Goal: Task Accomplishment & Management: Manage account settings

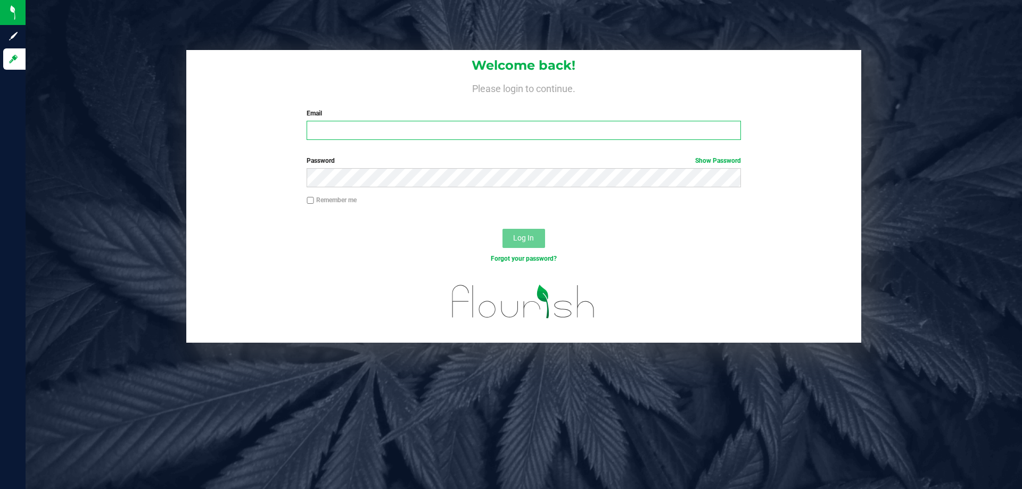
click at [500, 138] on input "Email" at bounding box center [524, 130] width 434 height 19
type input "sjaskot@Liveparallel.com"
click at [503, 229] on button "Log In" at bounding box center [524, 238] width 43 height 19
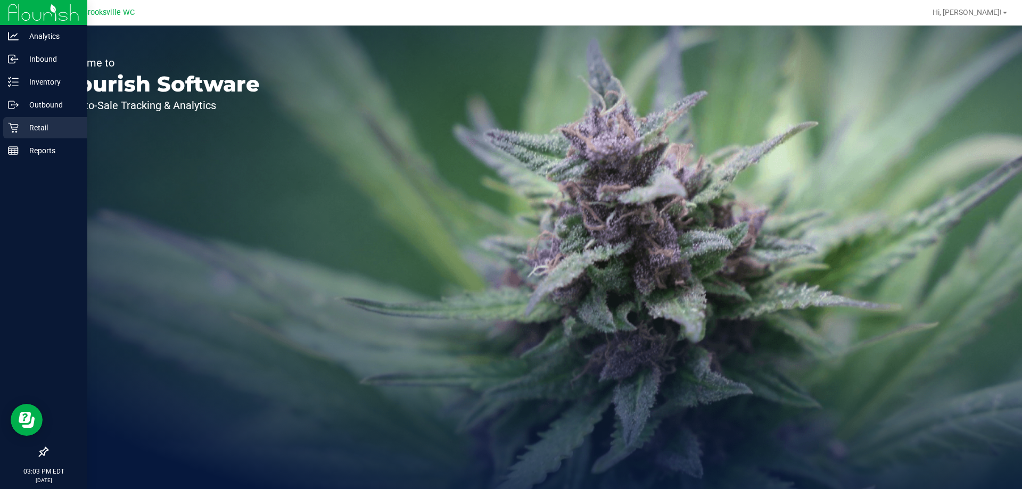
click at [17, 128] on icon at bounding box center [13, 128] width 10 height 10
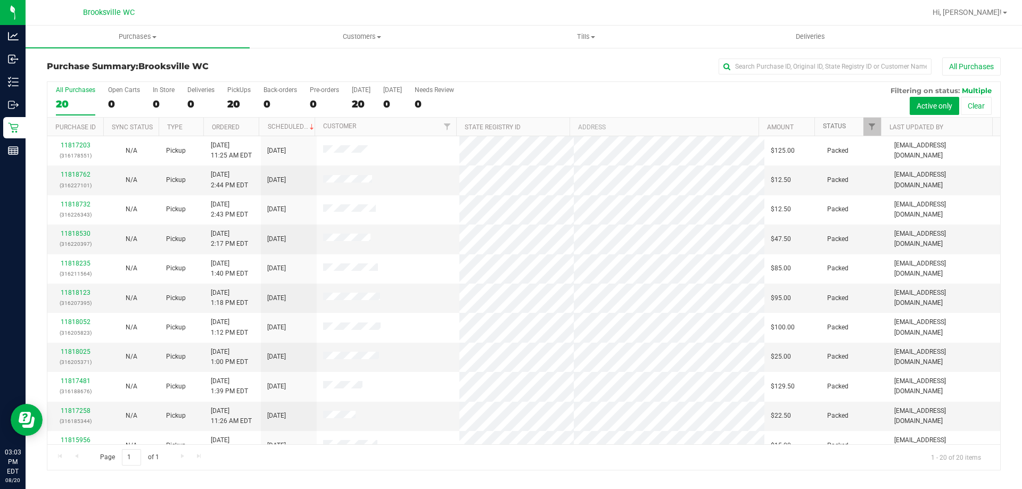
click at [840, 126] on link "Status" at bounding box center [834, 125] width 23 height 7
click at [831, 132] on th "Status" at bounding box center [848, 127] width 67 height 19
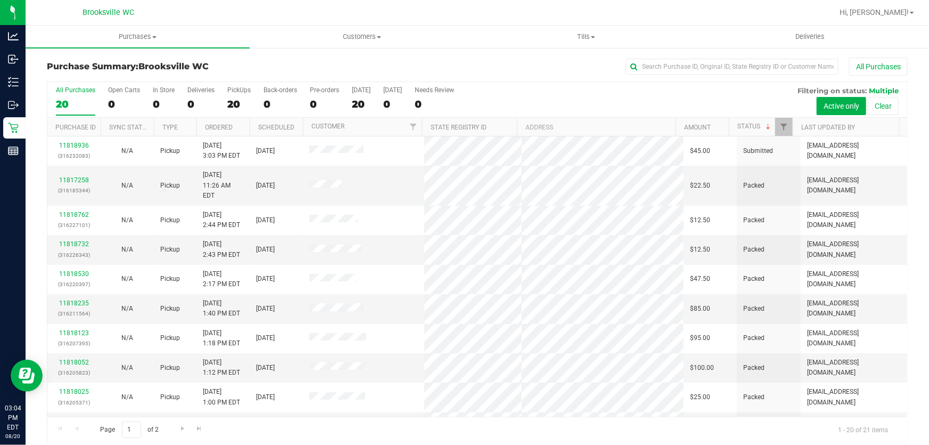
click at [630, 96] on div "All Purchases 20 Open Carts 0 In Store 0 Deliveries 0 PickUps 20 Back-orders 0 …" at bounding box center [477, 100] width 860 height 36
click at [416, 76] on div "Purchase Summary: [GEOGRAPHIC_DATA] WC All Purchases" at bounding box center [477, 69] width 861 height 23
click at [576, 91] on div "All Purchases 20 Open Carts 0 In Store 0 Deliveries 0 PickUps 20 Back-orders 0 …" at bounding box center [477, 100] width 860 height 36
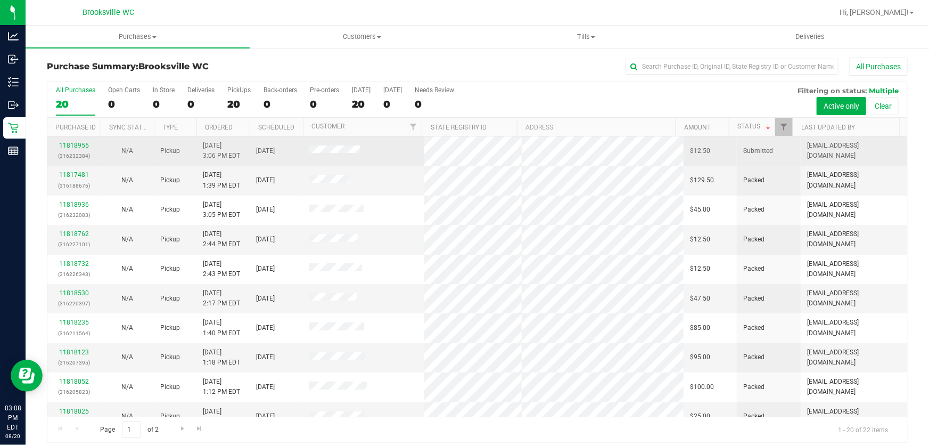
click at [69, 149] on div "11818955 (316232384)" at bounding box center [74, 151] width 40 height 20
click at [69, 144] on link "11818955" at bounding box center [74, 145] width 30 height 7
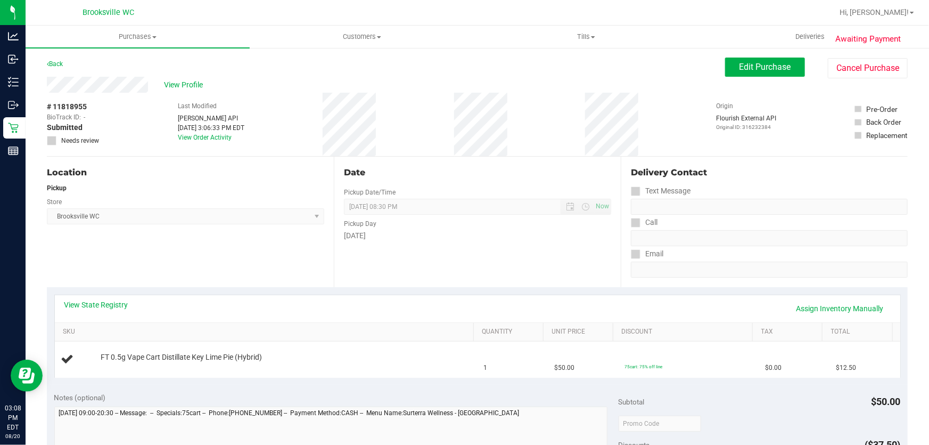
click at [139, 157] on div "Location Pickup Store Brooksville WC Select Store Bonita Springs WC Boynton Bea…" at bounding box center [190, 222] width 287 height 130
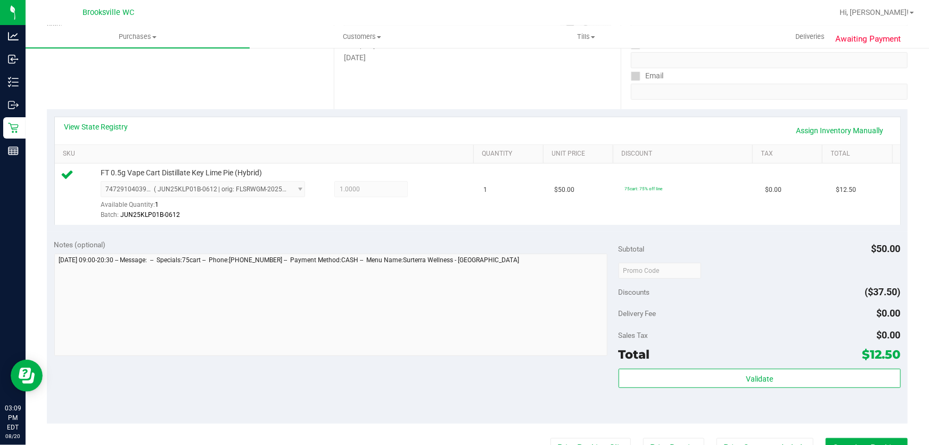
scroll to position [242, 0]
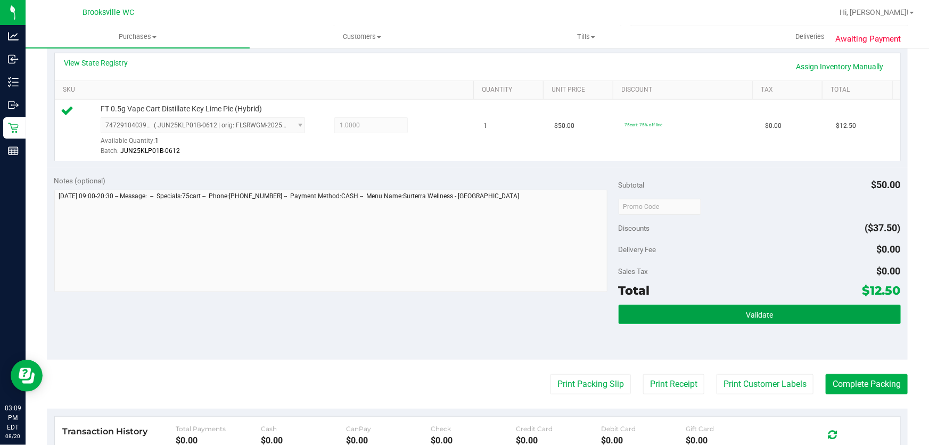
click at [683, 306] on button "Validate" at bounding box center [760, 314] width 282 height 19
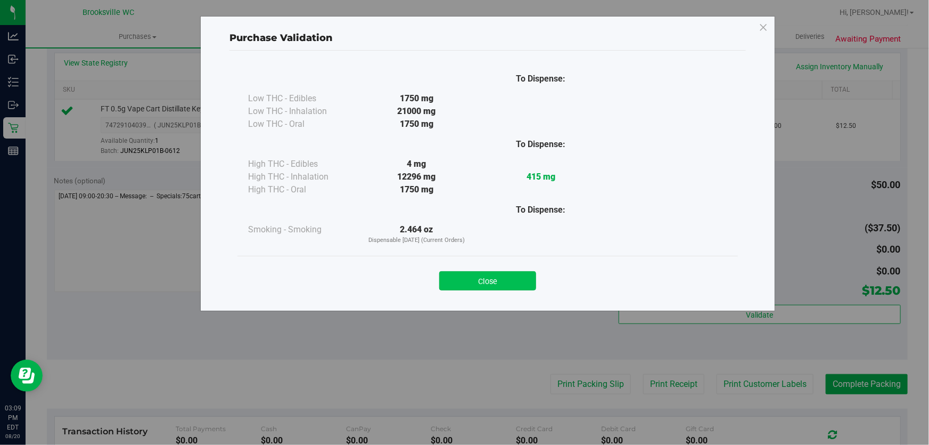
click at [507, 278] on button "Close" at bounding box center [487, 280] width 97 height 19
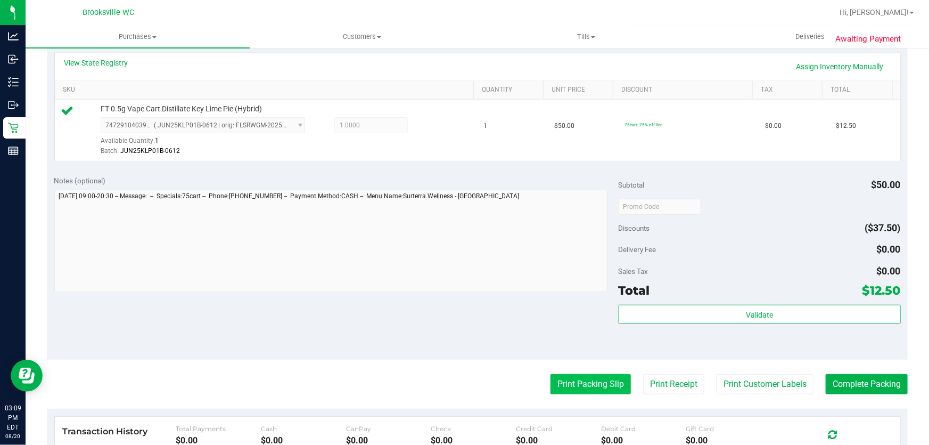
click at [559, 373] on purchase-details "Back Edit Purchase Cancel Purchase View Profile # 11818955 BioTrack ID: - Submi…" at bounding box center [477, 212] width 861 height 792
click at [560, 378] on button "Print Packing Slip" at bounding box center [591, 384] width 80 height 20
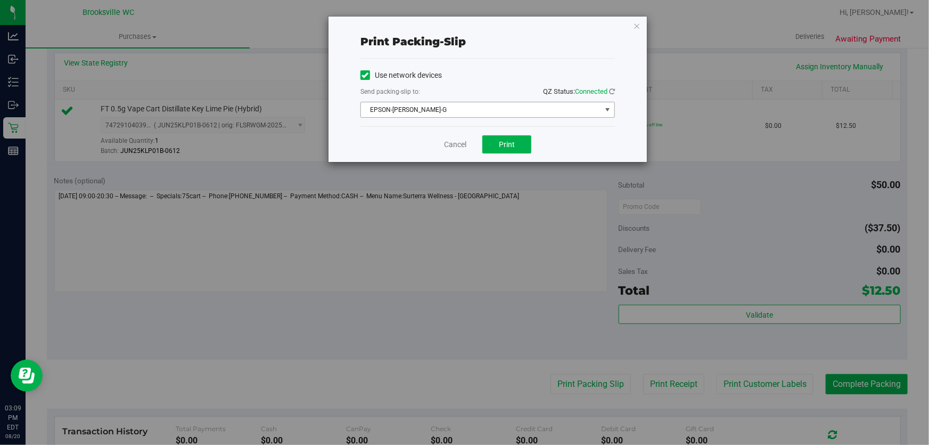
click at [457, 111] on span "EPSON-[PERSON_NAME]-G" at bounding box center [481, 109] width 240 height 15
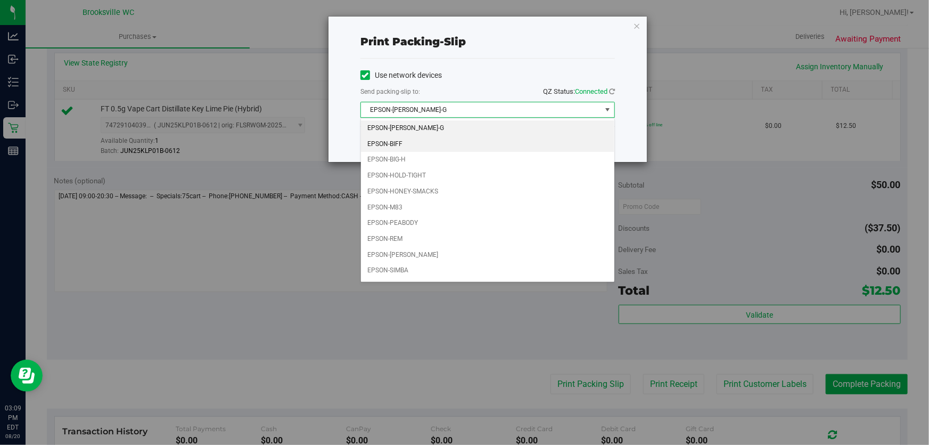
click at [421, 147] on li "EPSON-BIFF" at bounding box center [487, 144] width 253 height 16
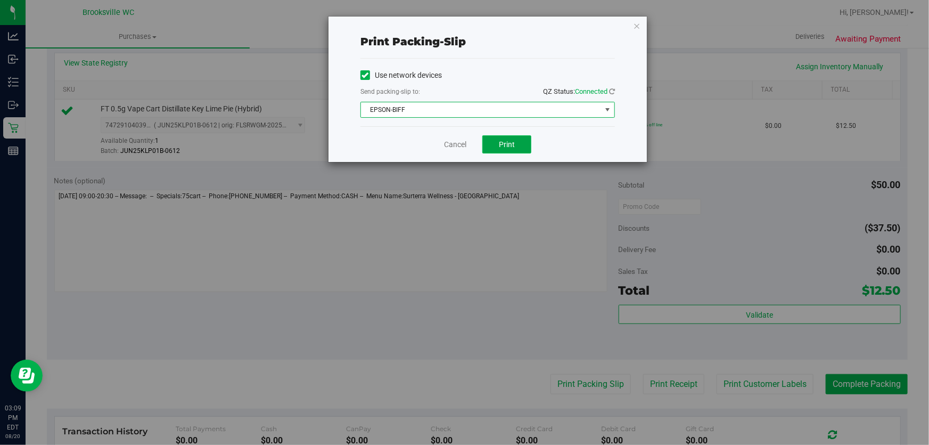
click at [523, 149] on button "Print" at bounding box center [506, 144] width 49 height 18
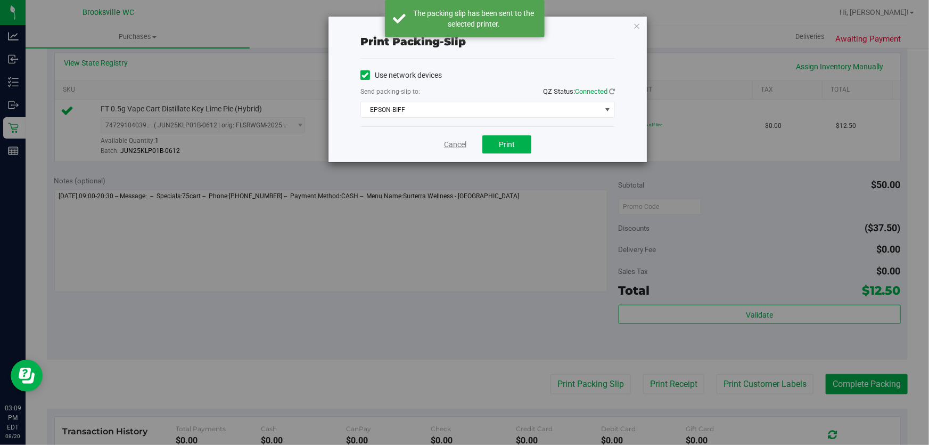
click at [457, 144] on link "Cancel" at bounding box center [455, 144] width 22 height 11
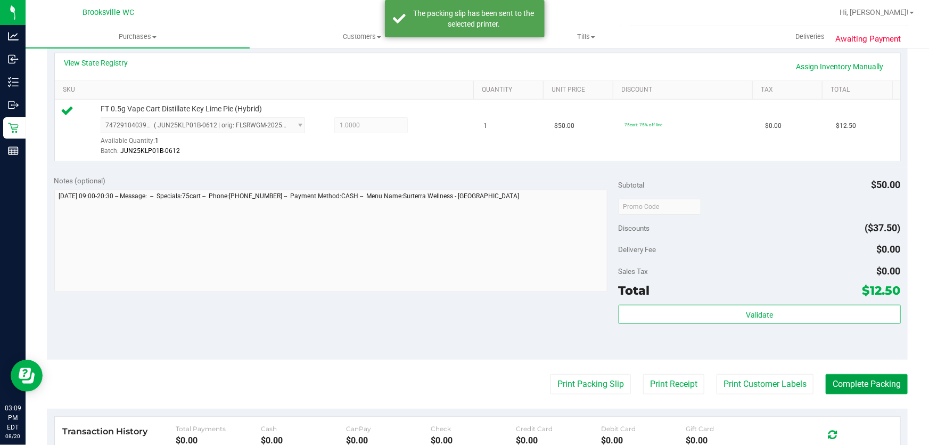
click at [874, 388] on button "Complete Packing" at bounding box center [867, 384] width 82 height 20
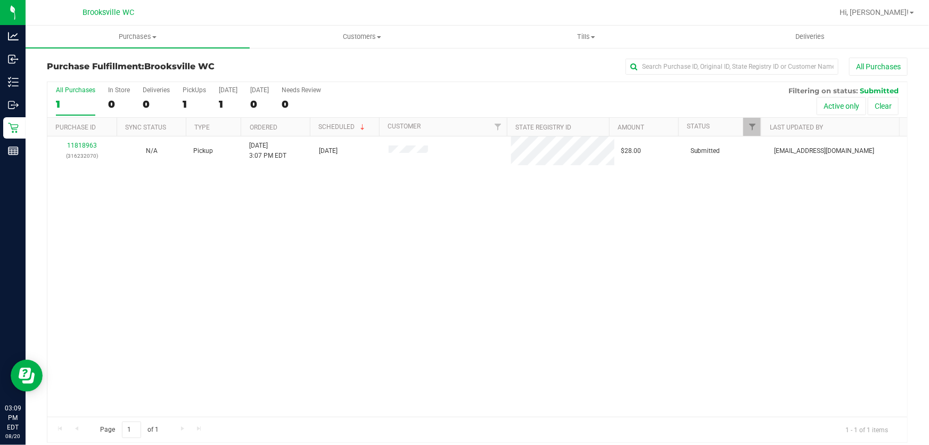
drag, startPoint x: 427, startPoint y: 297, endPoint x: 405, endPoint y: 305, distance: 23.2
click at [425, 297] on div "11818963 (316232070) N/A Pickup 8/20/2025 3:07 PM EDT 8/20/2025 $28.00 Submitte…" at bounding box center [477, 276] width 860 height 280
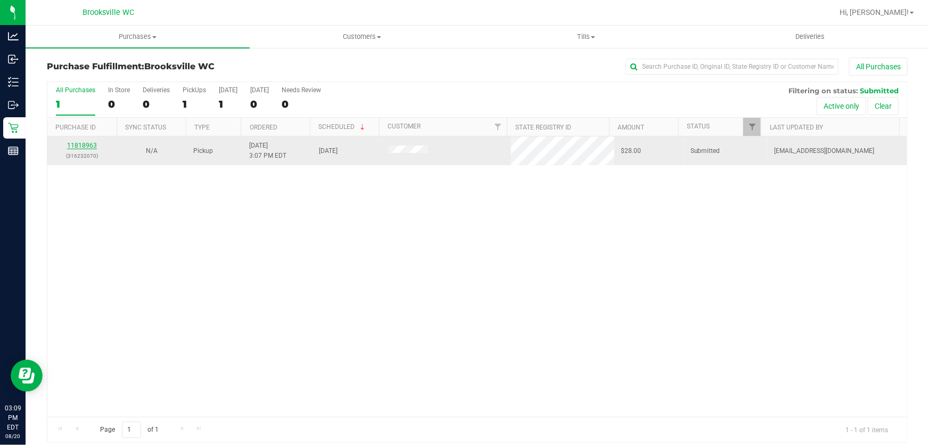
click at [80, 144] on link "11818963" at bounding box center [82, 145] width 30 height 7
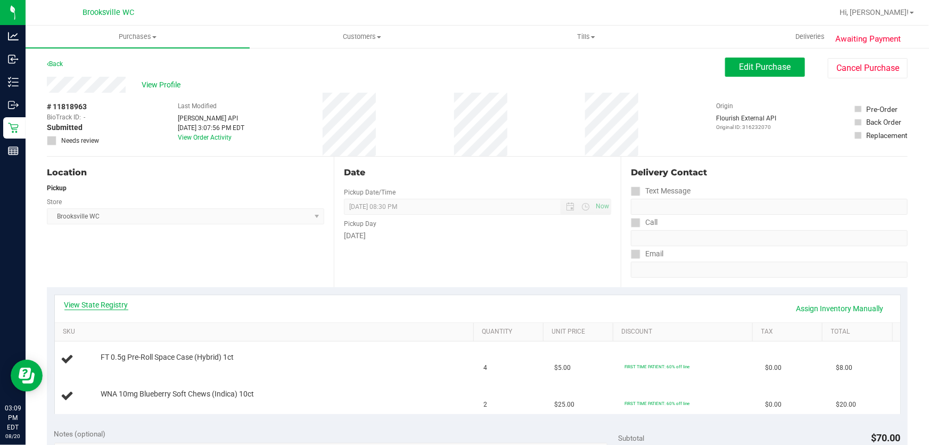
click at [114, 302] on link "View State Registry" at bounding box center [96, 304] width 64 height 11
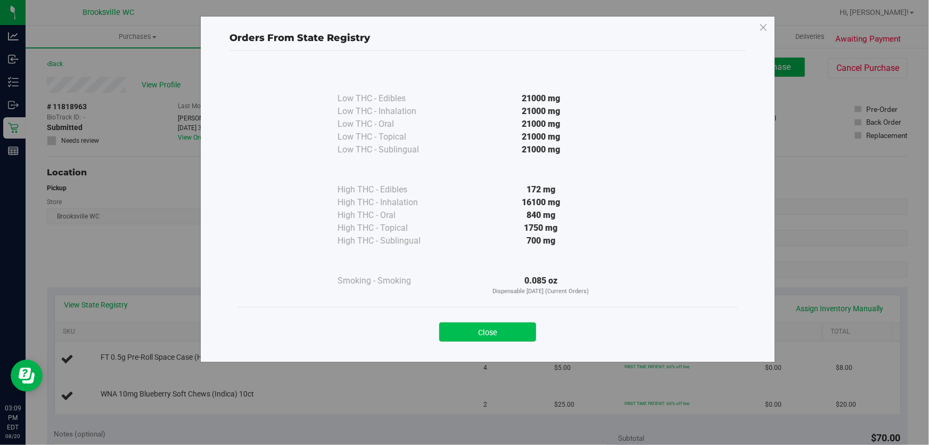
click at [463, 329] on button "Close" at bounding box center [487, 331] width 97 height 19
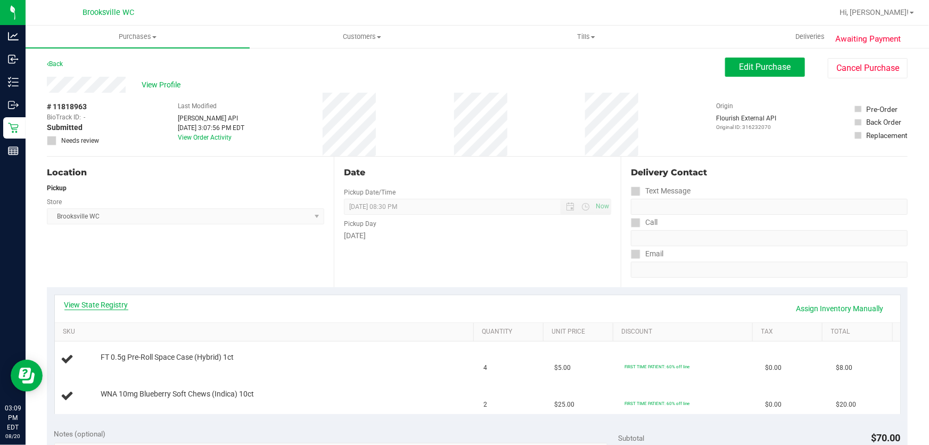
click at [100, 301] on link "View State Registry" at bounding box center [96, 304] width 64 height 11
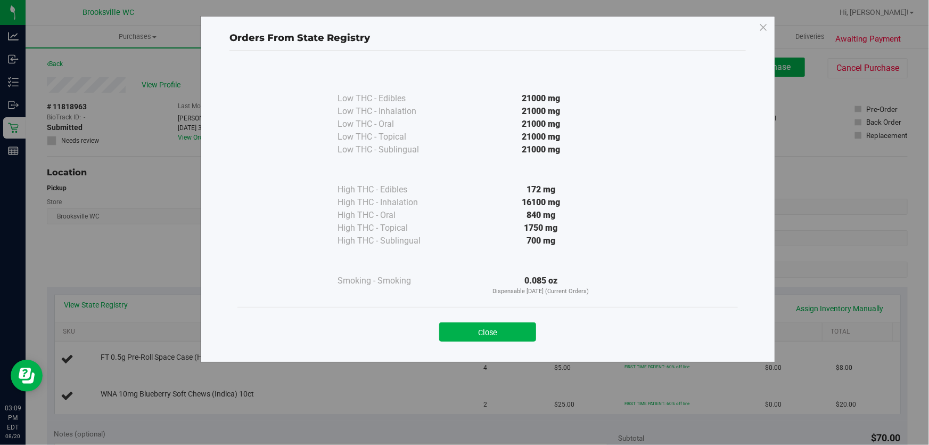
click at [469, 329] on button "Close" at bounding box center [487, 331] width 97 height 19
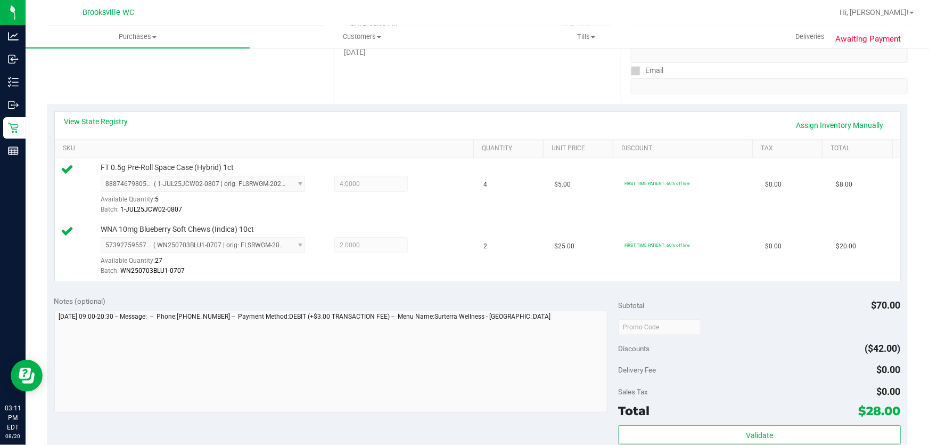
scroll to position [387, 0]
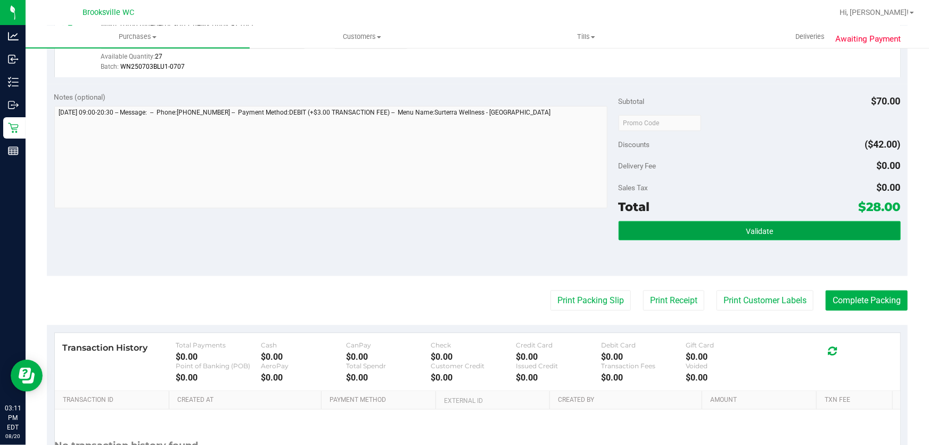
click at [685, 228] on button "Validate" at bounding box center [760, 230] width 282 height 19
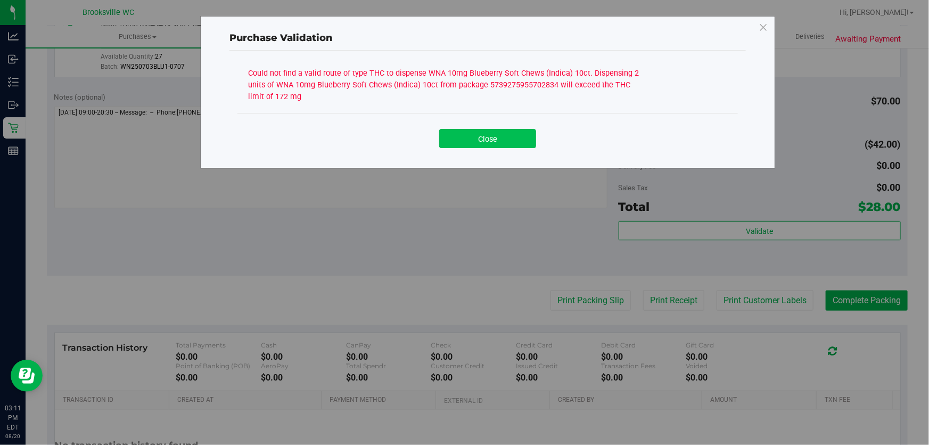
click at [485, 138] on button "Close" at bounding box center [487, 138] width 97 height 19
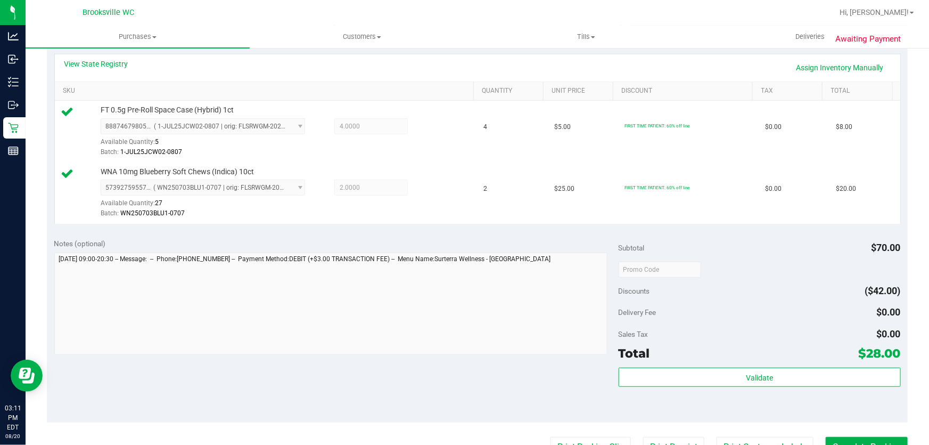
scroll to position [96, 0]
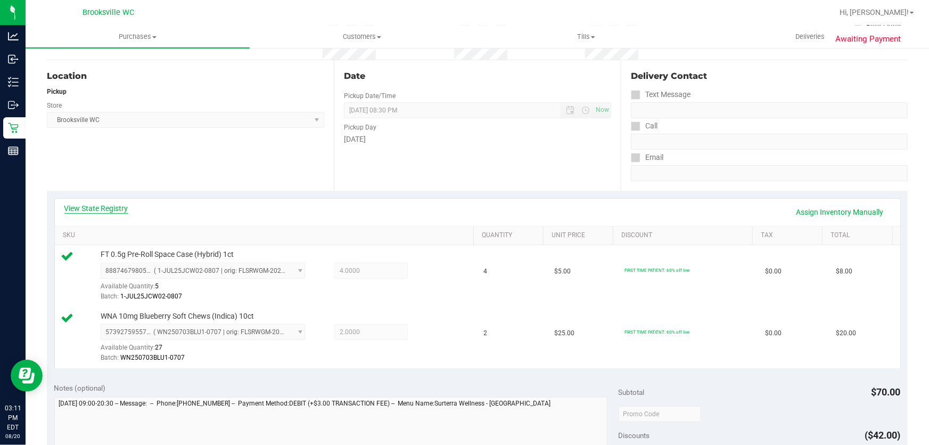
click at [82, 207] on link "View State Registry" at bounding box center [96, 208] width 64 height 11
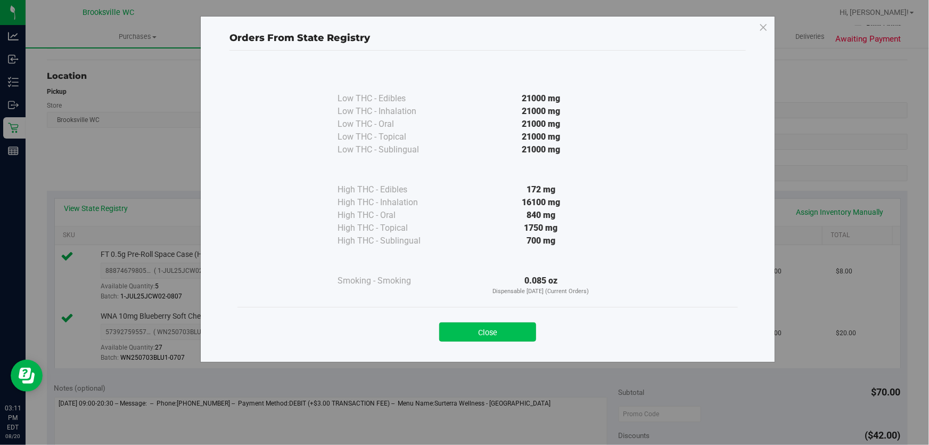
click at [502, 331] on button "Close" at bounding box center [487, 331] width 97 height 19
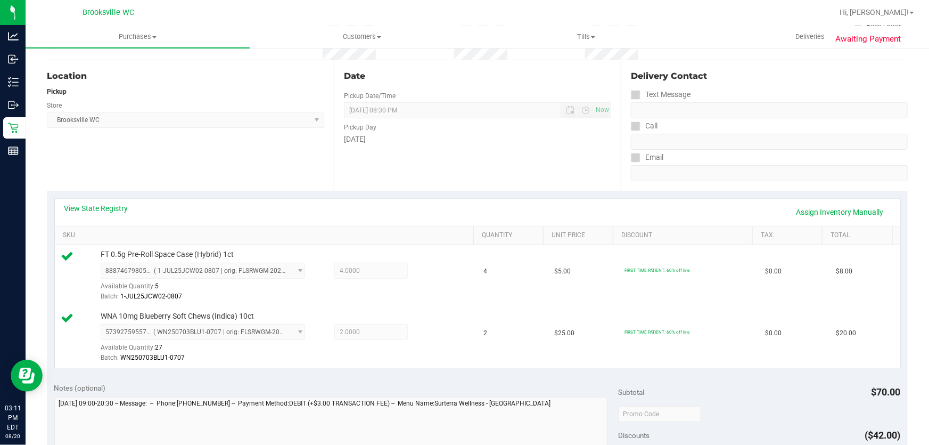
click at [373, 208] on div "View State Registry Assign Inventory Manually" at bounding box center [477, 212] width 826 height 18
click at [841, 212] on link "Assign Inventory Manually" at bounding box center [840, 212] width 101 height 18
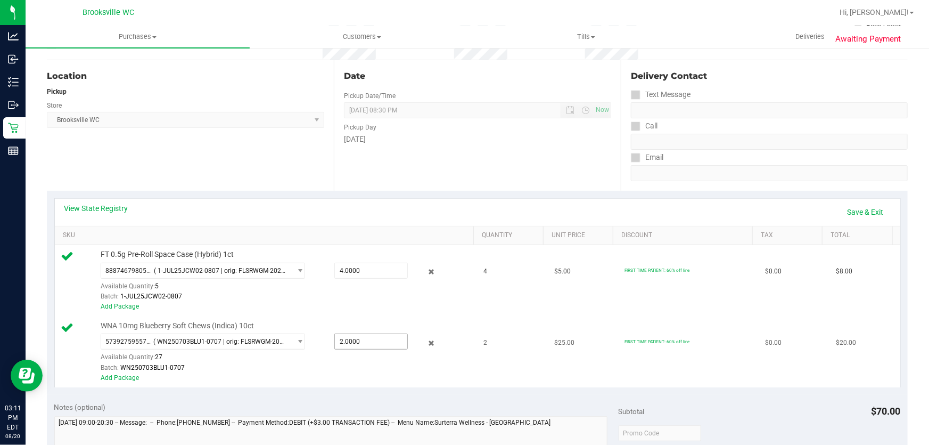
click at [354, 341] on span "2.0000 2" at bounding box center [371, 341] width 74 height 16
drag, startPoint x: 334, startPoint y: 341, endPoint x: 308, endPoint y: 343, distance: 25.6
click at [308, 333] on div "5739275955702834 ( WN250703BLU1-0707 | orig: FLSRWGM-20250714-581 ) 57392759557…" at bounding box center [285, 333] width 369 height 0
type input "1"
type input "1.0000"
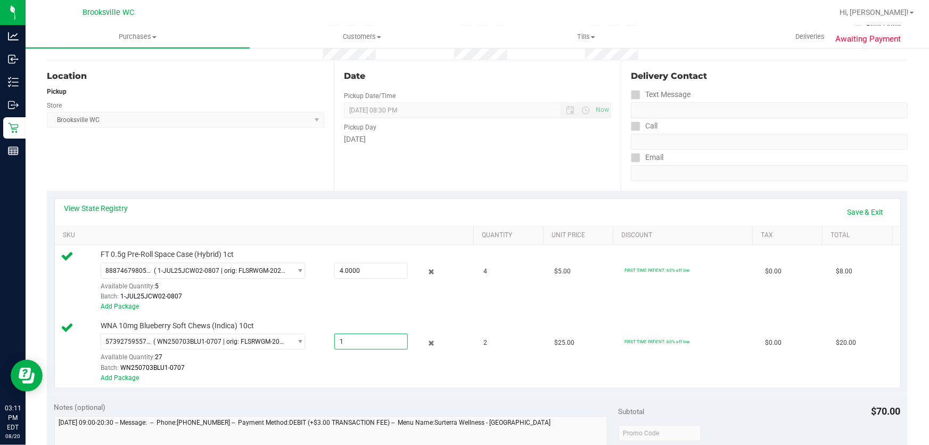
click at [492, 211] on div "View State Registry Save & Exit" at bounding box center [477, 212] width 826 height 18
click at [871, 214] on link "Save & Exit" at bounding box center [866, 212] width 50 height 18
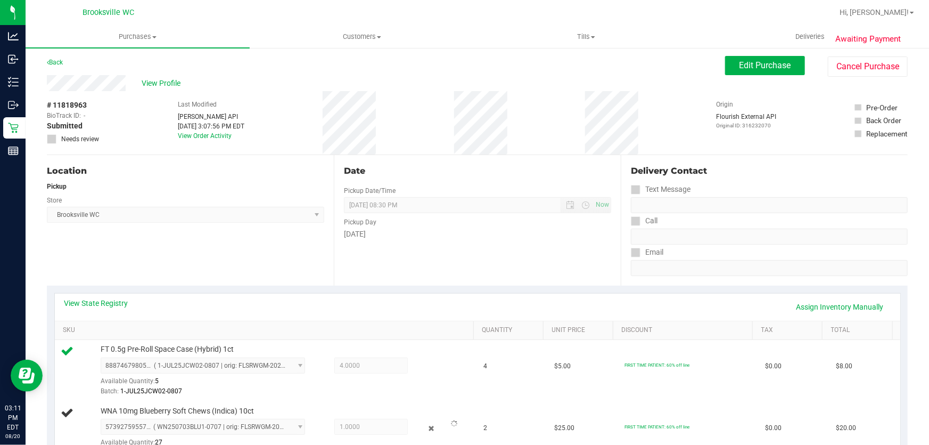
scroll to position [0, 0]
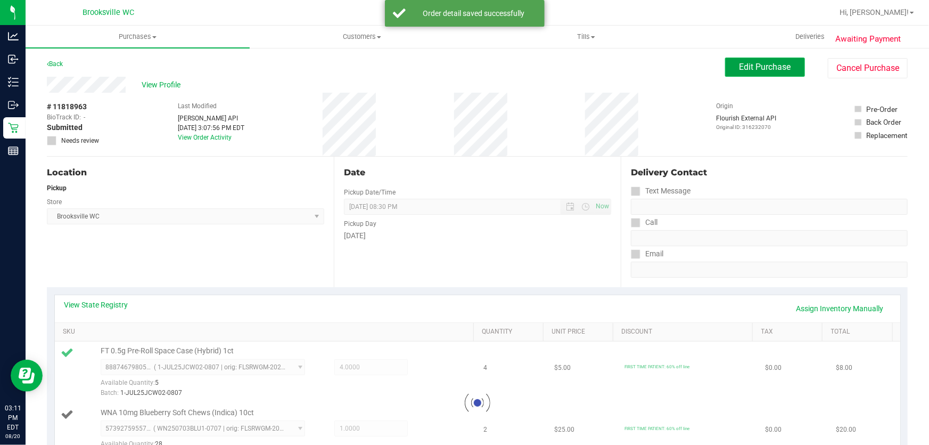
click at [769, 73] on button "Edit Purchase" at bounding box center [765, 67] width 80 height 19
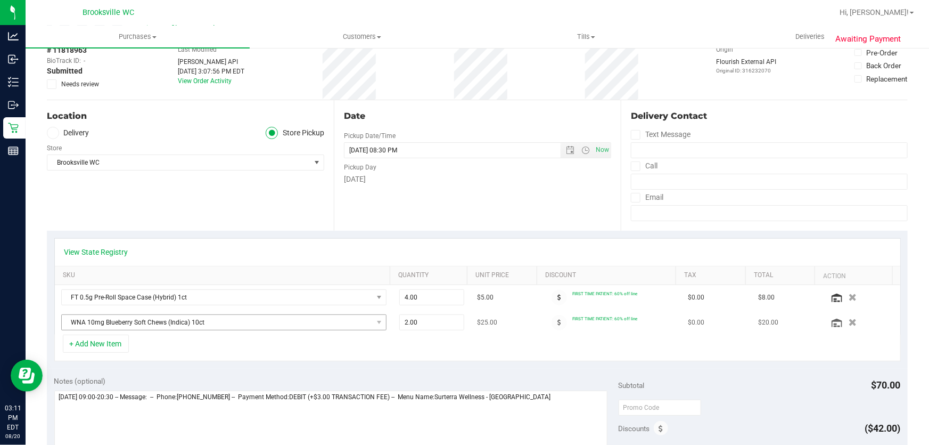
scroll to position [145, 0]
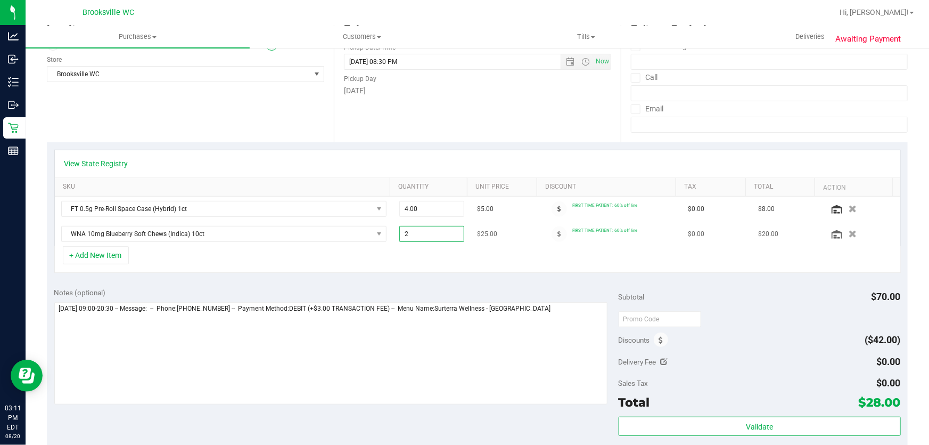
drag, startPoint x: 410, startPoint y: 230, endPoint x: 383, endPoint y: 226, distance: 27.3
click at [383, 226] on tr "WNA 10mg Blueberry Soft Chews (Indica) 10ct 2.00 2 $25.00 FIRST TIME PATIENT: 6…" at bounding box center [478, 234] width 846 height 24
type input "1"
type input "1.00"
click at [501, 160] on div "View State Registry" at bounding box center [477, 163] width 826 height 11
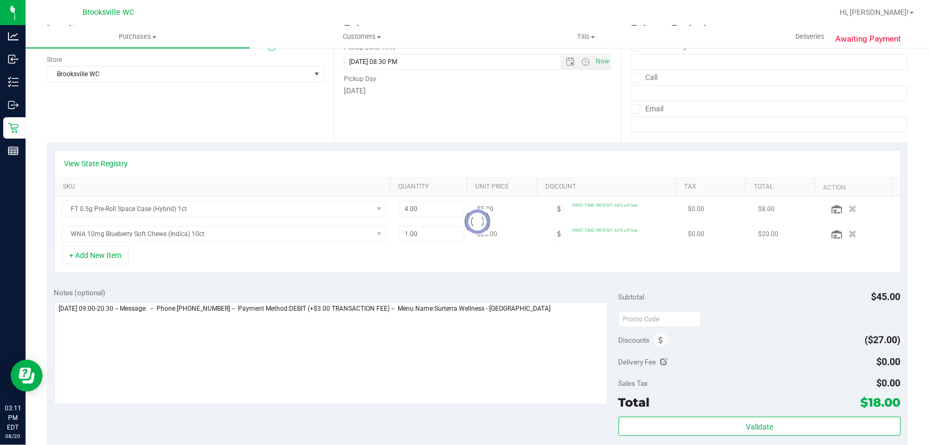
scroll to position [0, 0]
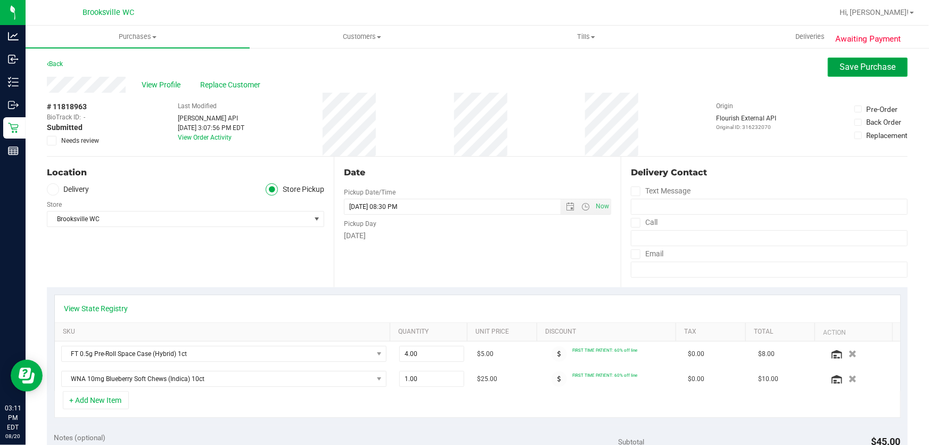
click at [878, 63] on span "Save Purchase" at bounding box center [868, 67] width 56 height 10
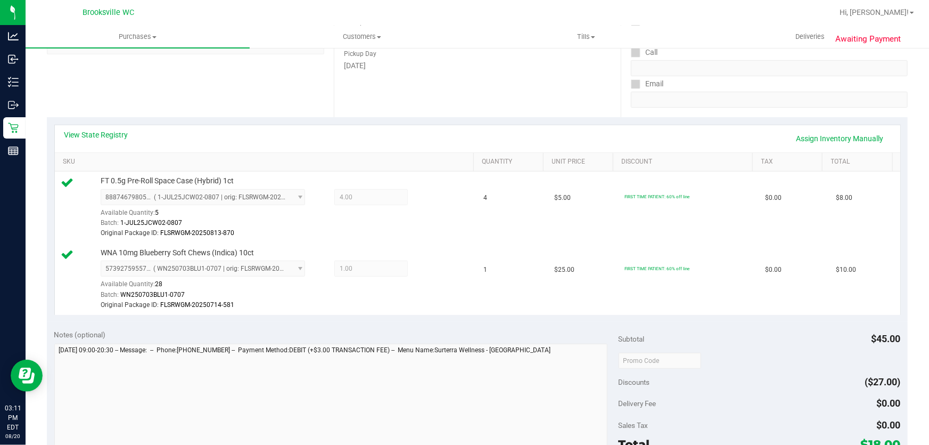
scroll to position [193, 0]
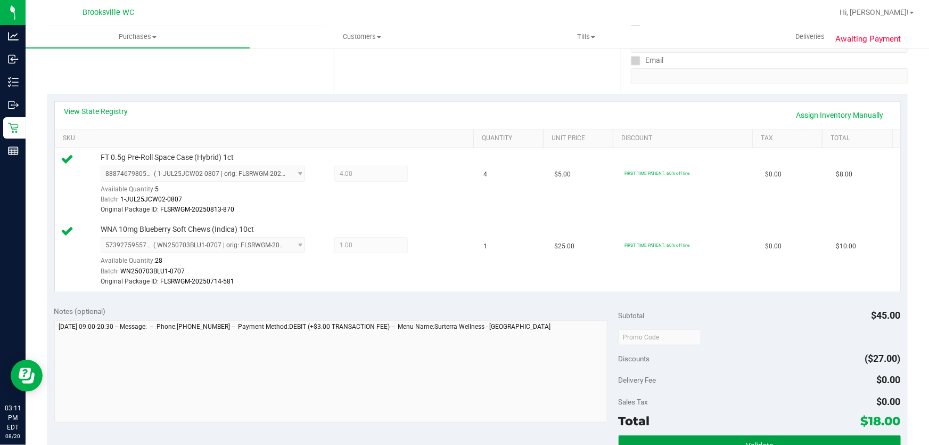
click at [723, 437] on button "Validate" at bounding box center [760, 444] width 282 height 19
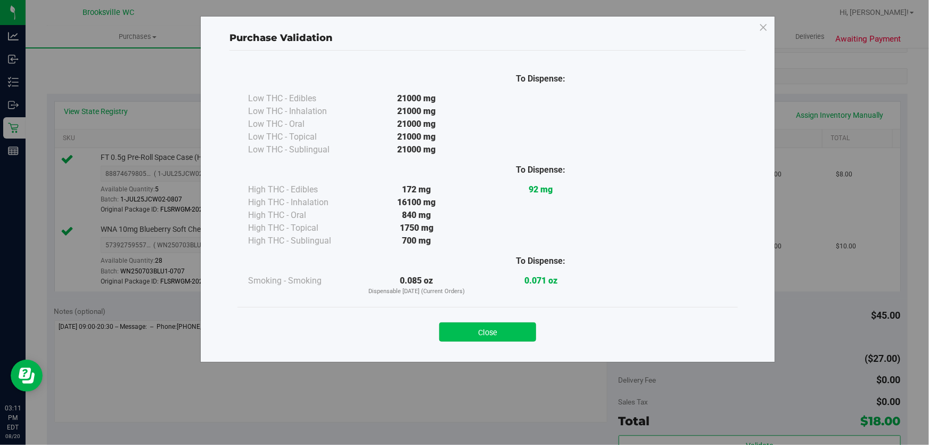
click at [507, 329] on button "Close" at bounding box center [487, 331] width 97 height 19
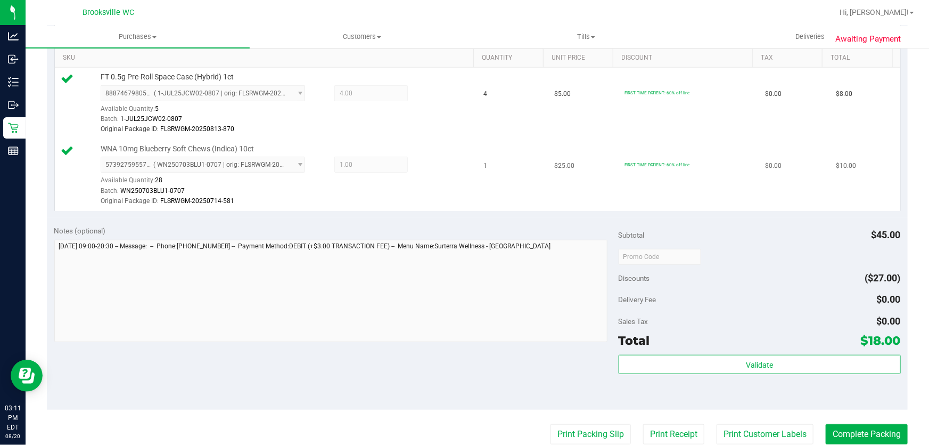
scroll to position [436, 0]
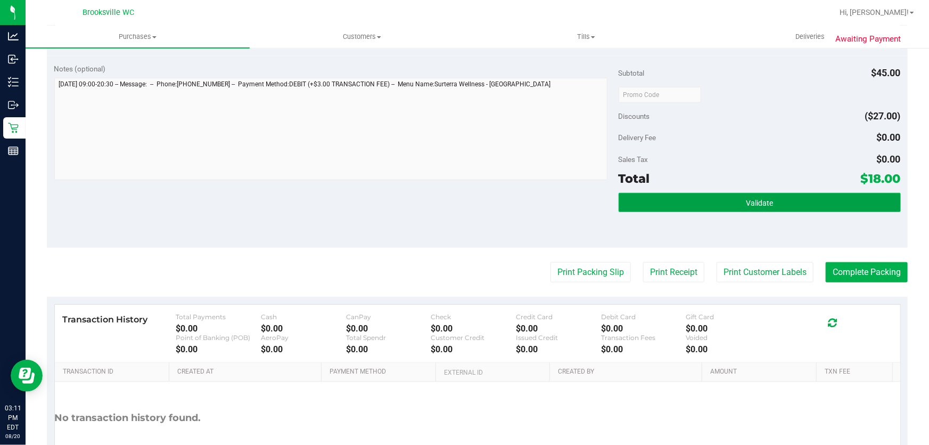
click at [691, 210] on button "Validate" at bounding box center [760, 202] width 282 height 19
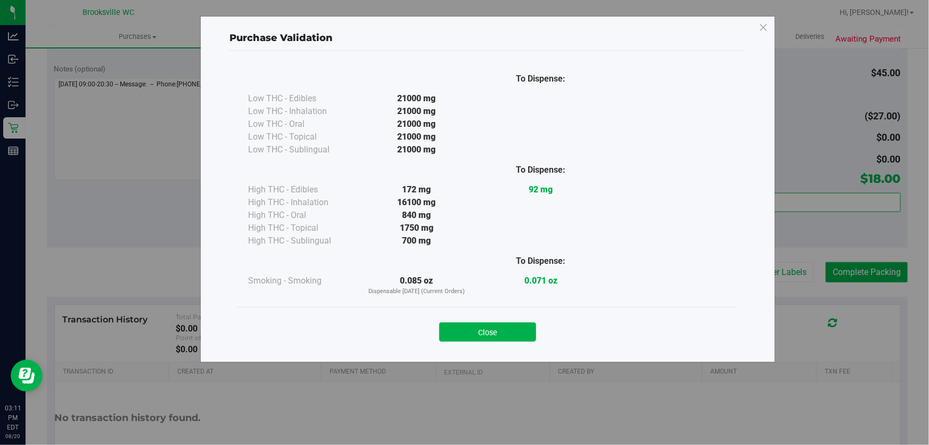
drag, startPoint x: 516, startPoint y: 331, endPoint x: 520, endPoint y: 323, distance: 8.3
click at [516, 331] on button "Close" at bounding box center [487, 331] width 97 height 19
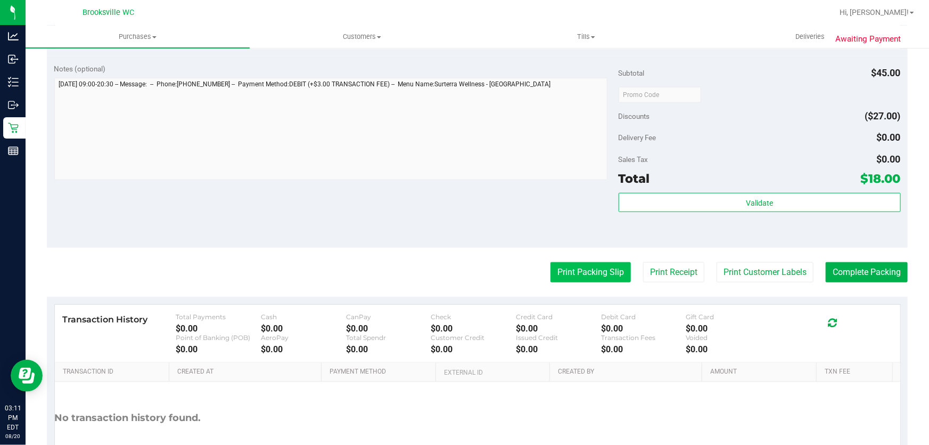
click at [605, 265] on button "Print Packing Slip" at bounding box center [591, 272] width 80 height 20
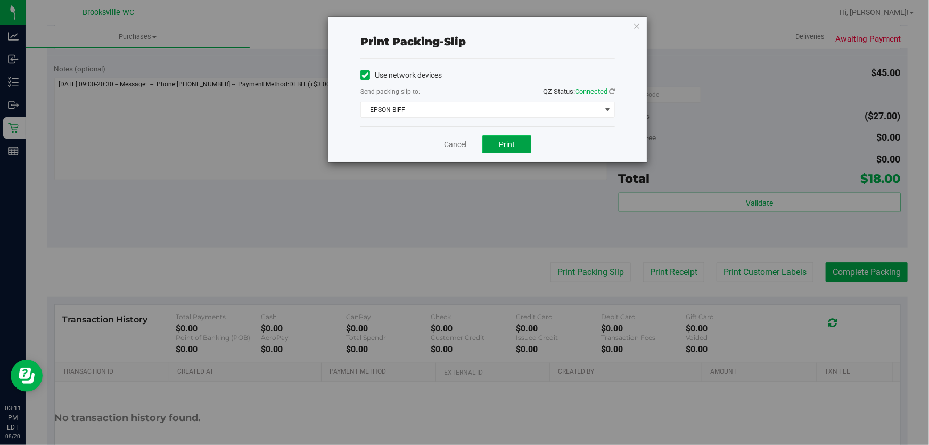
click at [490, 143] on button "Print" at bounding box center [506, 144] width 49 height 18
click at [454, 142] on link "Cancel" at bounding box center [455, 144] width 22 height 11
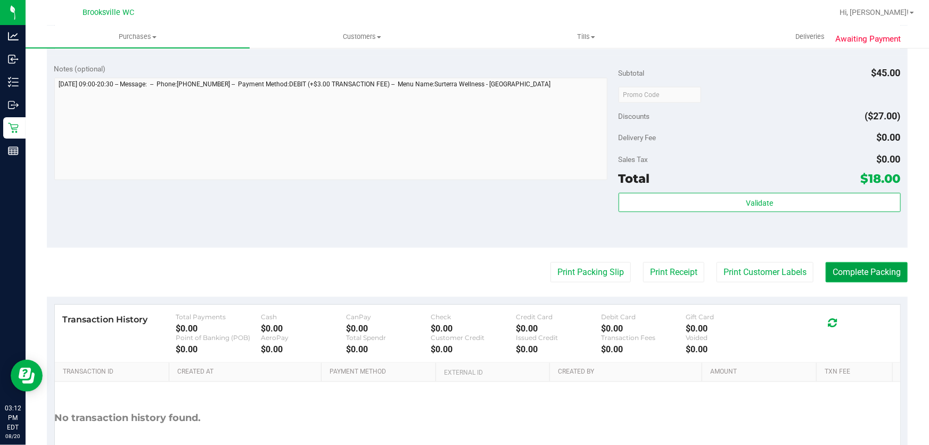
click at [847, 269] on button "Complete Packing" at bounding box center [867, 272] width 82 height 20
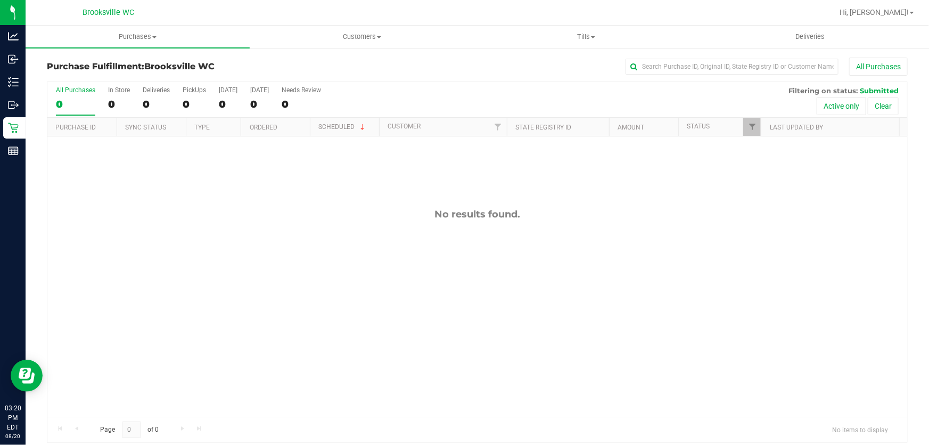
click at [548, 86] on div "All Purchases 0 In Store 0 Deliveries 0 PickUps 0 Today 0 Tomorrow 0 Needs Revi…" at bounding box center [477, 86] width 860 height 9
click at [470, 101] on div "All Purchases 0 In Store 0 Deliveries 0 PickUps 0 Today 0 Tomorrow 0 Needs Revi…" at bounding box center [477, 100] width 860 height 36
click at [501, 99] on div "All Purchases 0 In Store 0 Deliveries 0 PickUps 0 Today 0 Tomorrow 0 Needs Revi…" at bounding box center [477, 100] width 860 height 36
click at [493, 114] on div "All Purchases 0 In Store 0 Deliveries 0 PickUps 0 Today 0 Tomorrow 0 Needs Revi…" at bounding box center [477, 100] width 860 height 36
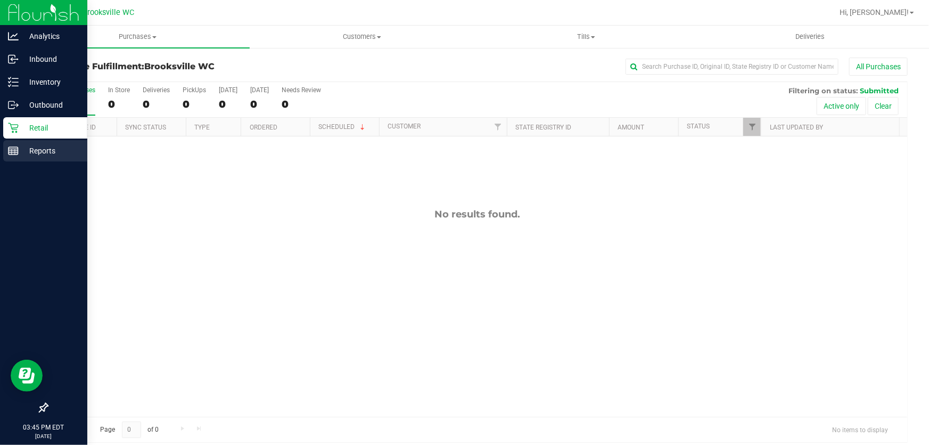
click at [26, 154] on p "Reports" at bounding box center [51, 150] width 64 height 13
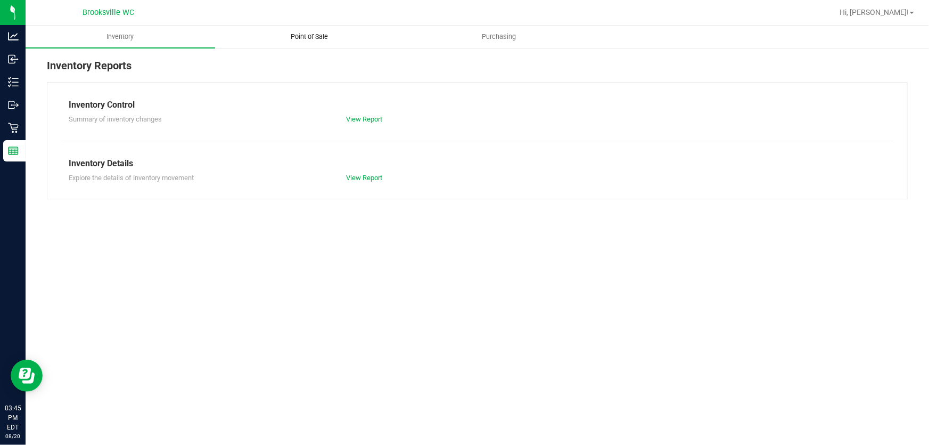
click at [300, 32] on span "Point of Sale" at bounding box center [310, 37] width 66 height 10
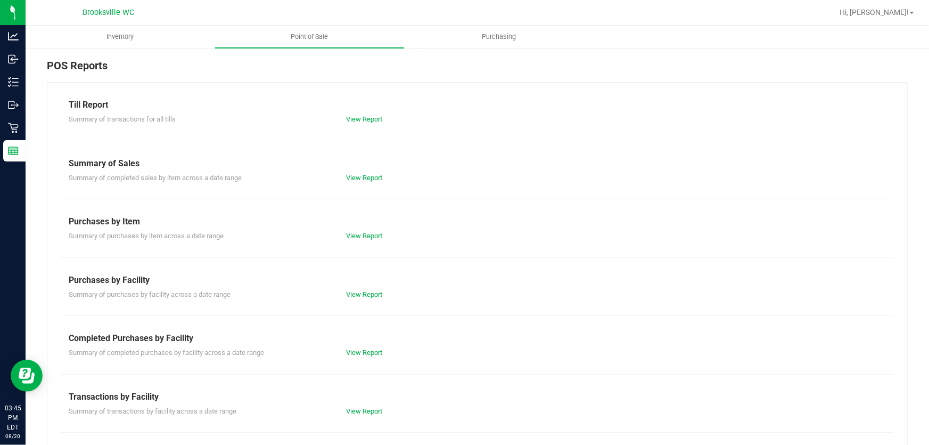
click at [373, 346] on div "Summary of completed purchases by facility across a date range View Report" at bounding box center [477, 351] width 833 height 13
click at [367, 350] on link "View Report" at bounding box center [365, 352] width 36 height 8
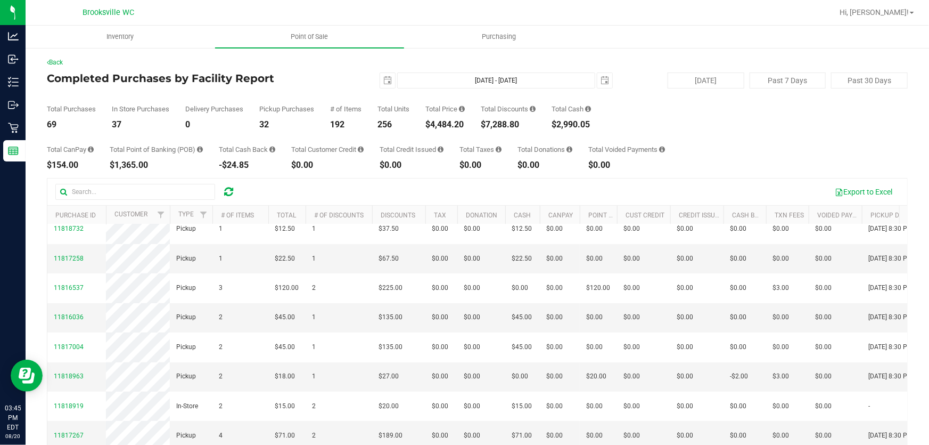
scroll to position [145, 0]
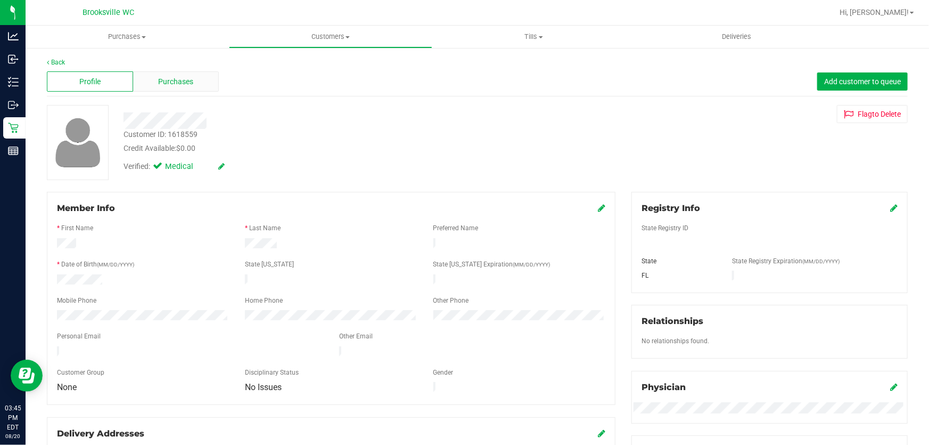
click at [174, 83] on span "Purchases" at bounding box center [176, 81] width 35 height 11
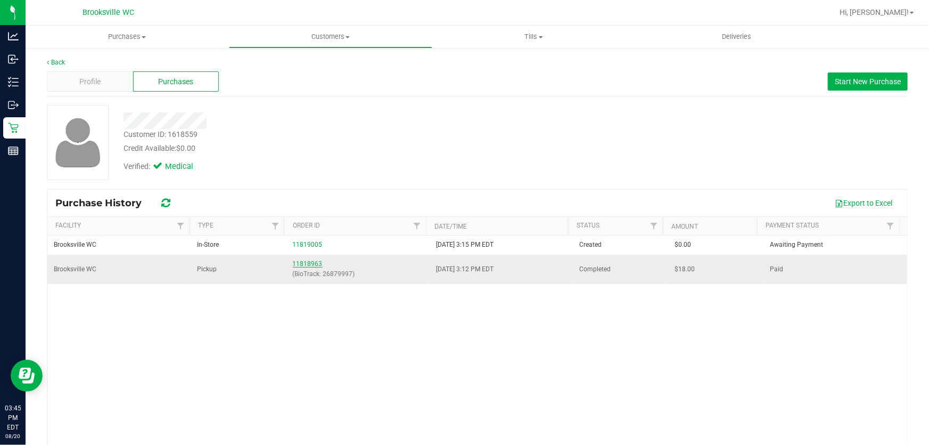
click at [299, 261] on link "11818963" at bounding box center [308, 263] width 30 height 7
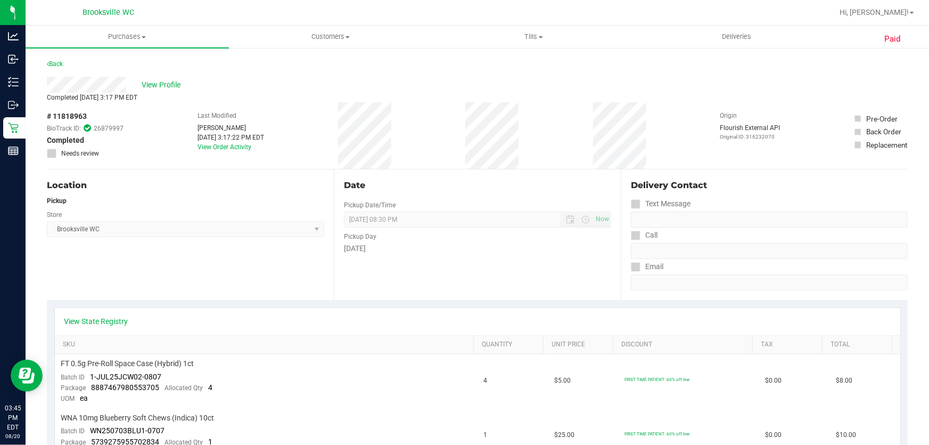
click at [79, 116] on span "# 11818963" at bounding box center [67, 116] width 40 height 11
click at [185, 190] on div "Location" at bounding box center [185, 185] width 277 height 13
click at [111, 320] on link "View State Registry" at bounding box center [96, 321] width 64 height 11
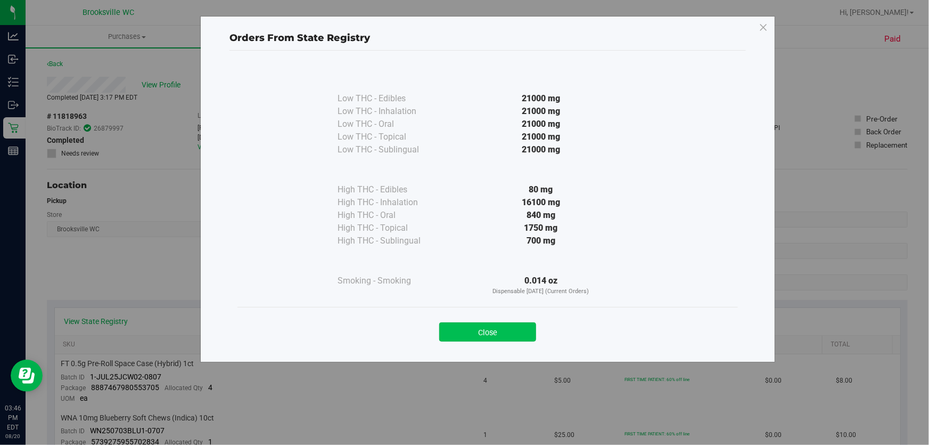
click at [481, 334] on button "Close" at bounding box center [487, 331] width 97 height 19
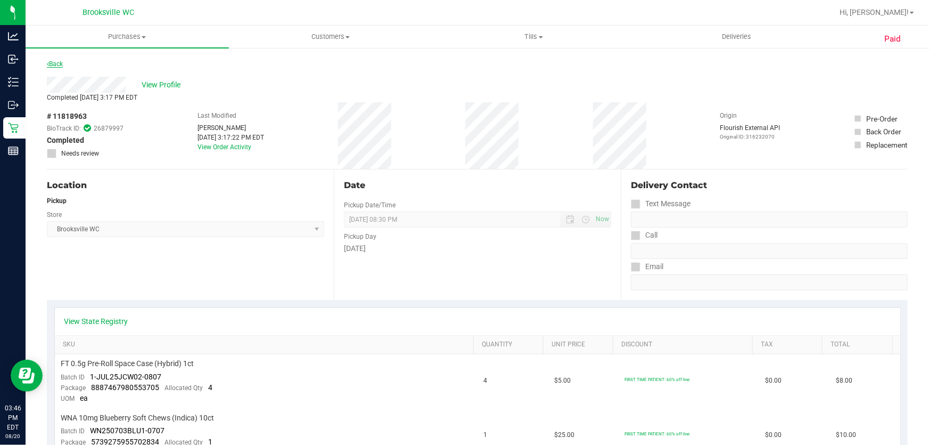
click at [53, 65] on link "Back" at bounding box center [55, 63] width 16 height 7
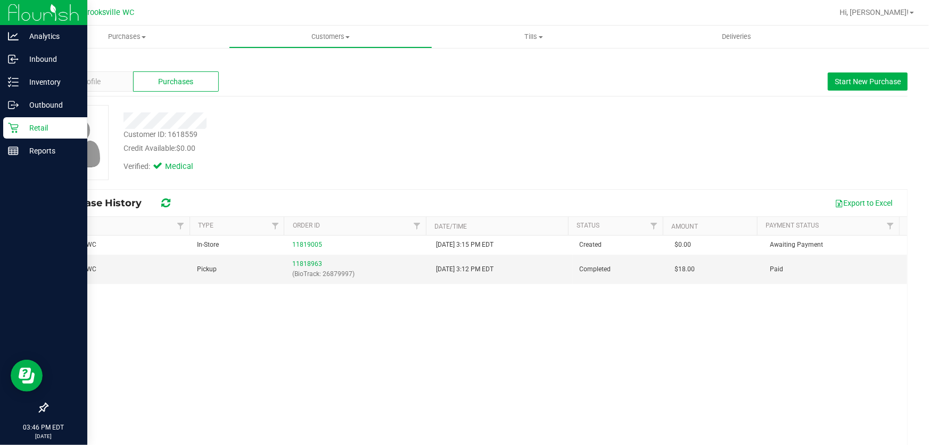
click at [21, 125] on p "Retail" at bounding box center [51, 127] width 64 height 13
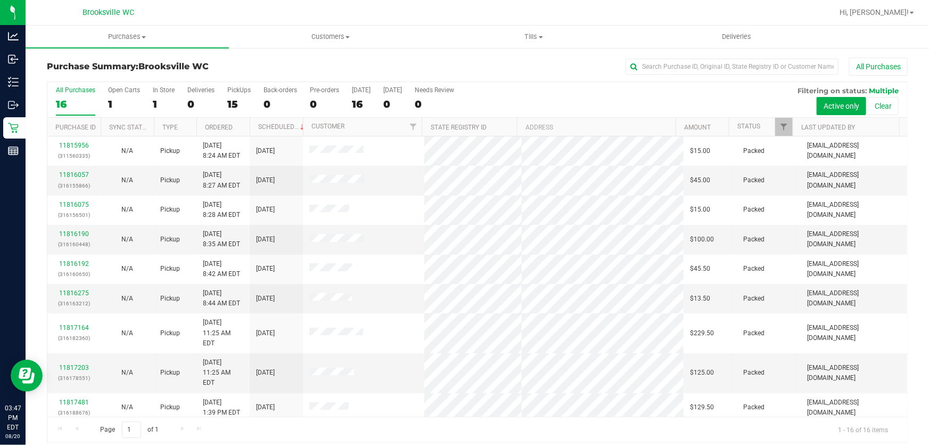
click at [543, 83] on div "All Purchases 16 Open Carts 1 In Store 1 Deliveries 0 PickUps 15 Back-orders 0 …" at bounding box center [477, 86] width 860 height 9
click at [739, 126] on link "Status" at bounding box center [749, 125] width 23 height 7
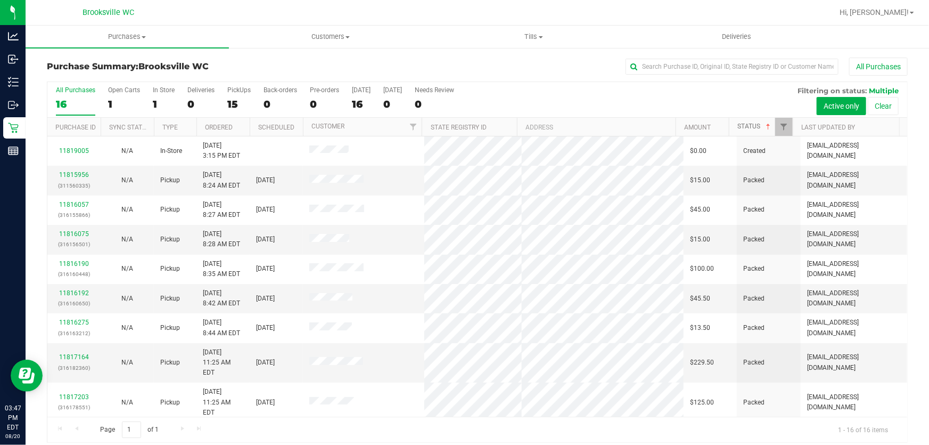
click at [742, 127] on link "Status" at bounding box center [755, 125] width 35 height 7
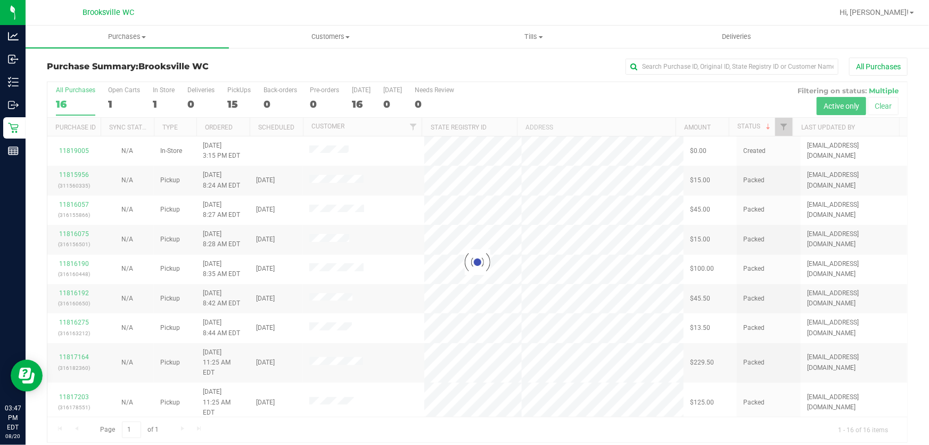
click at [576, 90] on div at bounding box center [477, 262] width 860 height 360
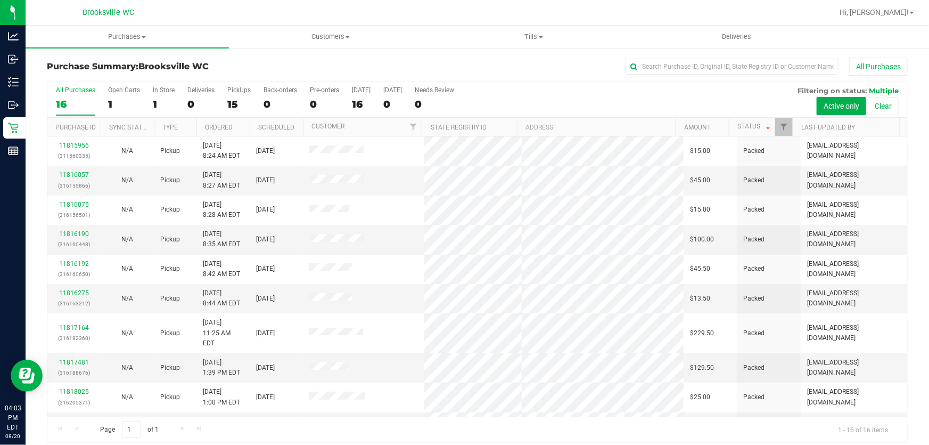
click at [847, 32] on ul "Purchases Summary of purchases Fulfillment All purchases Customers All customer…" at bounding box center [490, 37] width 929 height 23
click at [847, 34] on ul "Purchases Summary of purchases Fulfillment All purchases Customers All customer…" at bounding box center [490, 37] width 929 height 23
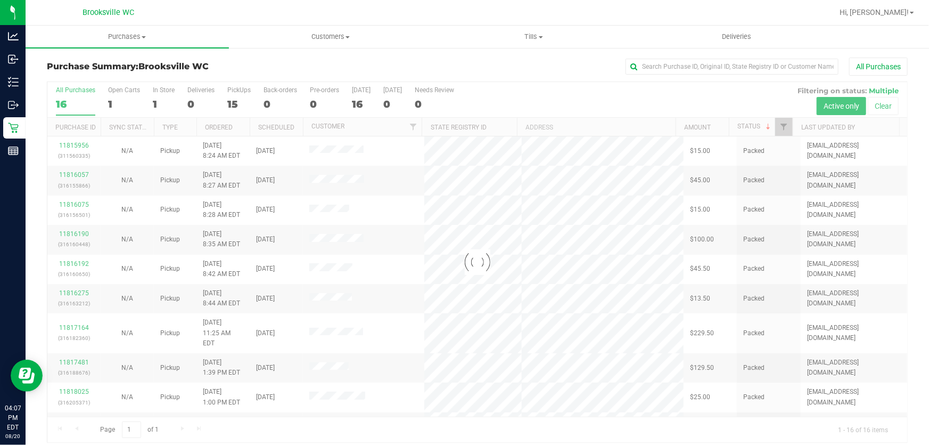
click at [468, 75] on div "All Purchases" at bounding box center [621, 67] width 574 height 18
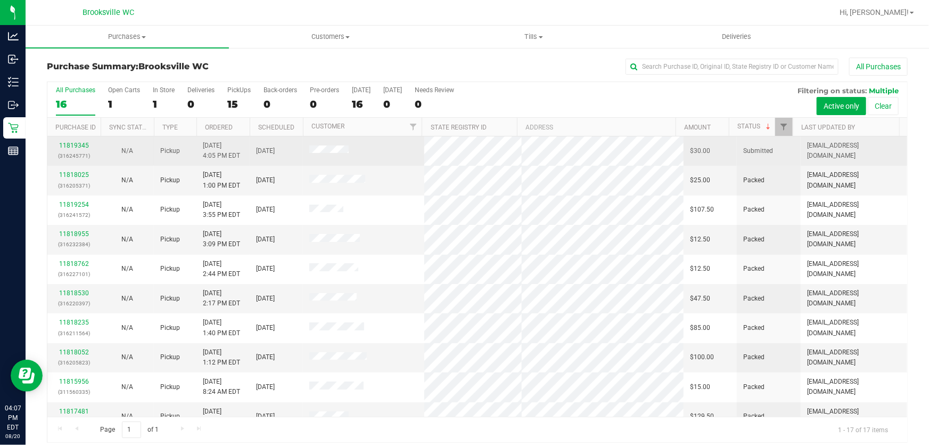
click at [68, 151] on p "(316245771)" at bounding box center [74, 156] width 40 height 10
click at [72, 141] on div "11819345 (316245771)" at bounding box center [74, 151] width 40 height 20
click at [70, 145] on link "11819345" at bounding box center [74, 145] width 30 height 7
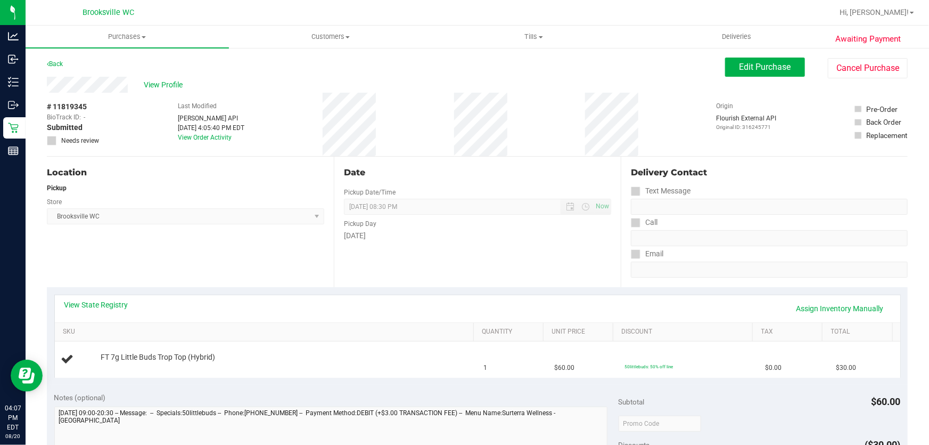
click at [138, 280] on div "Location Pickup Store Brooksville WC Select Store Bonita Springs WC Boynton Bea…" at bounding box center [190, 222] width 287 height 130
click at [108, 304] on link "View State Registry" at bounding box center [96, 304] width 64 height 11
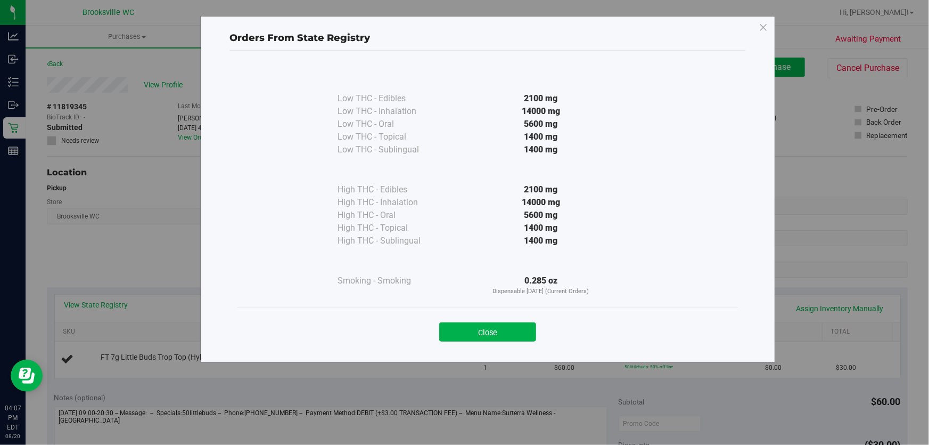
click at [488, 340] on button "Close" at bounding box center [487, 331] width 97 height 19
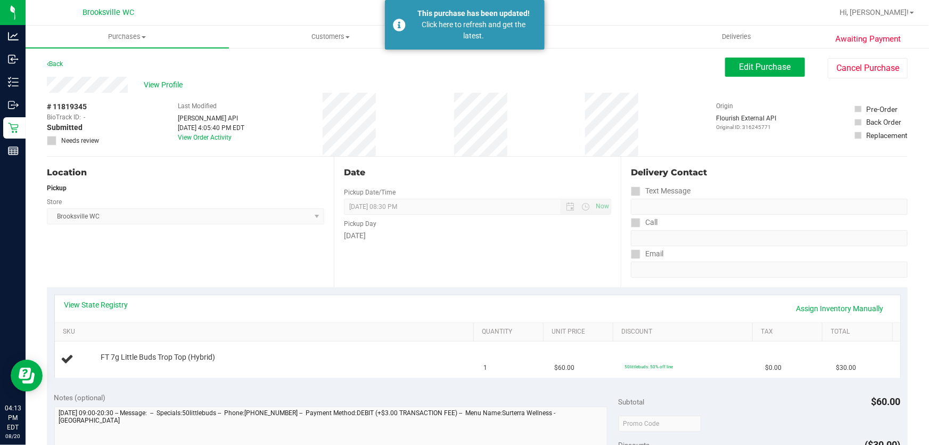
click at [444, 27] on div "Click here to refresh and get the latest." at bounding box center [474, 30] width 125 height 22
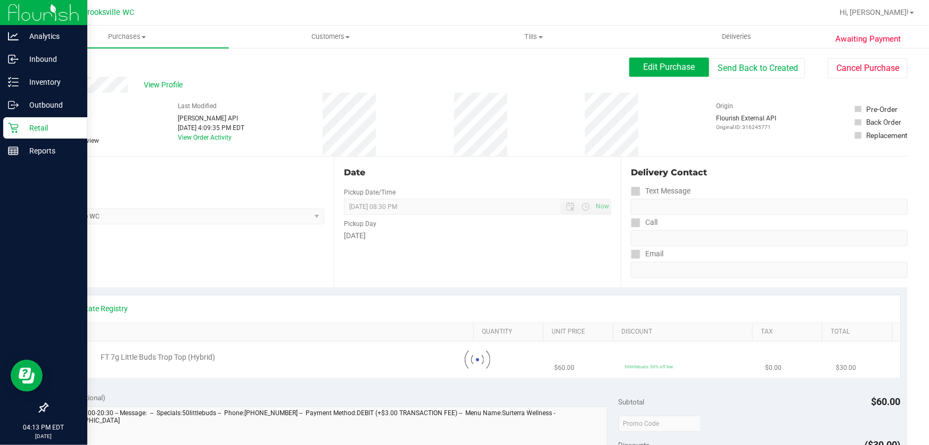
click at [21, 124] on p "Retail" at bounding box center [51, 127] width 64 height 13
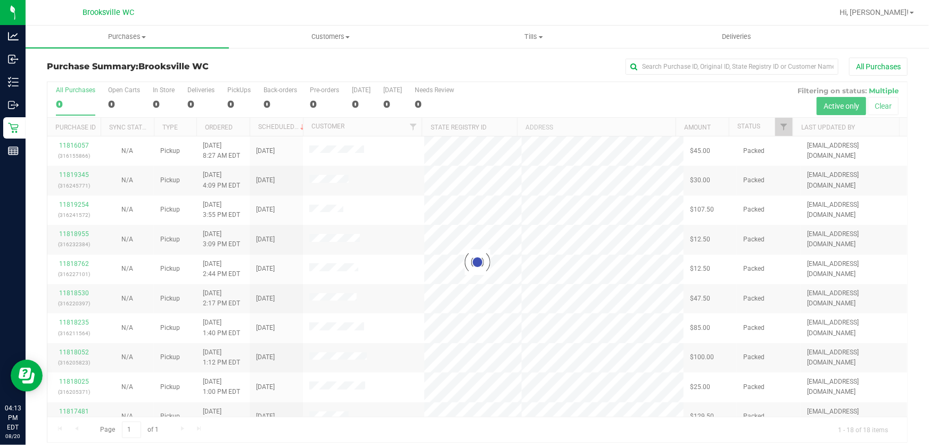
click at [614, 81] on div "Loading... All Purchases 0 Open Carts 0 In Store 0 Deliveries 0 PickUps 0 Back-…" at bounding box center [477, 261] width 861 height 361
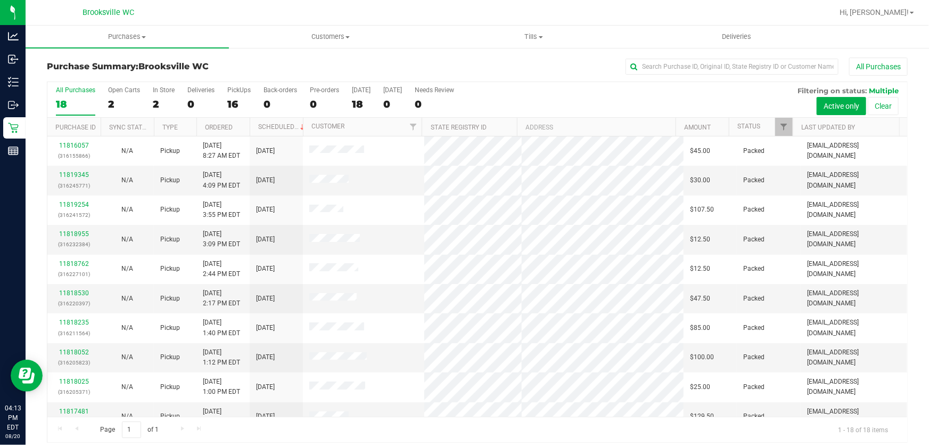
click at [756, 120] on th "Status" at bounding box center [761, 127] width 64 height 19
click at [749, 127] on link "Status" at bounding box center [755, 125] width 35 height 7
click at [521, 76] on div "Purchase Summary: Brooksville WC All Purchases" at bounding box center [477, 69] width 861 height 23
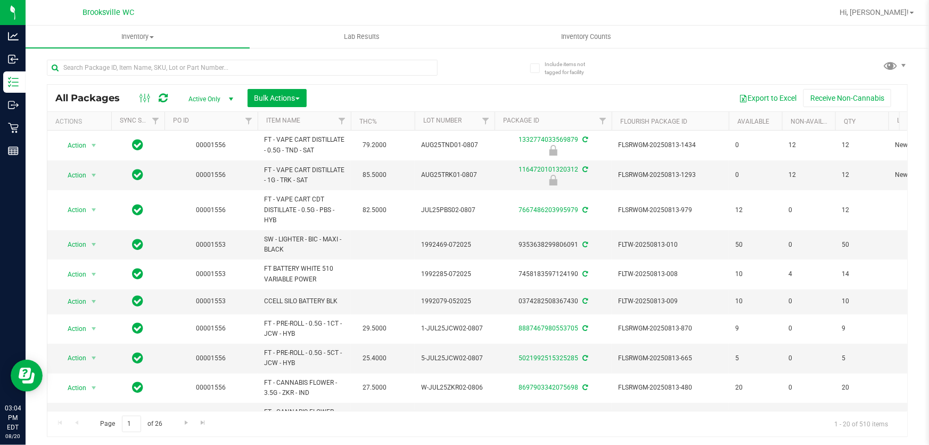
drag, startPoint x: 904, startPoint y: 0, endPoint x: 544, endPoint y: 88, distance: 370.1
click at [544, 89] on div "Export to Excel Receive Non-Cannabis" at bounding box center [607, 98] width 585 height 18
click at [165, 71] on input "text" at bounding box center [242, 68] width 391 height 16
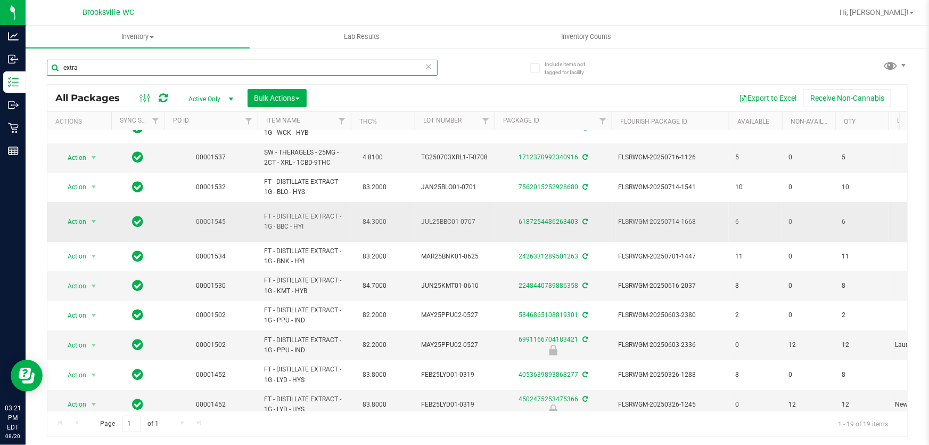
scroll to position [48, 0]
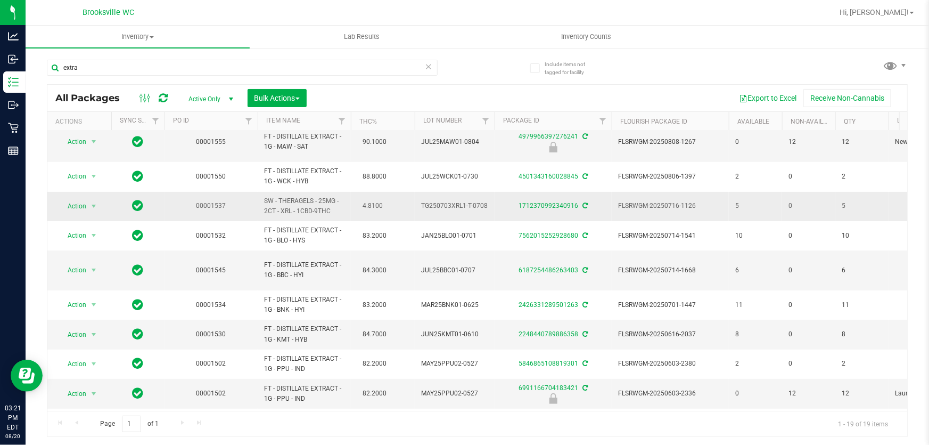
click at [288, 196] on span "SW - THERAGELS - 25MG - 2CT - XRL - 1CBD-9THC" at bounding box center [304, 206] width 80 height 20
copy span "XRL"
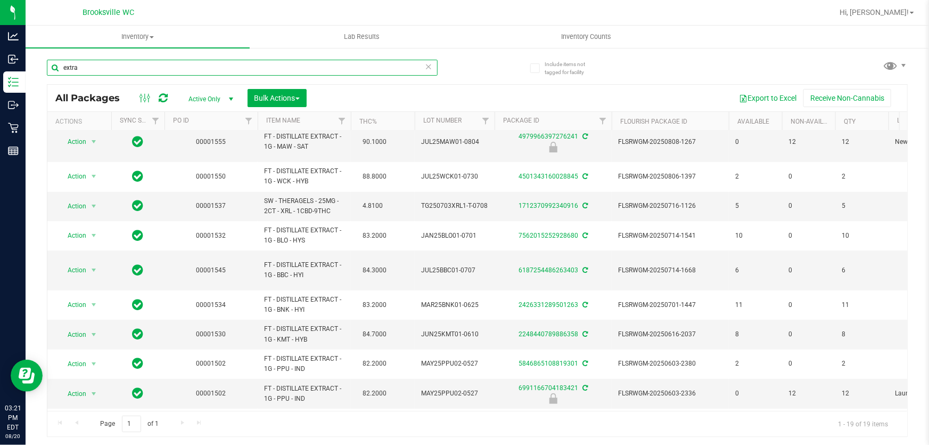
click at [104, 69] on input "extra" at bounding box center [242, 68] width 391 height 16
paste input "XRL"
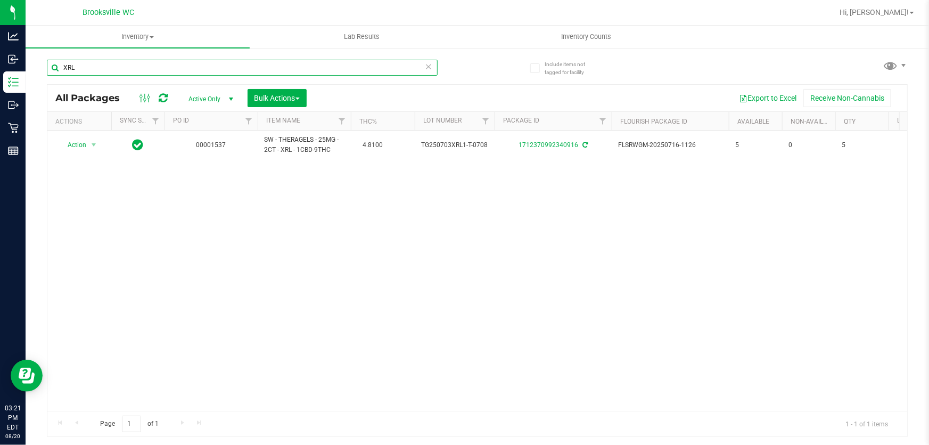
type input "XRL"
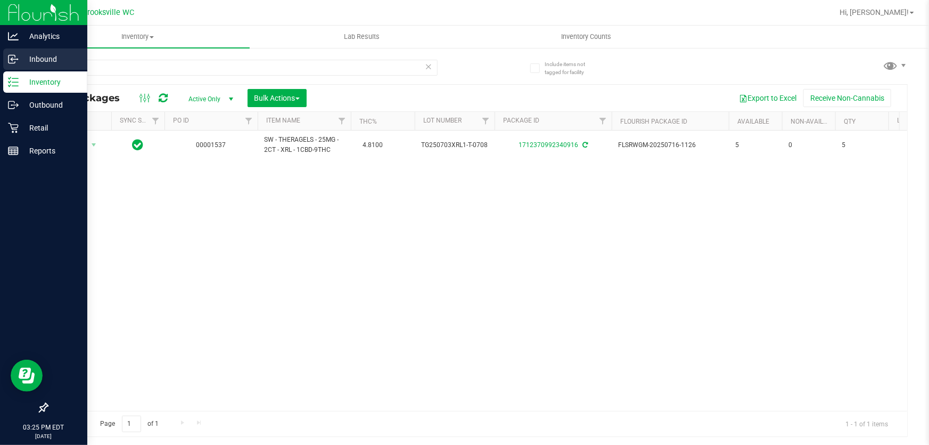
click at [20, 60] on p "Inbound" at bounding box center [51, 59] width 64 height 13
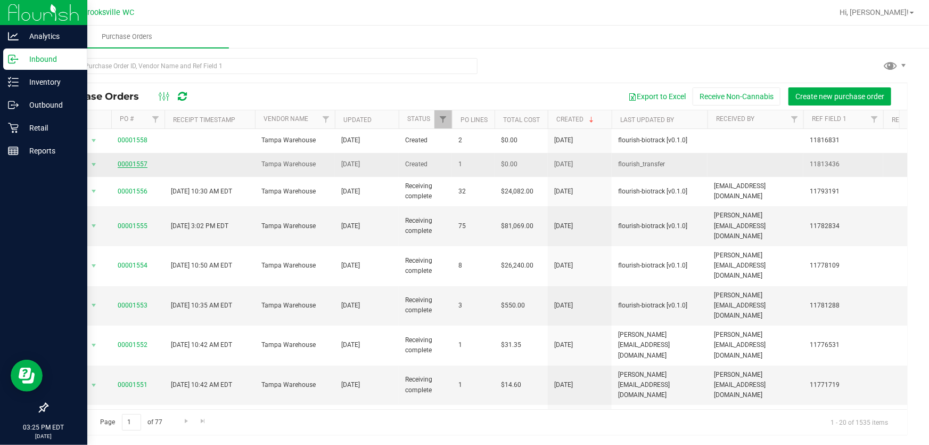
click at [122, 164] on link "00001557" at bounding box center [133, 163] width 30 height 7
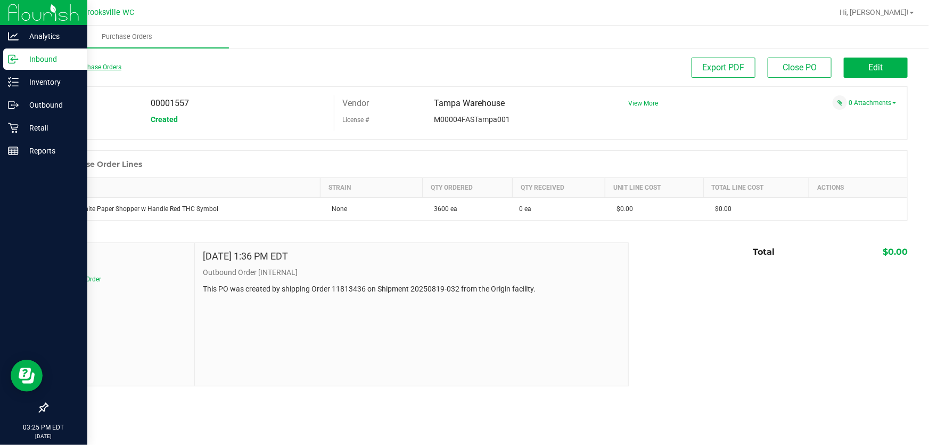
click at [65, 67] on link "Back to Purchase Orders" at bounding box center [84, 66] width 75 height 7
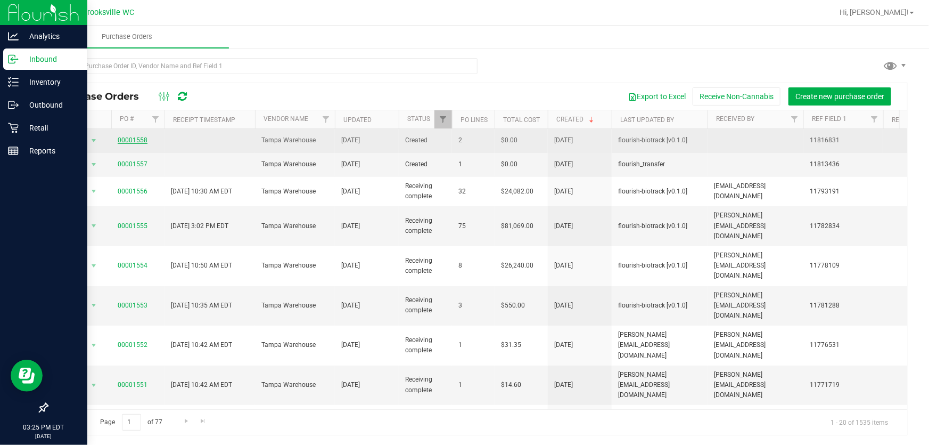
click at [139, 140] on link "00001558" at bounding box center [133, 139] width 30 height 7
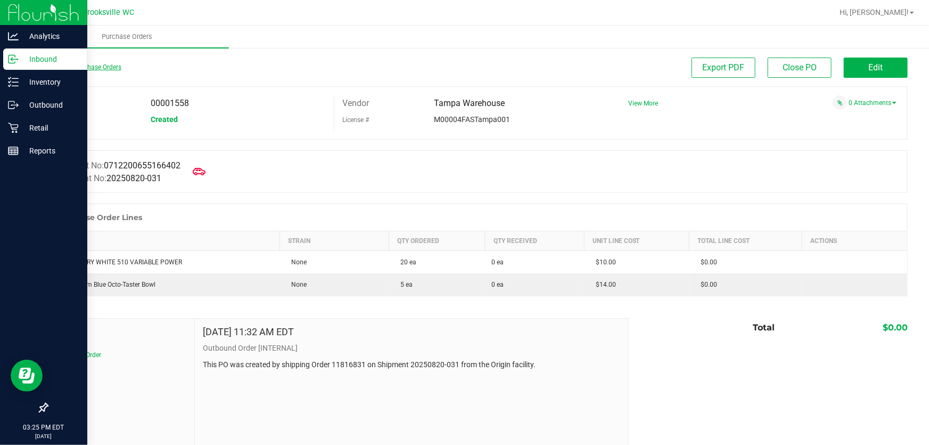
click at [72, 69] on link "Back to Purchase Orders" at bounding box center [84, 66] width 75 height 7
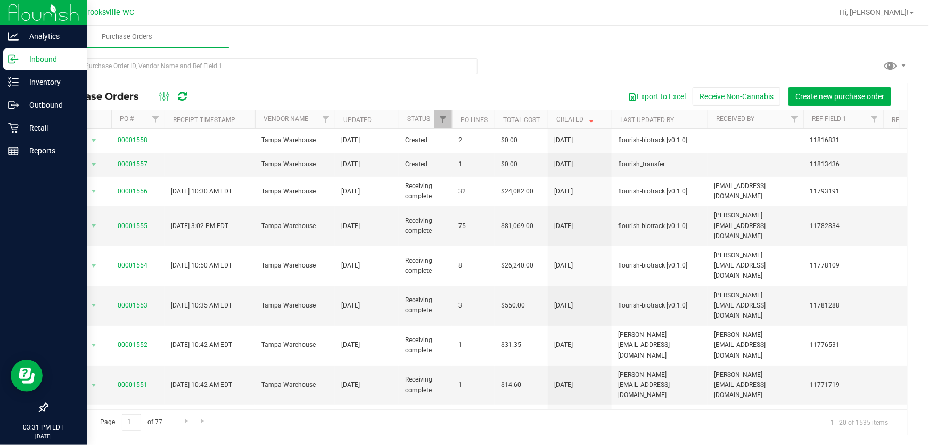
click at [35, 67] on div "Inbound" at bounding box center [45, 58] width 84 height 21
click at [34, 71] on div "Inventory" at bounding box center [45, 81] width 84 height 21
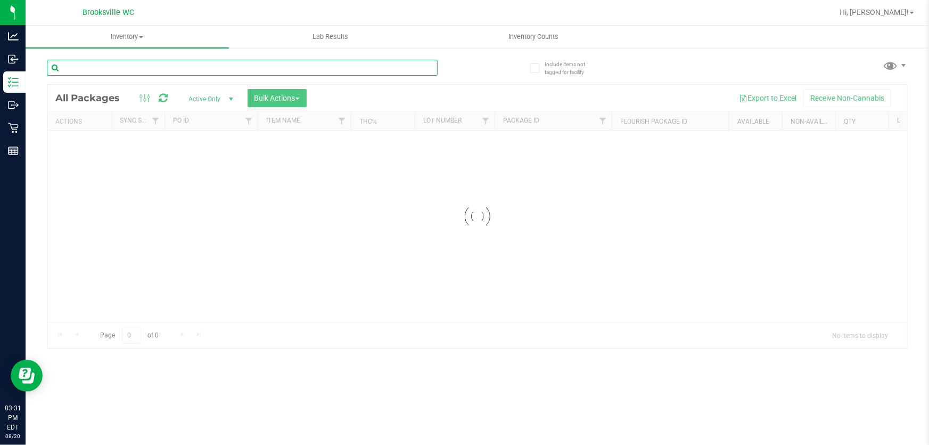
click at [244, 63] on input "text" at bounding box center [242, 68] width 391 height 16
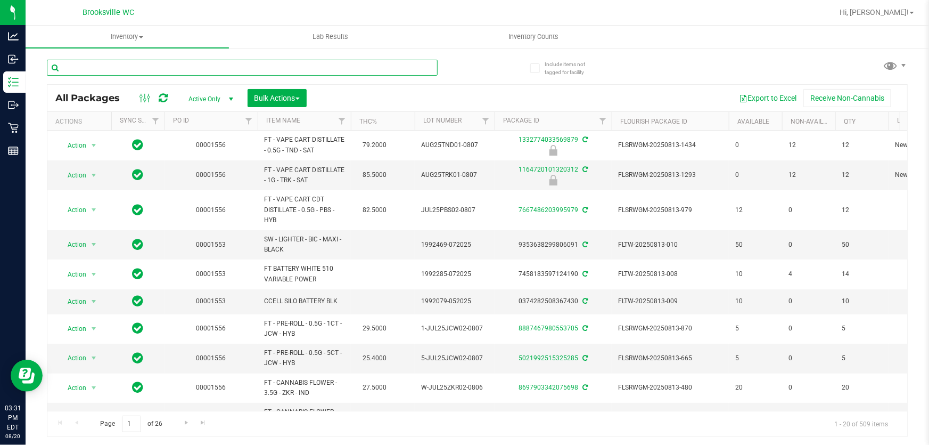
click at [242, 65] on input "text" at bounding box center [242, 68] width 391 height 16
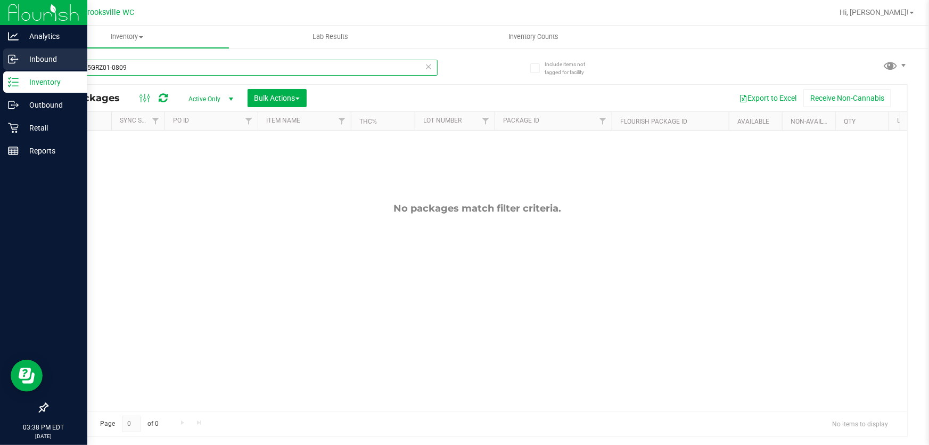
drag, startPoint x: 164, startPoint y: 69, endPoint x: 11, endPoint y: 67, distance: 152.9
click at [1, 69] on div "Analytics Inbound Inventory Outbound Retail Reports 03:38 PM EDT 08/20/2025 08/…" at bounding box center [464, 222] width 929 height 445
type input "n"
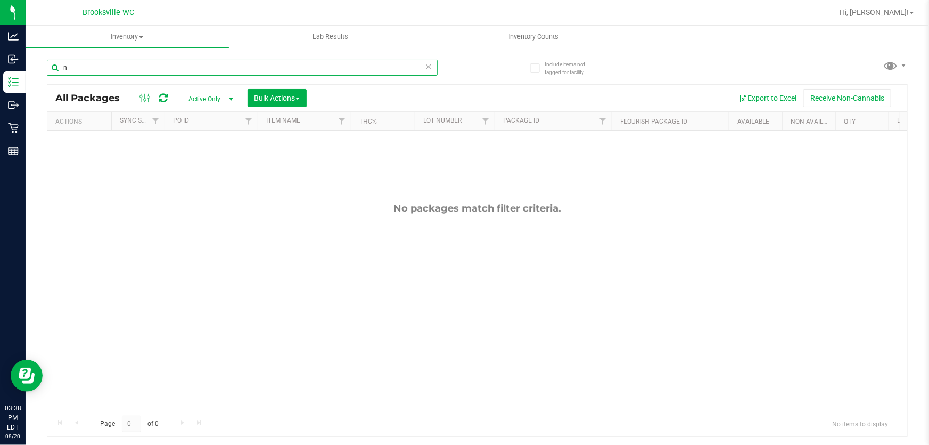
click at [137, 68] on input "n" at bounding box center [242, 68] width 391 height 16
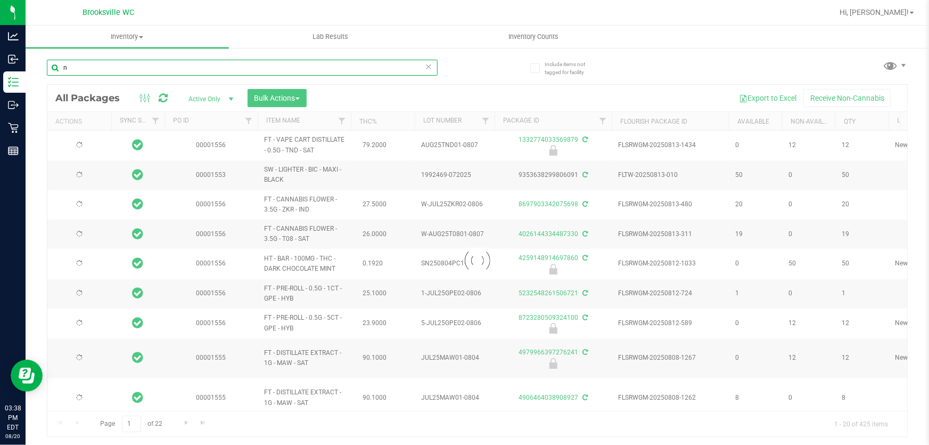
type input "ny"
type input "2026-02-14"
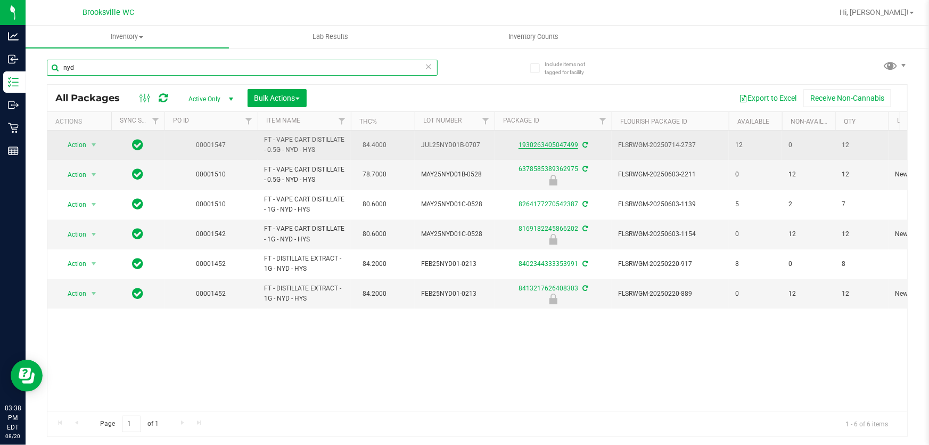
type input "nyd"
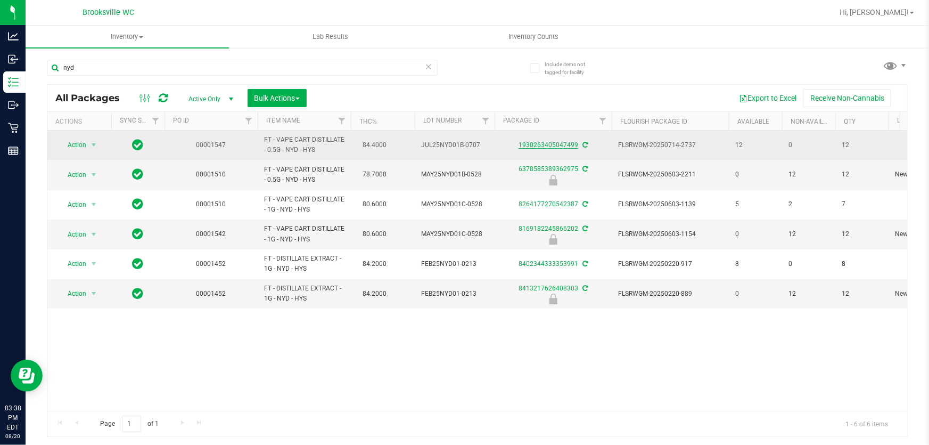
click at [566, 144] on link "1930263405047499" at bounding box center [549, 144] width 60 height 7
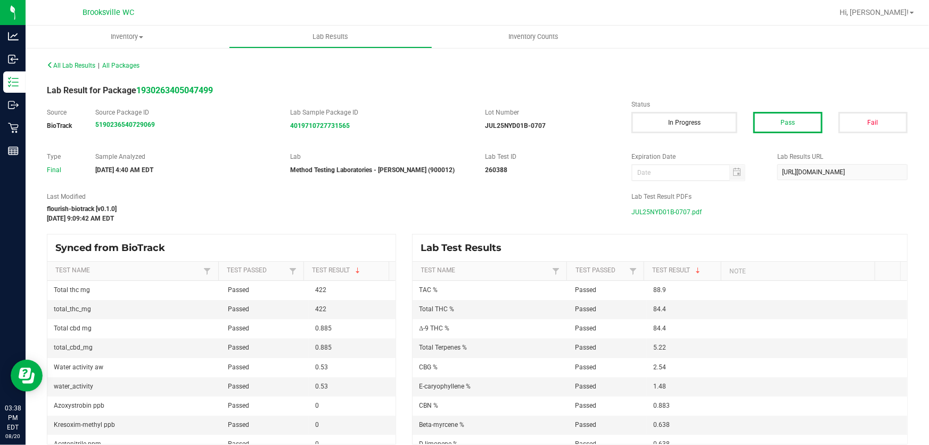
click at [646, 212] on span "JUL25NYD01B-0707.pdf" at bounding box center [667, 212] width 70 height 16
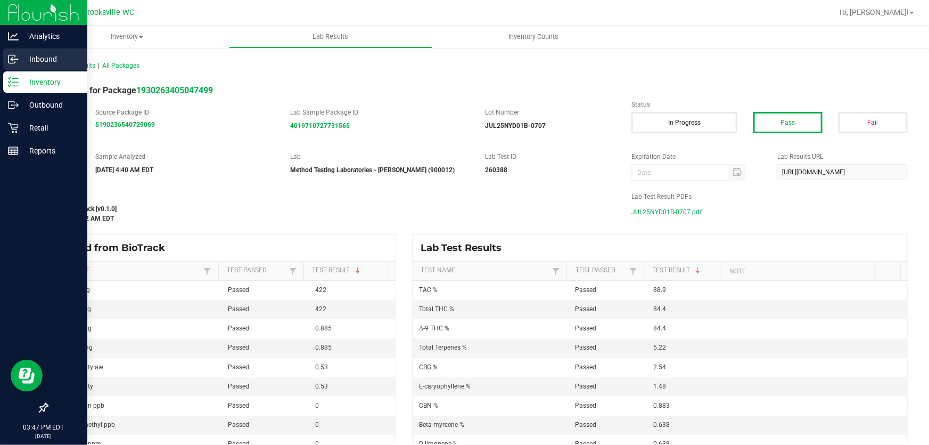
click at [31, 54] on p "Inbound" at bounding box center [51, 59] width 64 height 13
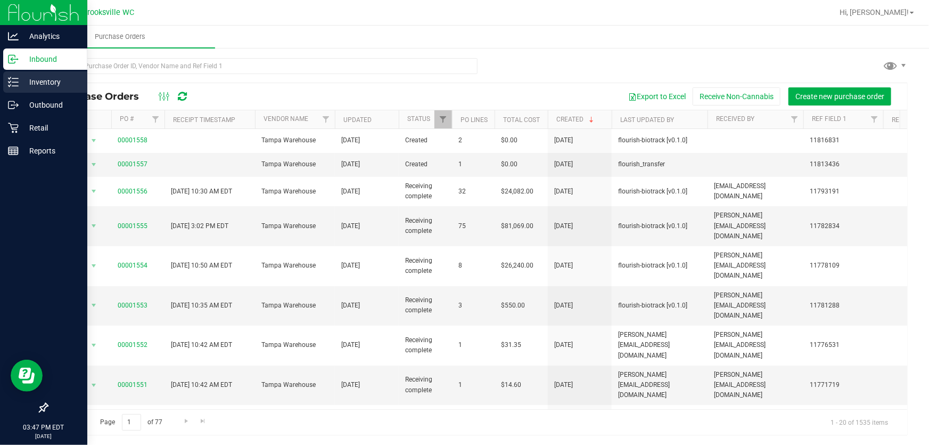
click at [20, 83] on p "Inventory" at bounding box center [51, 82] width 64 height 13
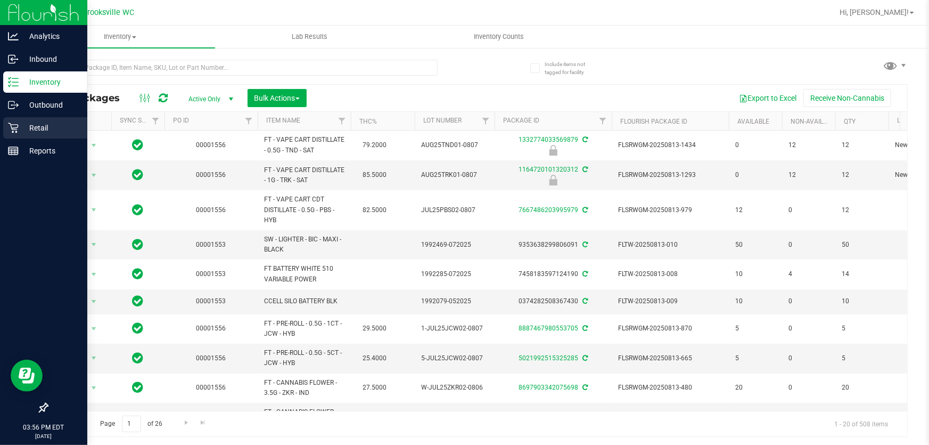
click at [30, 128] on p "Retail" at bounding box center [51, 127] width 64 height 13
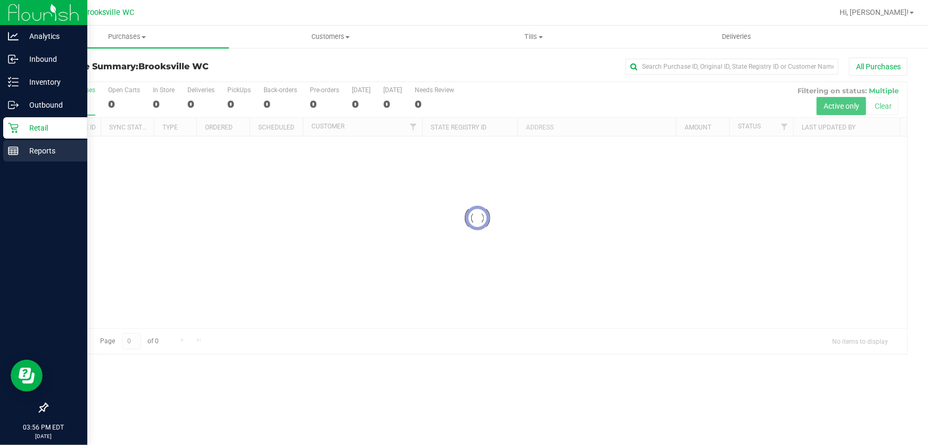
click at [24, 149] on p "Reports" at bounding box center [51, 150] width 64 height 13
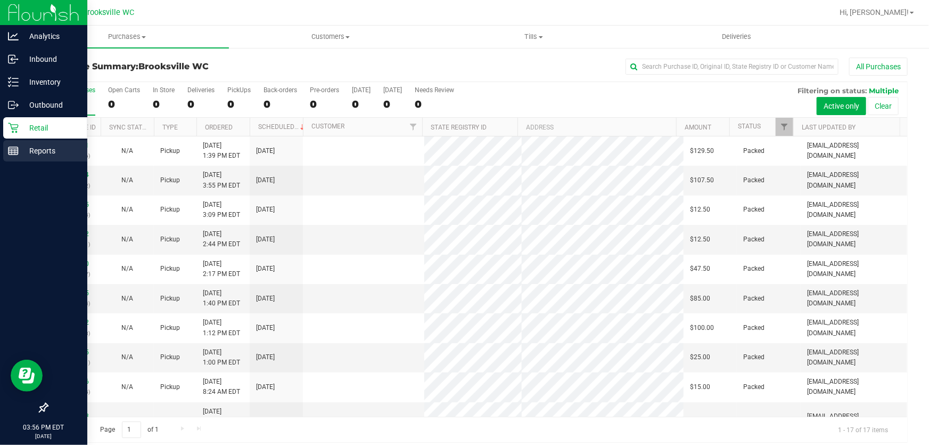
click at [23, 150] on p "Reports" at bounding box center [51, 150] width 64 height 13
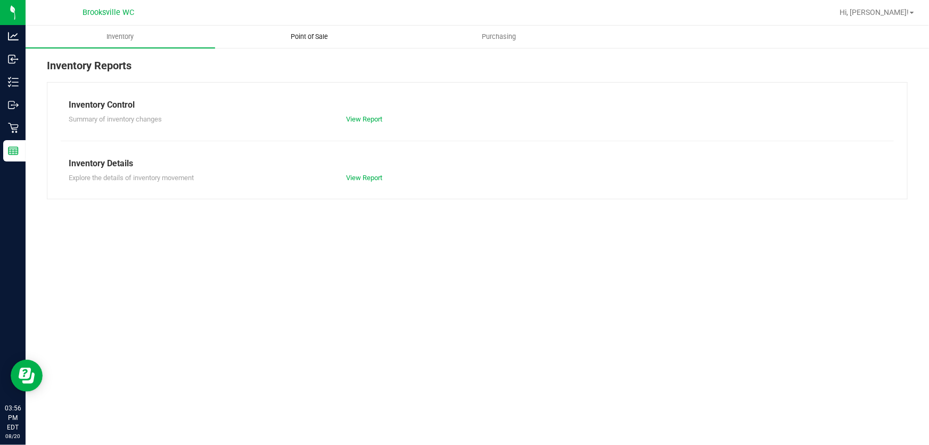
click at [322, 34] on span "Point of Sale" at bounding box center [310, 37] width 66 height 10
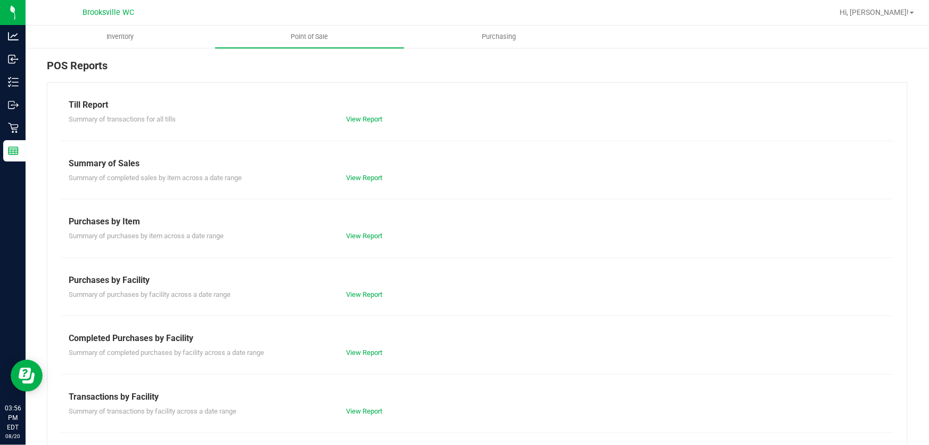
click at [363, 346] on div "Summary of completed purchases by facility across a date range View Report" at bounding box center [477, 351] width 833 height 13
click at [363, 351] on link "View Report" at bounding box center [365, 352] width 36 height 8
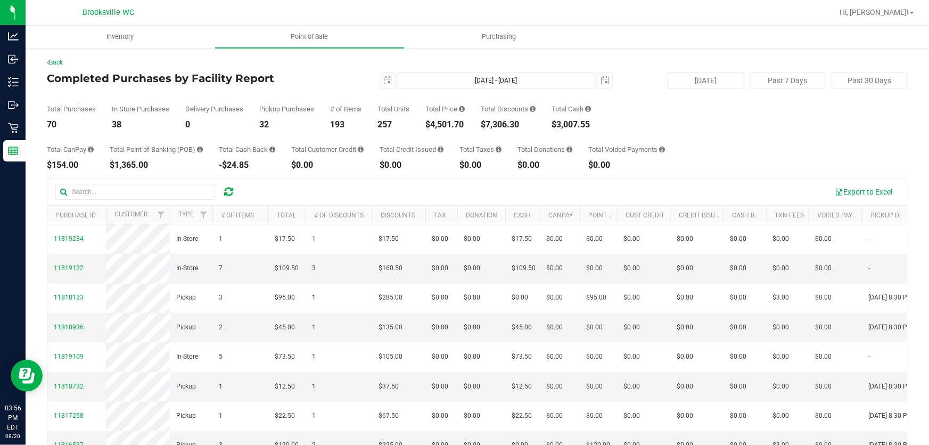
drag, startPoint x: 169, startPoint y: 292, endPoint x: 361, endPoint y: 202, distance: 211.5
click at [383, 187] on div "Export to Excel" at bounding box center [572, 192] width 654 height 18
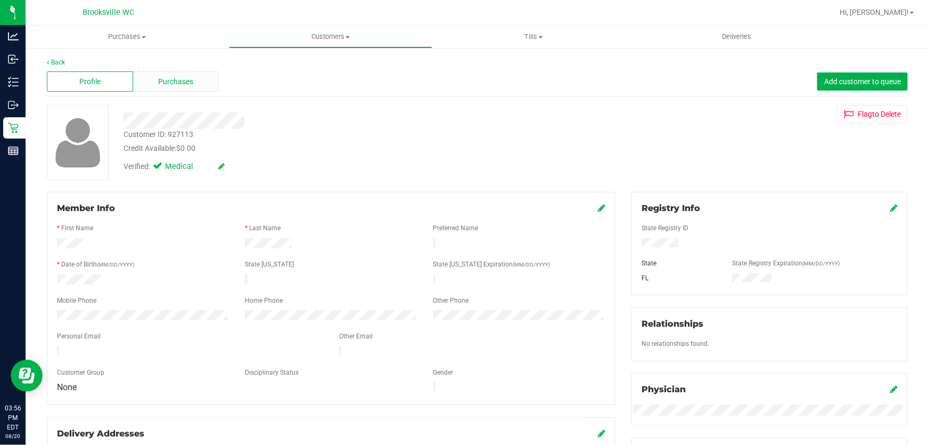
click at [165, 81] on span "Purchases" at bounding box center [176, 81] width 35 height 11
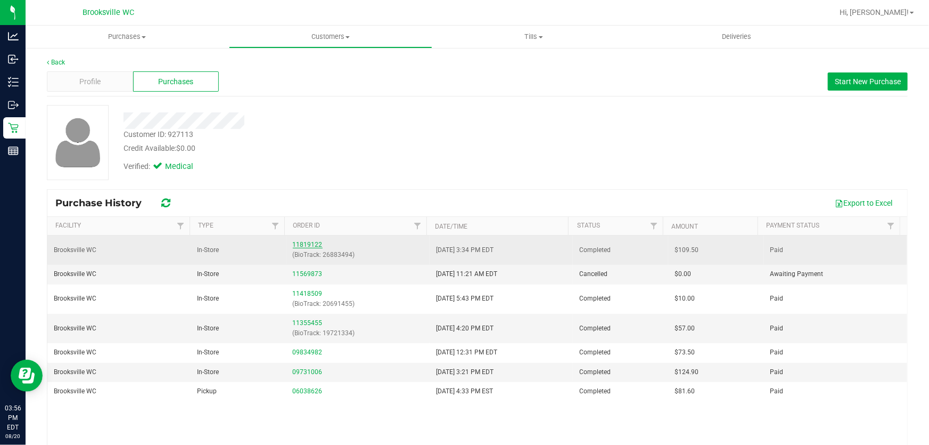
click at [313, 243] on link "11819122" at bounding box center [308, 244] width 30 height 7
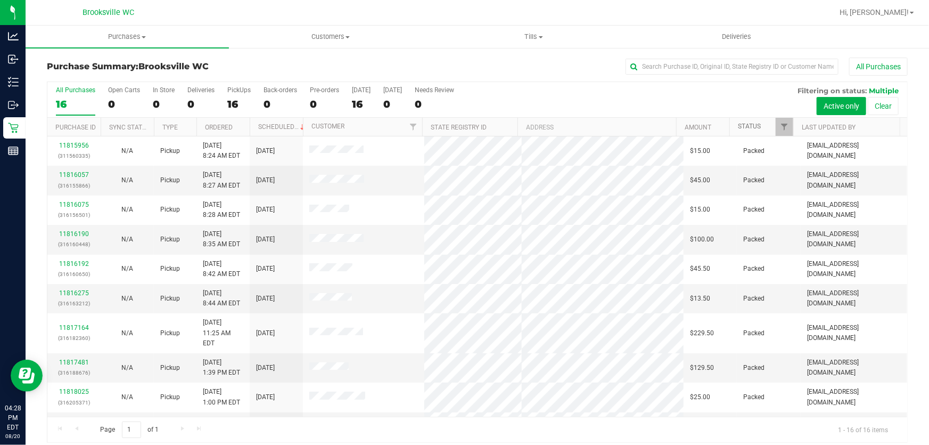
click at [744, 122] on link "Status" at bounding box center [749, 125] width 23 height 7
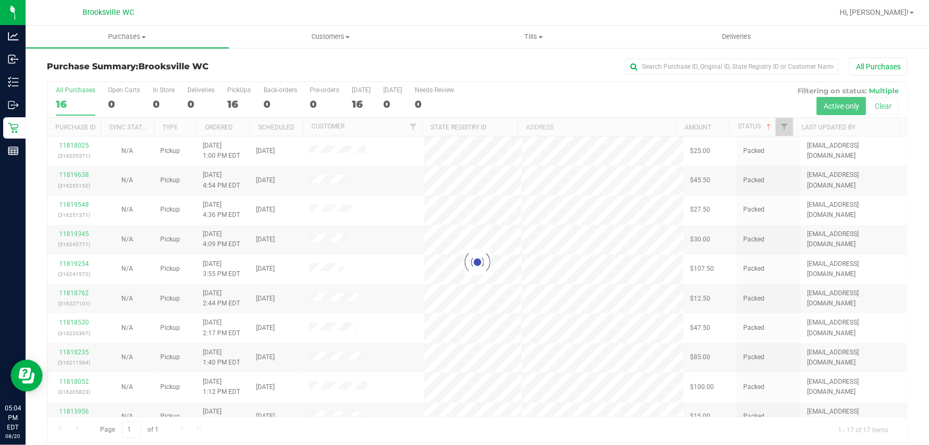
click at [733, 130] on div at bounding box center [477, 262] width 860 height 360
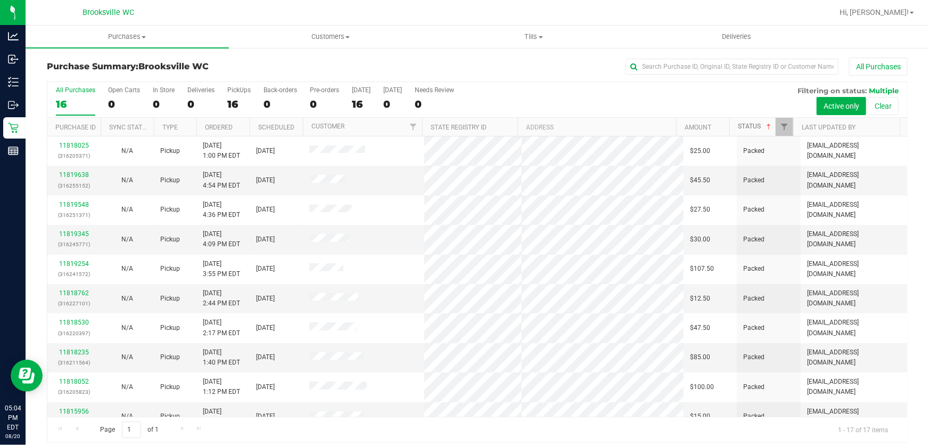
click at [750, 128] on link "Status" at bounding box center [755, 125] width 35 height 7
drag, startPoint x: 509, startPoint y: 89, endPoint x: 507, endPoint y: 96, distance: 6.6
click at [508, 89] on div "All Purchases 16 Open Carts 0 In Store 0 Deliveries 0 PickUps 16 Back-orders 0 …" at bounding box center [477, 86] width 860 height 9
click at [553, 63] on div "All Purchases" at bounding box center [621, 67] width 574 height 18
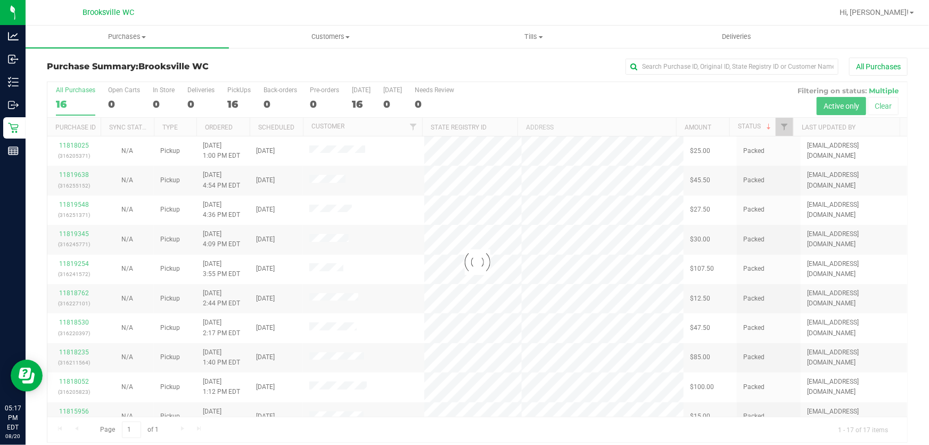
click at [582, 89] on div "All Purchases 16 Open Carts 0 In Store 0 Deliveries 0 PickUps 16 Back-orders 0 …" at bounding box center [477, 86] width 860 height 9
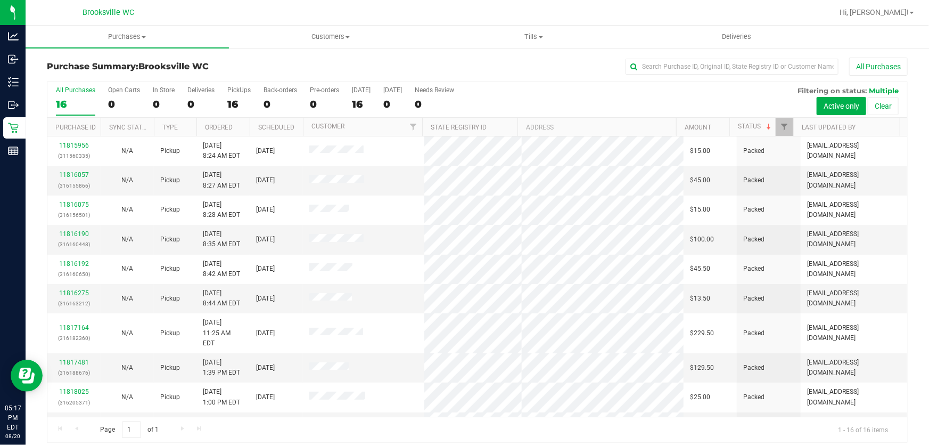
click at [606, 86] on div "All Purchases 16 Open Carts 0 In Store 0 Deliveries 0 PickUps 16 Back-orders 0 …" at bounding box center [477, 86] width 860 height 9
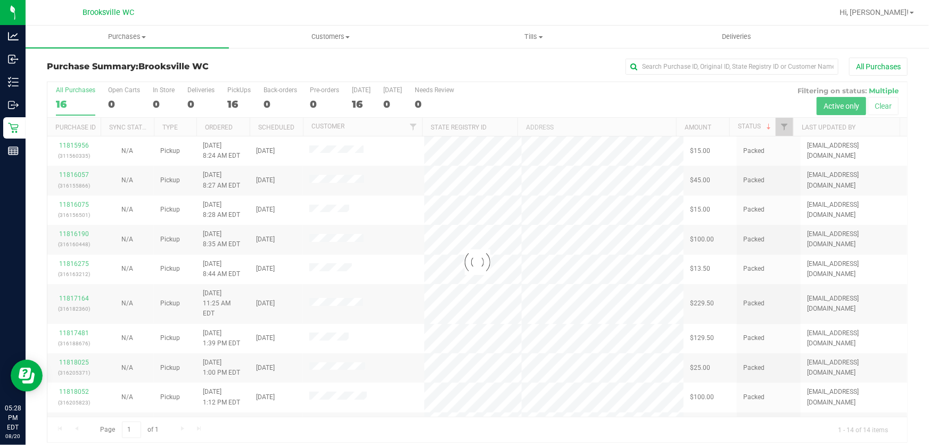
click at [413, 66] on div "All Purchases" at bounding box center [621, 67] width 574 height 18
drag, startPoint x: 520, startPoint y: 89, endPoint x: 527, endPoint y: 83, distance: 8.7
click at [520, 87] on div at bounding box center [477, 262] width 860 height 360
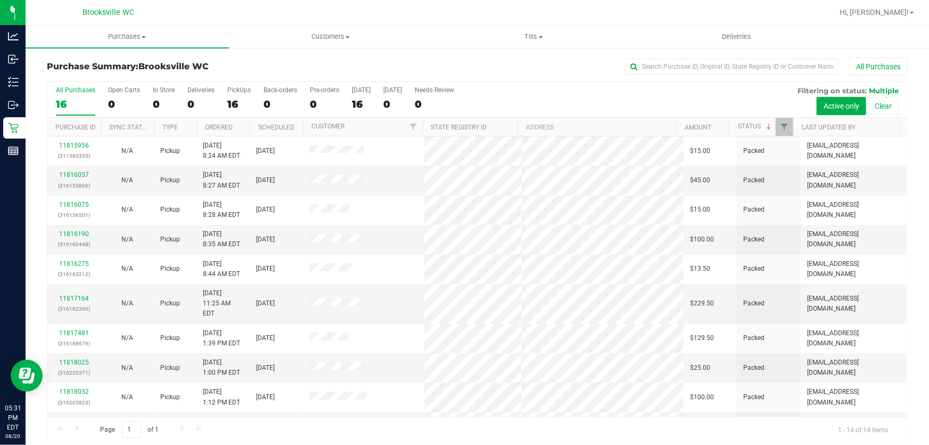
click at [527, 83] on div "All Purchases 16 Open Carts 0 In Store 0 Deliveries 0 PickUps 16 Back-orders 0 …" at bounding box center [477, 86] width 860 height 9
click at [527, 80] on div "Purchase Summary: [GEOGRAPHIC_DATA] WC All Purchases" at bounding box center [477, 69] width 861 height 23
click at [540, 91] on div "All Purchases 16 Open Carts 0 In Store 0 Deliveries 0 PickUps 16 Back-orders 0 …" at bounding box center [477, 100] width 860 height 36
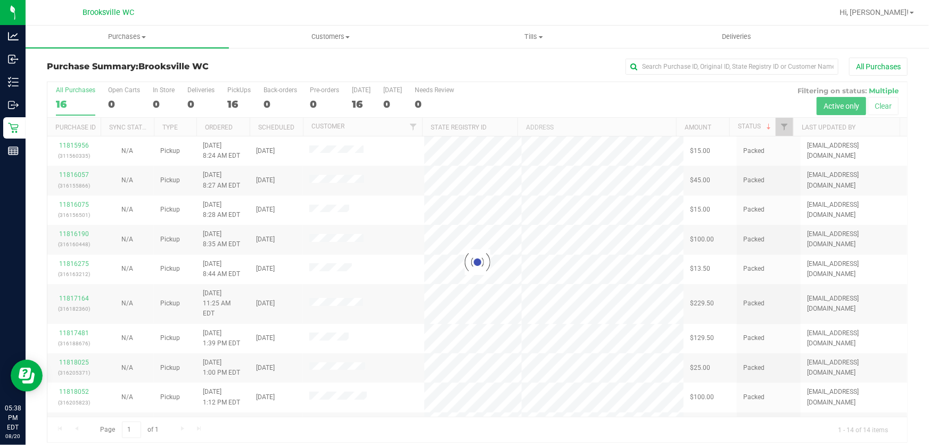
click at [461, 85] on div at bounding box center [477, 262] width 860 height 360
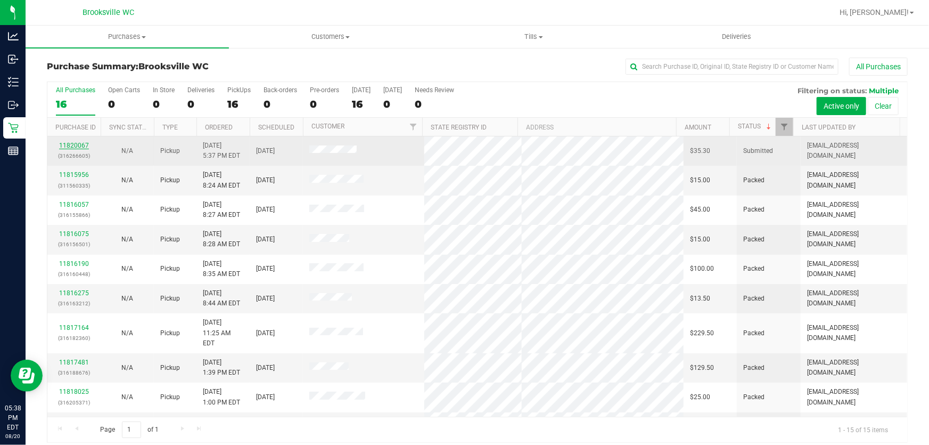
click at [86, 144] on link "11820067" at bounding box center [74, 145] width 30 height 7
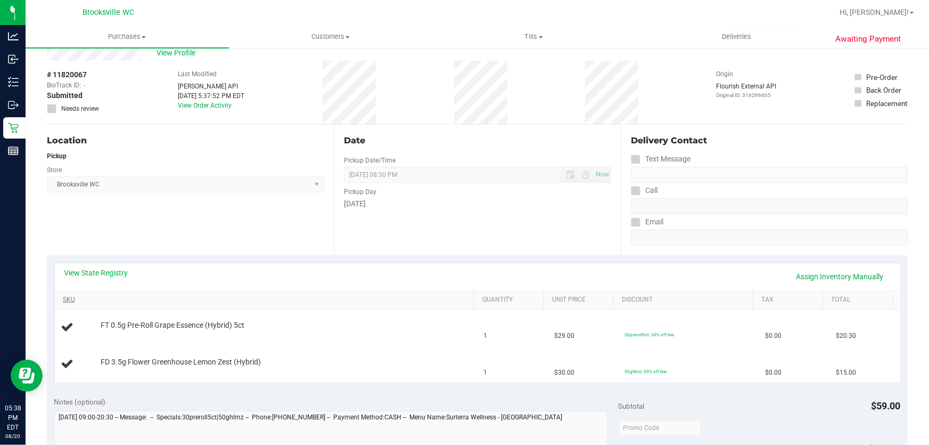
scroll to position [48, 0]
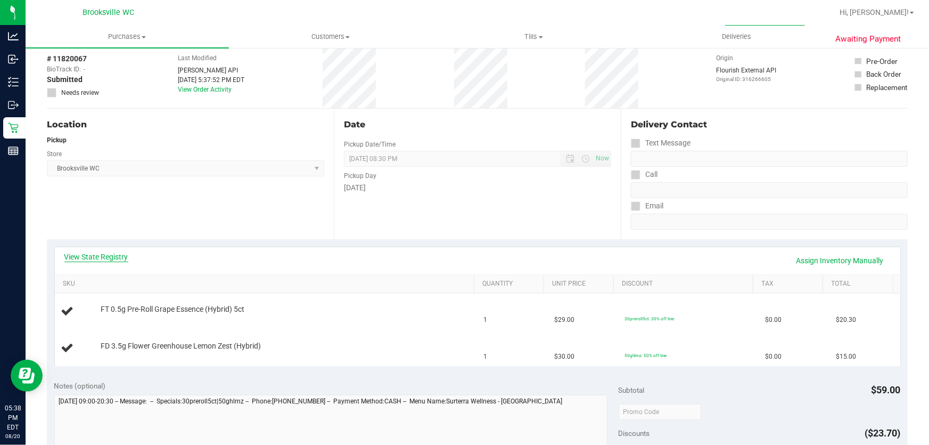
click at [101, 258] on link "View State Registry" at bounding box center [96, 256] width 64 height 11
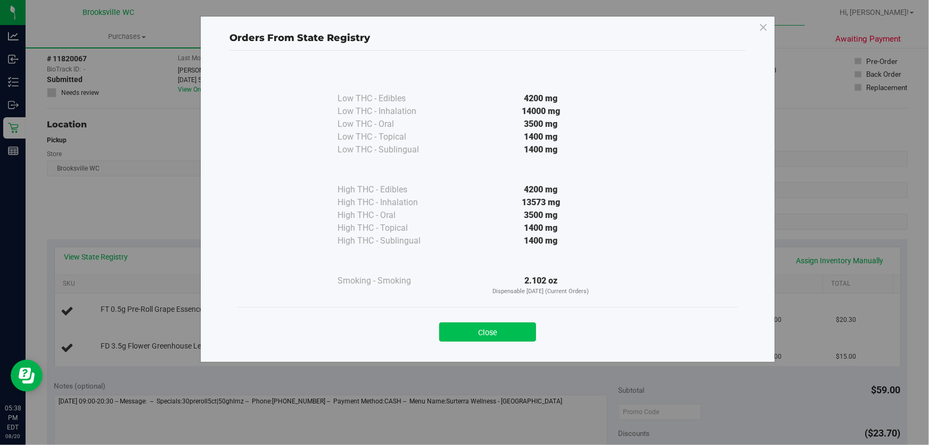
click at [514, 330] on button "Close" at bounding box center [487, 331] width 97 height 19
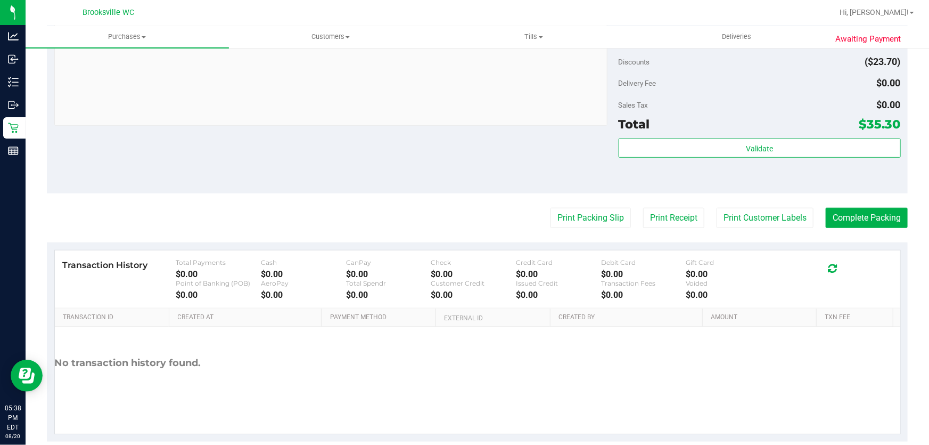
scroll to position [486, 0]
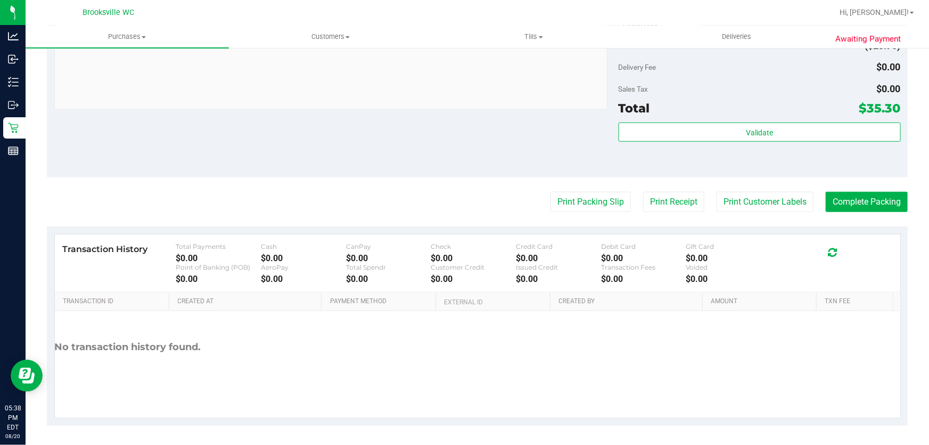
click at [695, 120] on div "Subtotal $59.00 Discounts ($23.70) Delivery Fee $0.00 Sales Tax $0.00 Total $35…" at bounding box center [760, 81] width 282 height 177
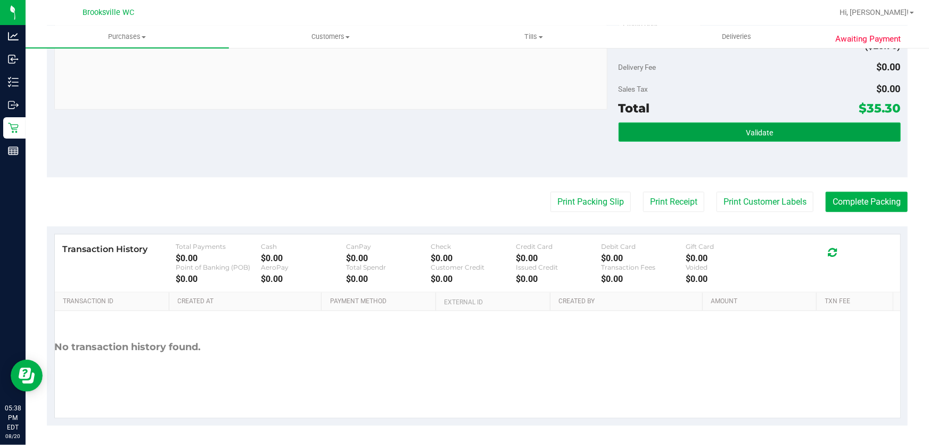
click at [694, 130] on button "Validate" at bounding box center [760, 131] width 282 height 19
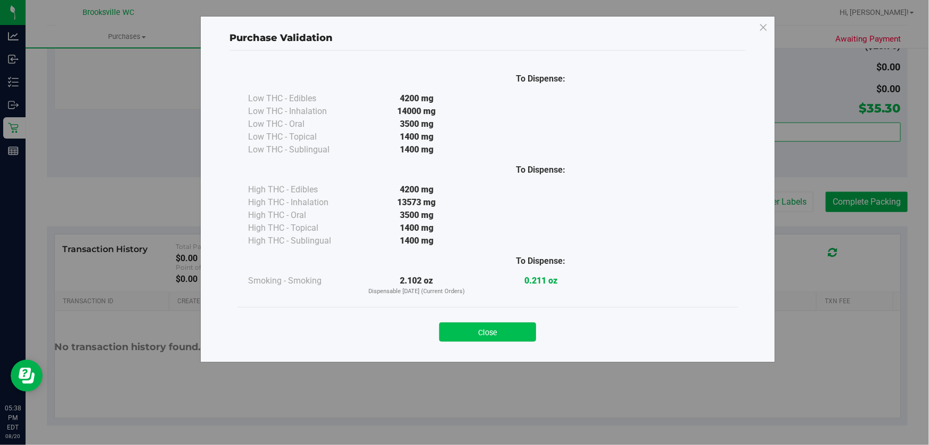
click at [465, 330] on button "Close" at bounding box center [487, 331] width 97 height 19
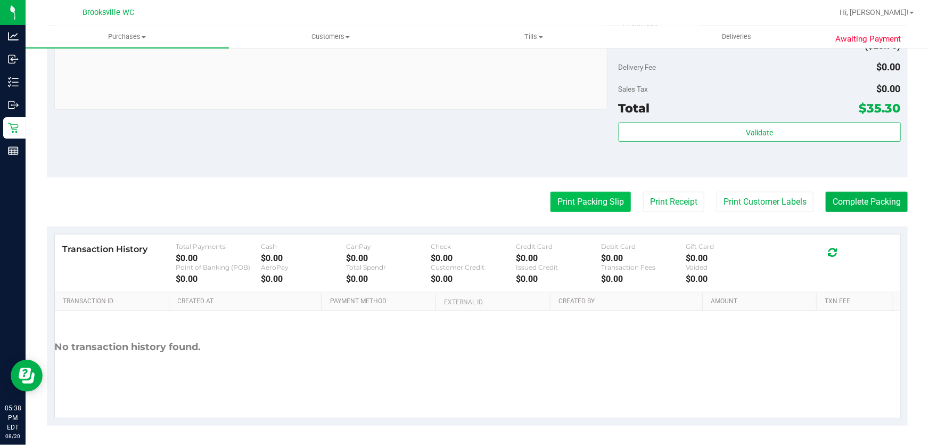
click at [580, 202] on button "Print Packing Slip" at bounding box center [591, 202] width 80 height 20
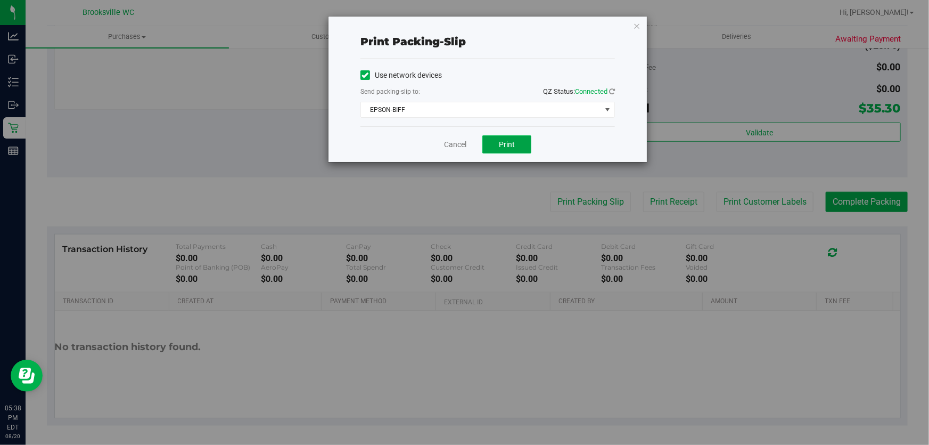
click at [491, 149] on button "Print" at bounding box center [506, 144] width 49 height 18
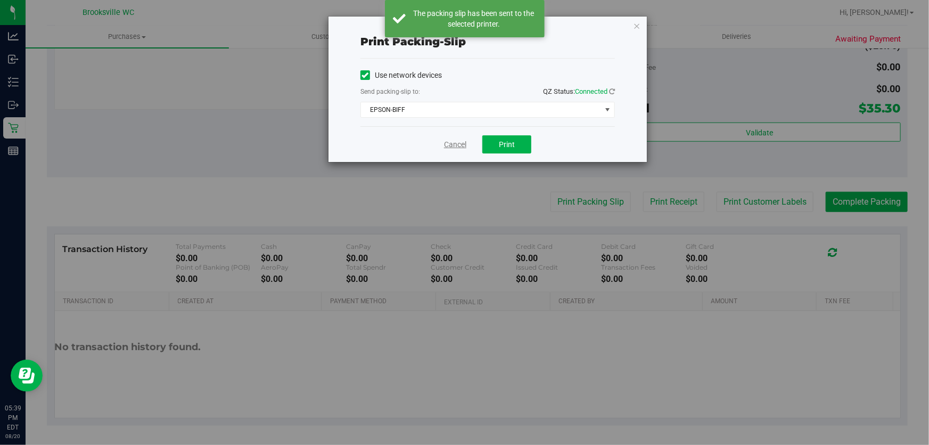
click at [453, 145] on link "Cancel" at bounding box center [455, 144] width 22 height 11
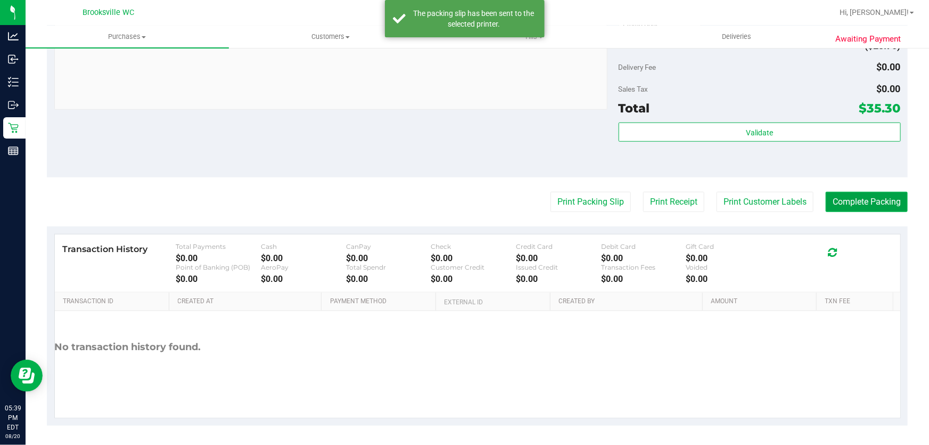
click at [826, 192] on button "Complete Packing" at bounding box center [867, 202] width 82 height 20
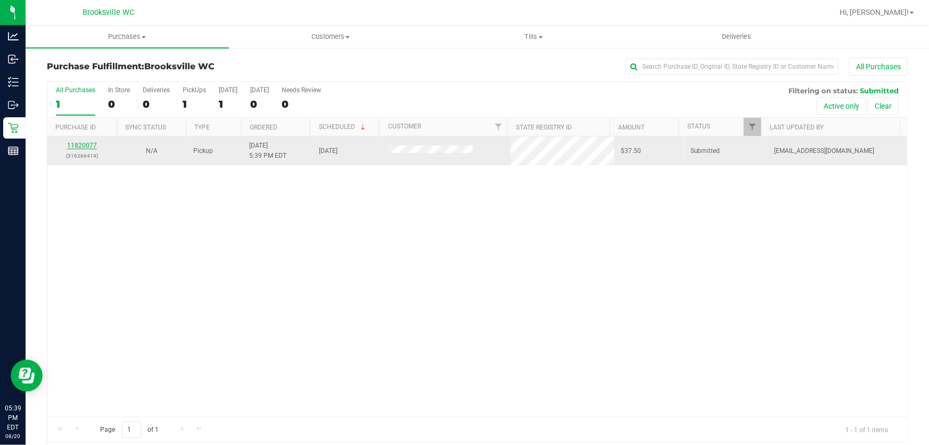
click at [75, 143] on link "11820077" at bounding box center [82, 145] width 30 height 7
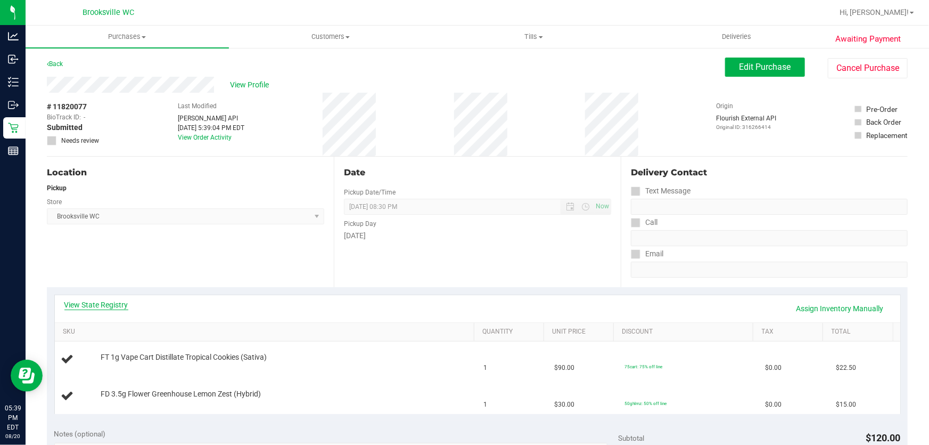
click at [110, 306] on link "View State Registry" at bounding box center [96, 304] width 64 height 11
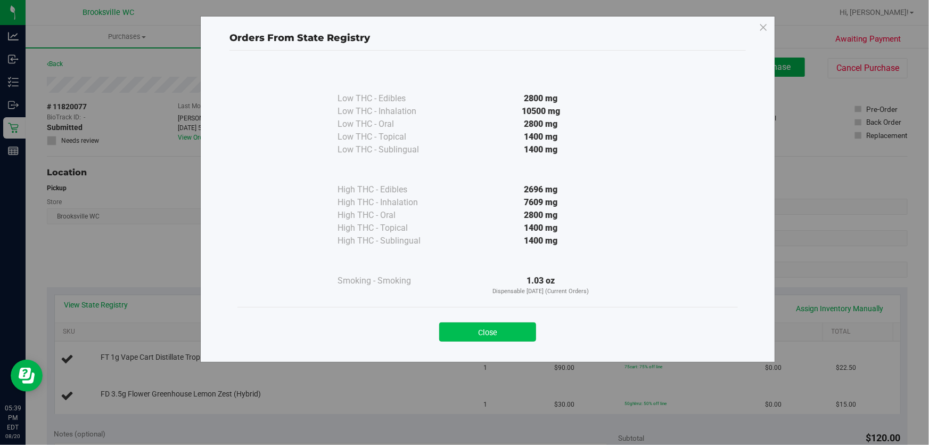
click at [495, 325] on button "Close" at bounding box center [487, 331] width 97 height 19
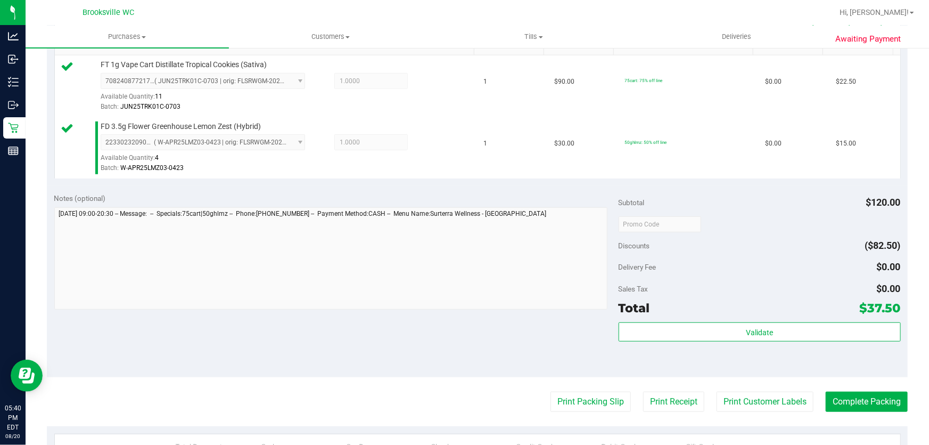
scroll to position [290, 0]
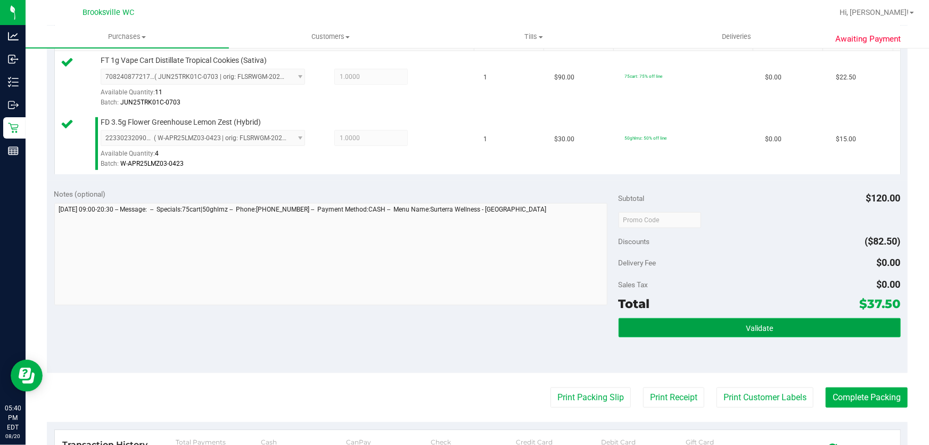
click at [675, 326] on button "Validate" at bounding box center [760, 327] width 282 height 19
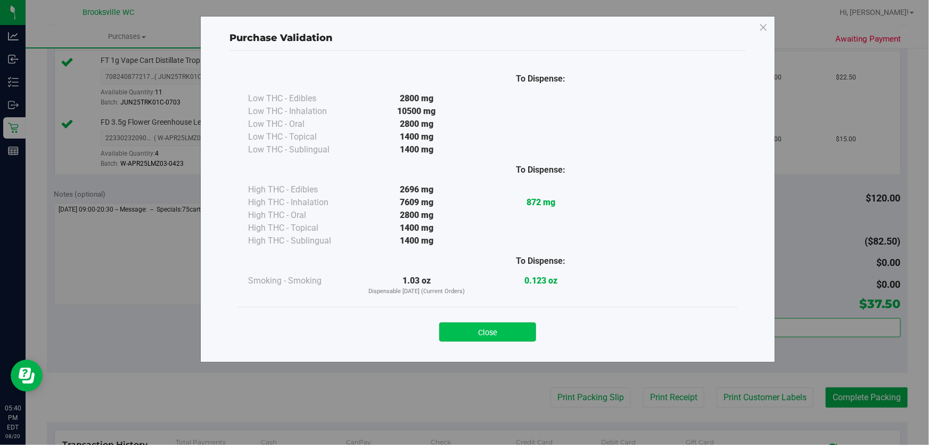
click at [473, 334] on button "Close" at bounding box center [487, 331] width 97 height 19
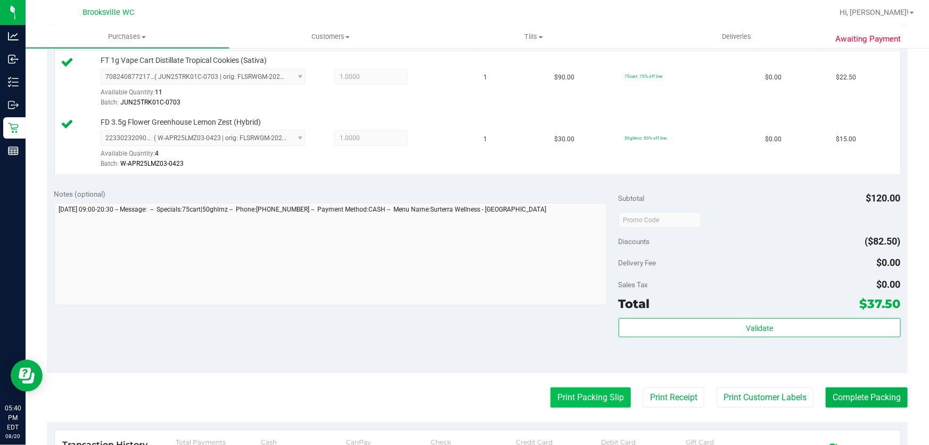
click at [564, 389] on button "Print Packing Slip" at bounding box center [591, 397] width 80 height 20
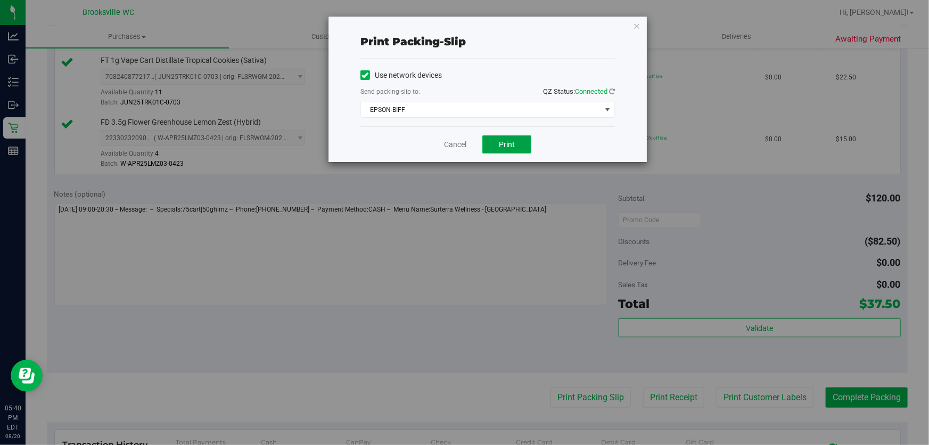
click at [505, 150] on button "Print" at bounding box center [506, 144] width 49 height 18
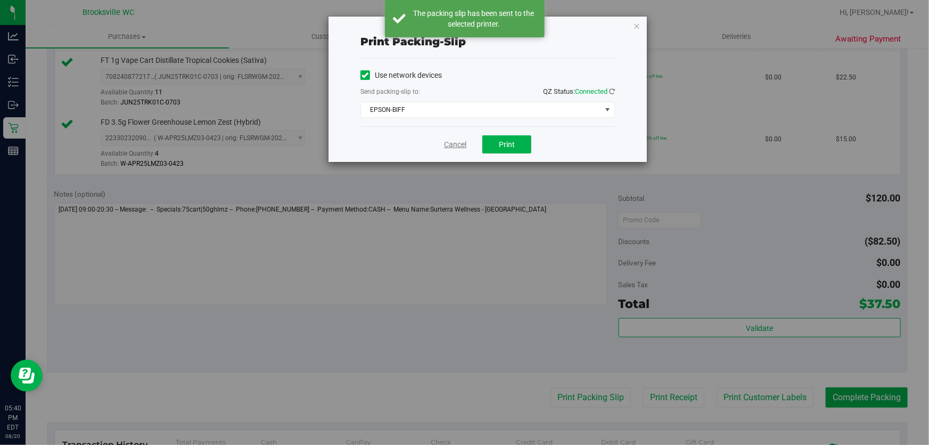
click at [461, 147] on link "Cancel" at bounding box center [455, 144] width 22 height 11
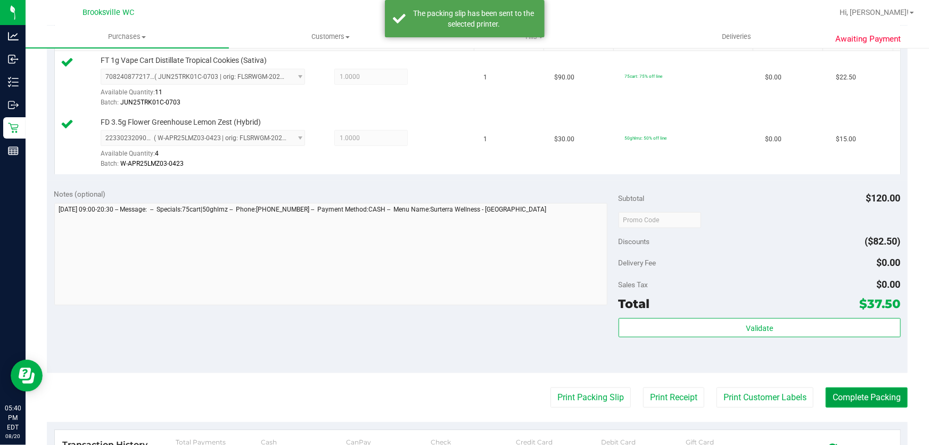
click at [841, 398] on button "Complete Packing" at bounding box center [867, 397] width 82 height 20
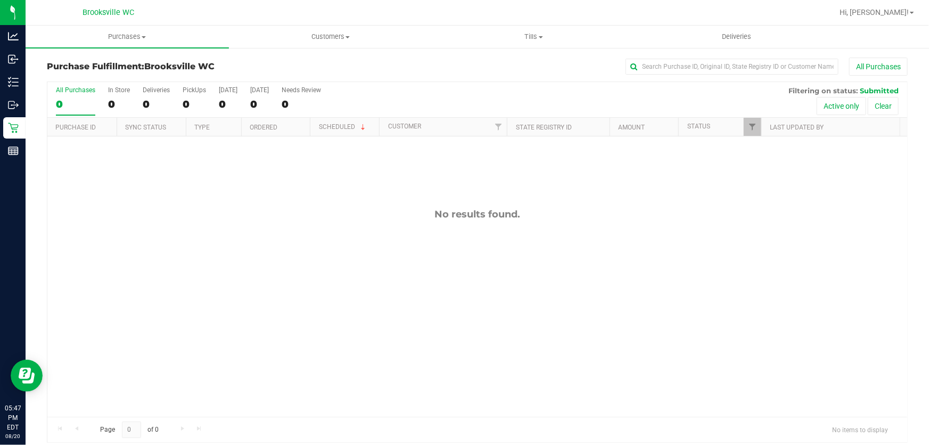
click at [435, 73] on div "All Purchases" at bounding box center [621, 67] width 574 height 18
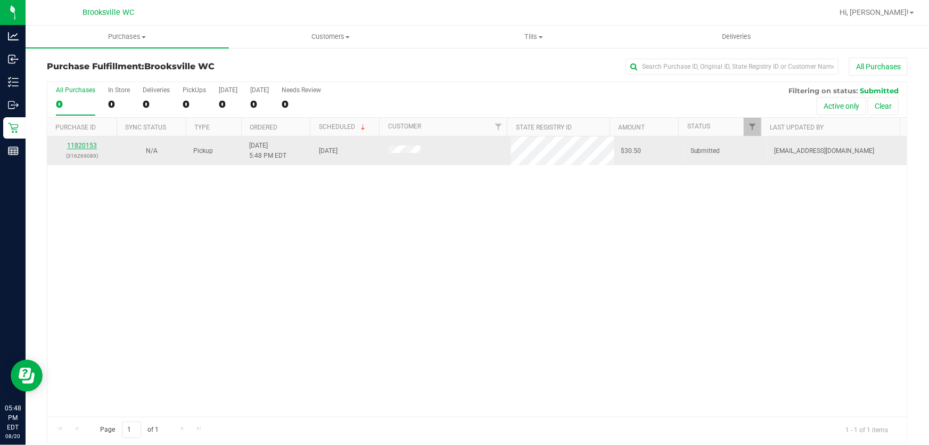
click at [87, 143] on link "11820153" at bounding box center [82, 145] width 30 height 7
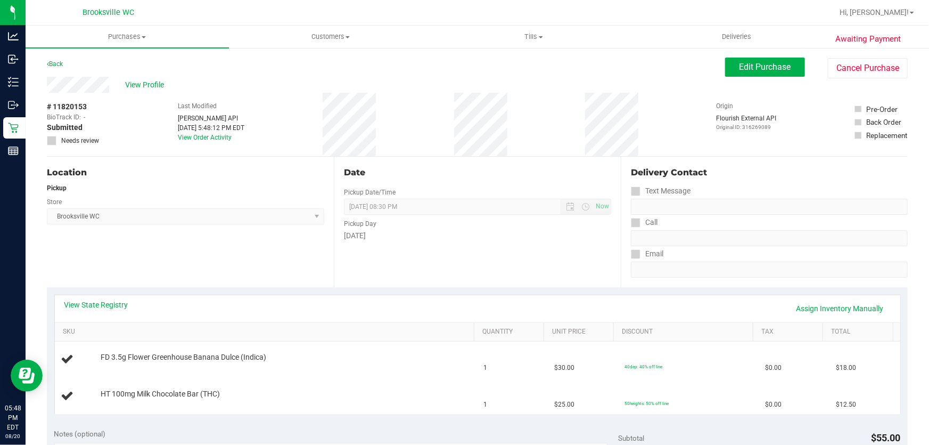
click at [101, 312] on div "View State Registry Assign Inventory Manually" at bounding box center [477, 308] width 826 height 18
click at [101, 304] on link "View State Registry" at bounding box center [96, 304] width 64 height 11
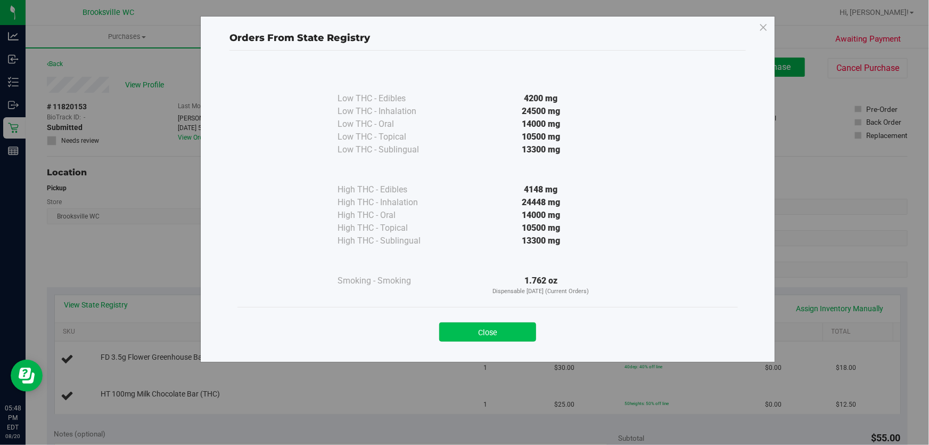
click at [523, 332] on button "Close" at bounding box center [487, 331] width 97 height 19
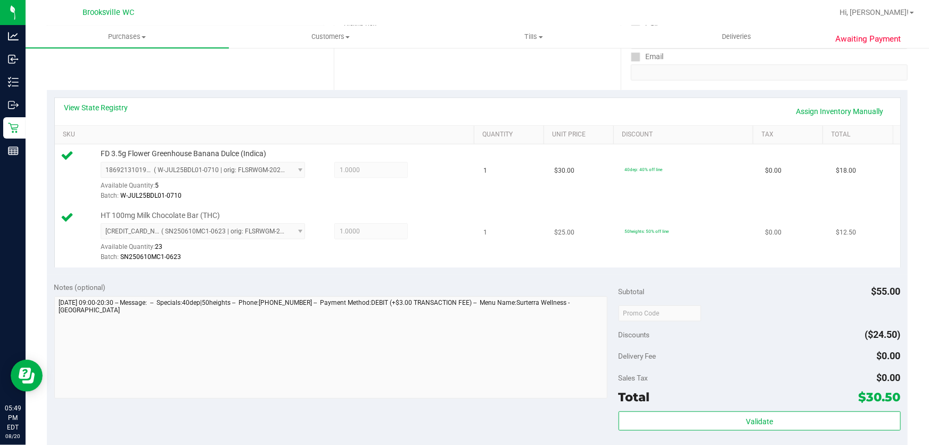
scroll to position [242, 0]
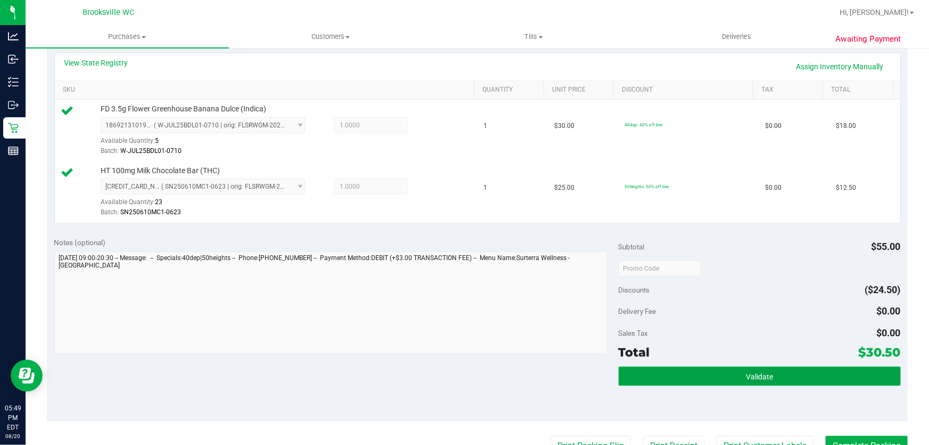
click at [691, 383] on button "Validate" at bounding box center [760, 375] width 282 height 19
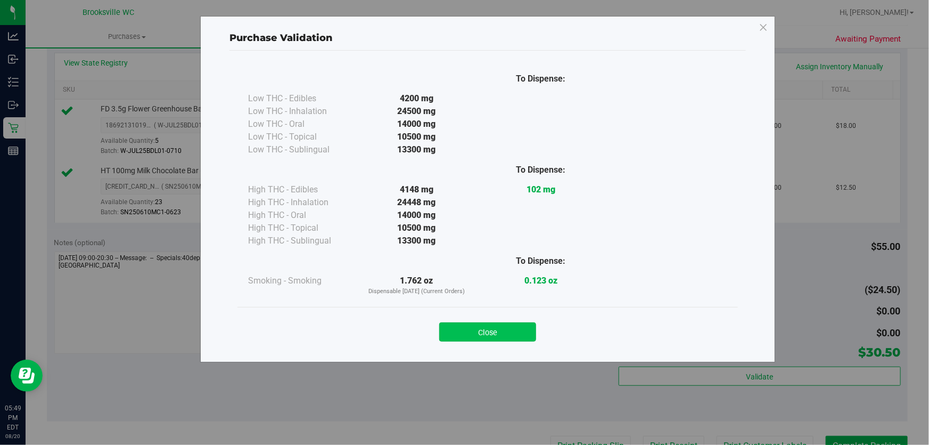
click at [509, 322] on button "Close" at bounding box center [487, 331] width 97 height 19
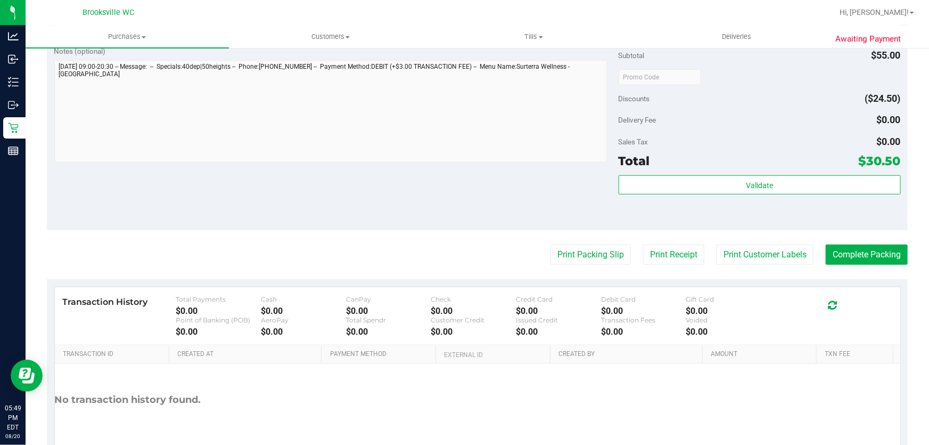
scroll to position [436, 0]
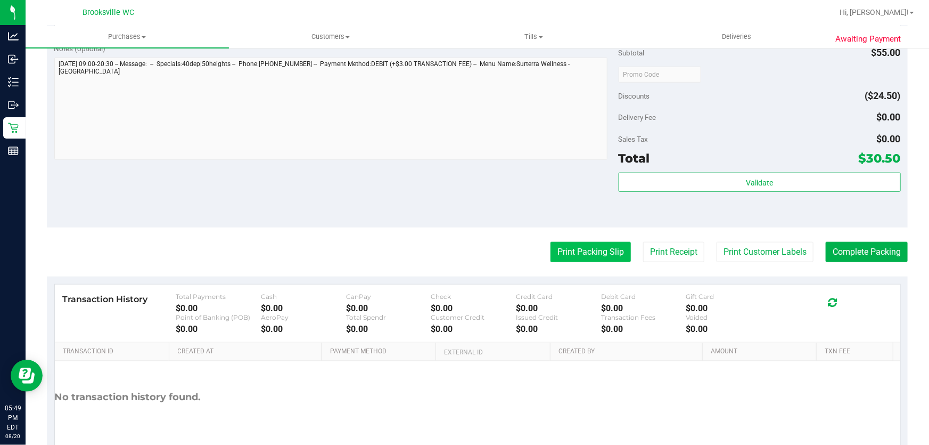
click at [599, 249] on button "Print Packing Slip" at bounding box center [591, 252] width 80 height 20
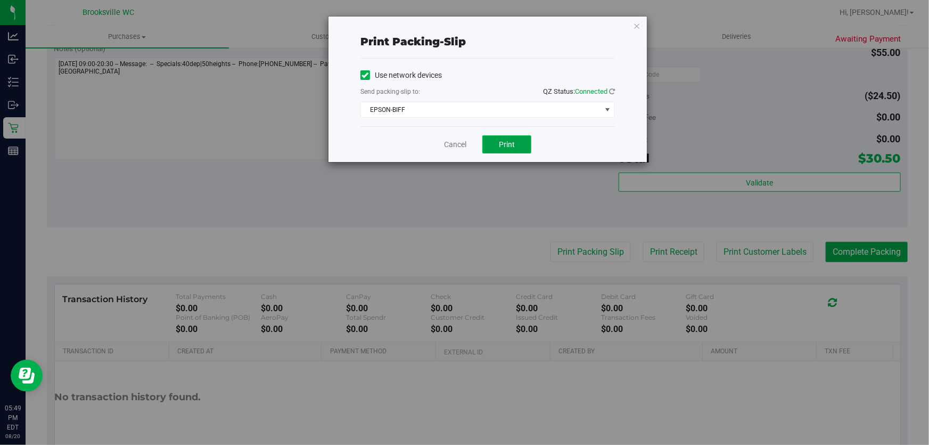
click at [504, 144] on span "Print" at bounding box center [507, 144] width 16 height 9
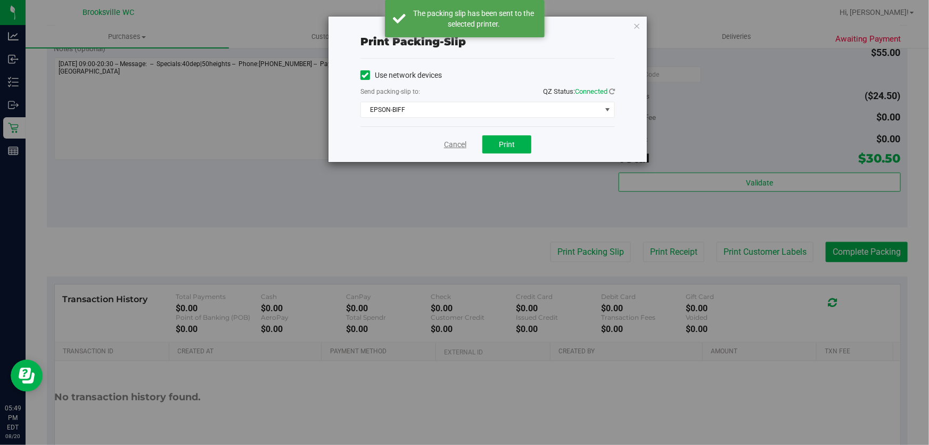
click at [461, 139] on link "Cancel" at bounding box center [455, 144] width 22 height 11
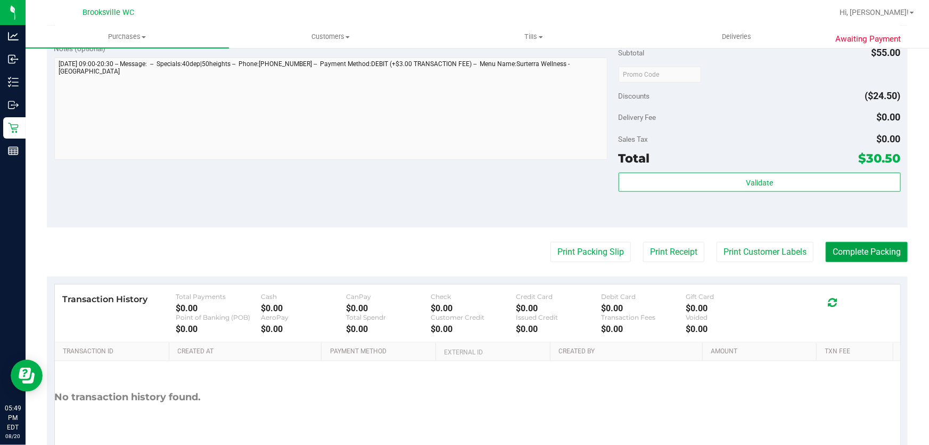
click at [876, 256] on button "Complete Packing" at bounding box center [867, 252] width 82 height 20
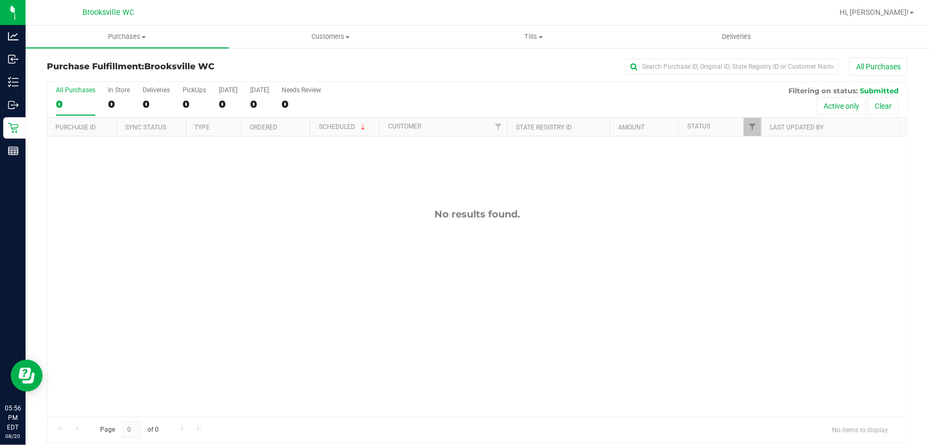
click at [366, 73] on div "All Purchases" at bounding box center [621, 67] width 574 height 18
click at [367, 72] on div "All Purchases" at bounding box center [621, 67] width 574 height 18
click at [387, 68] on div "All Purchases" at bounding box center [621, 67] width 574 height 18
click at [398, 76] on div "Purchase Fulfillment: Brooksville WC All Purchases" at bounding box center [477, 69] width 861 height 23
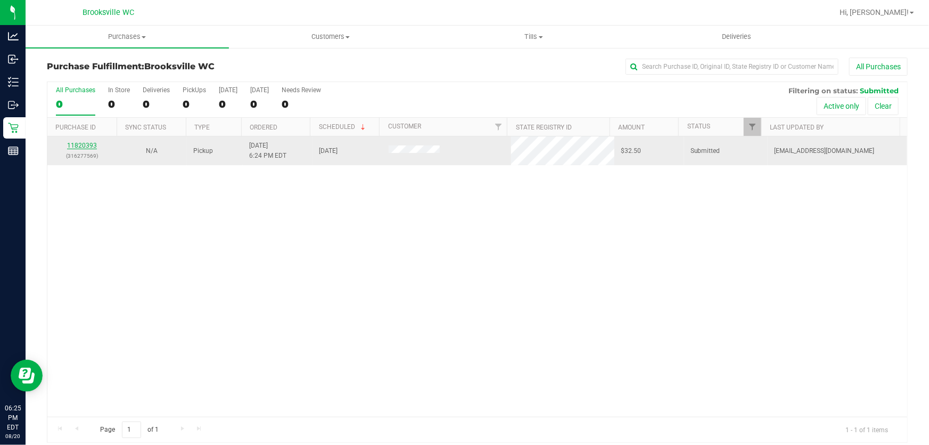
click at [84, 144] on link "11820393" at bounding box center [82, 145] width 30 height 7
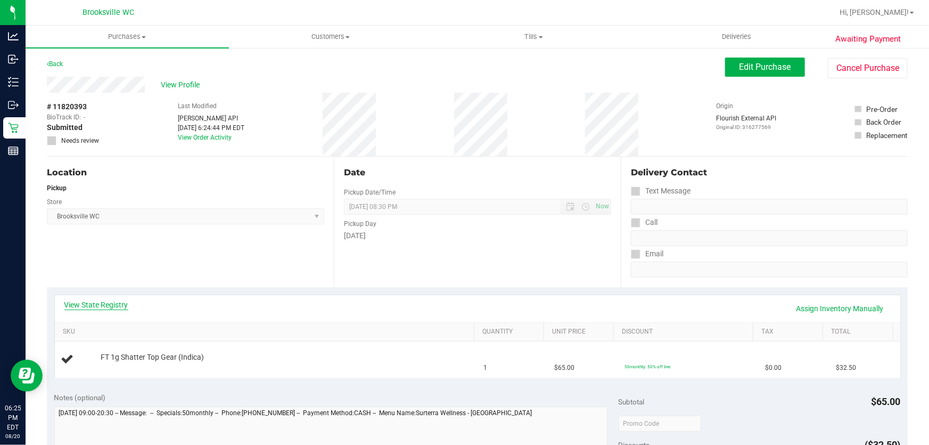
click at [87, 300] on link "View State Registry" at bounding box center [96, 304] width 64 height 11
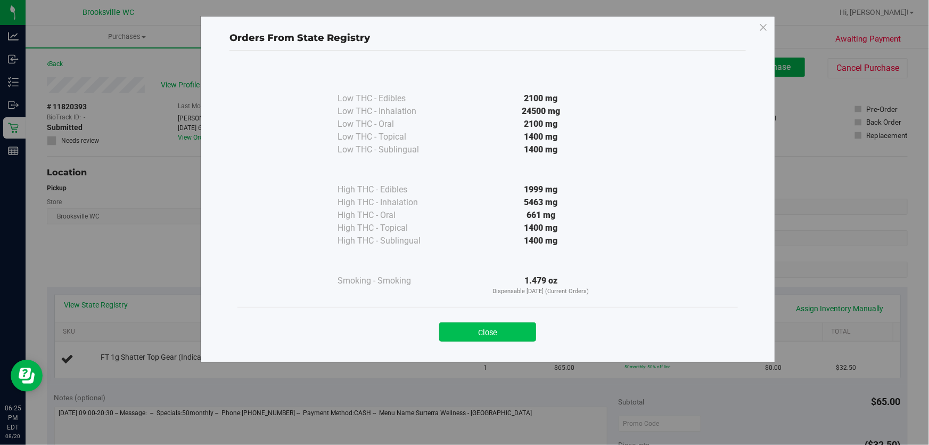
click at [509, 337] on button "Close" at bounding box center [487, 331] width 97 height 19
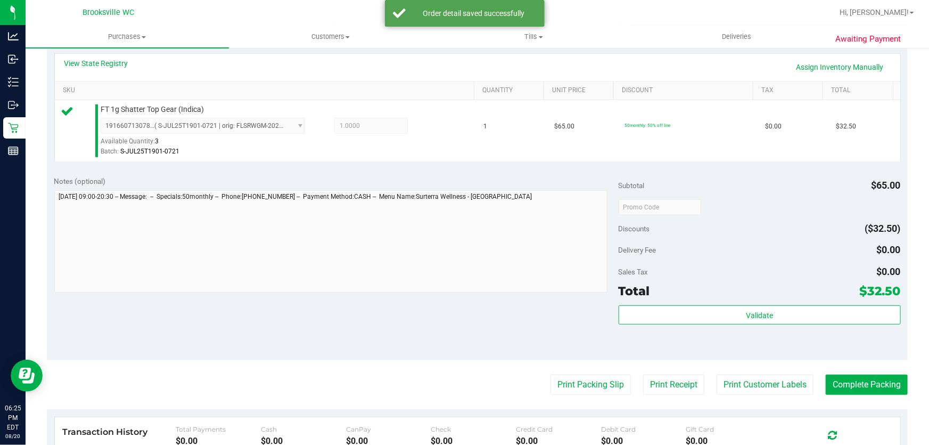
scroll to position [242, 0]
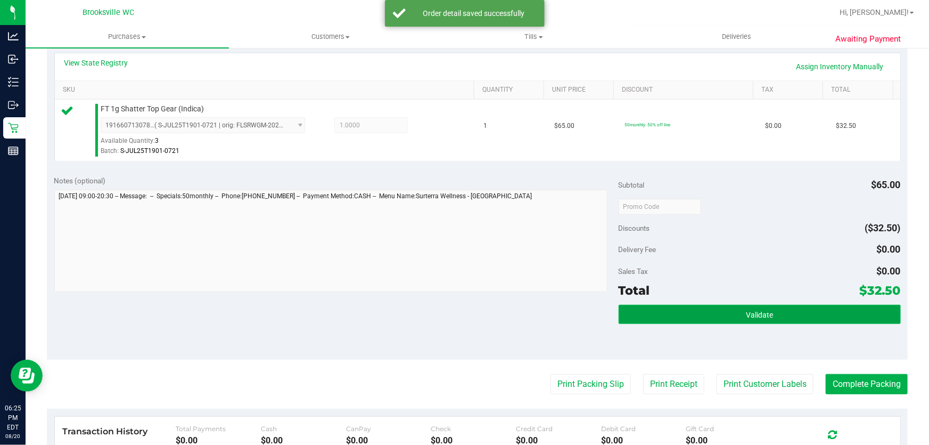
click at [705, 309] on button "Validate" at bounding box center [760, 314] width 282 height 19
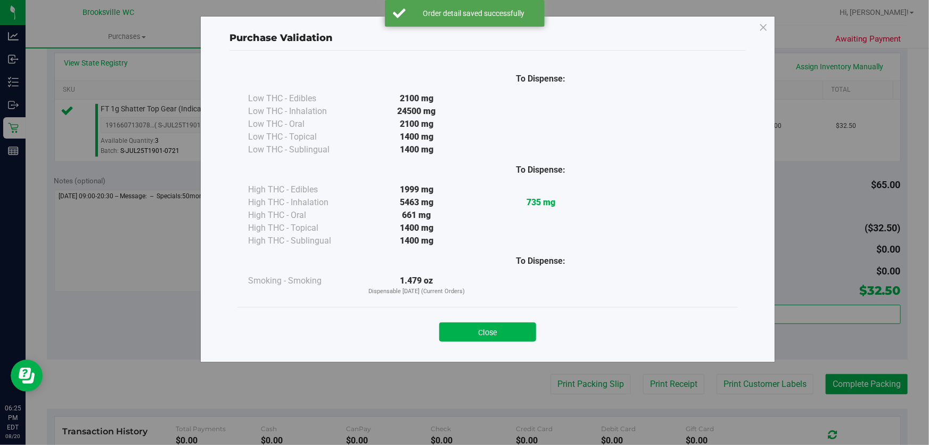
click at [434, 331] on div "Close" at bounding box center [487, 328] width 485 height 27
click at [463, 332] on button "Close" at bounding box center [487, 331] width 97 height 19
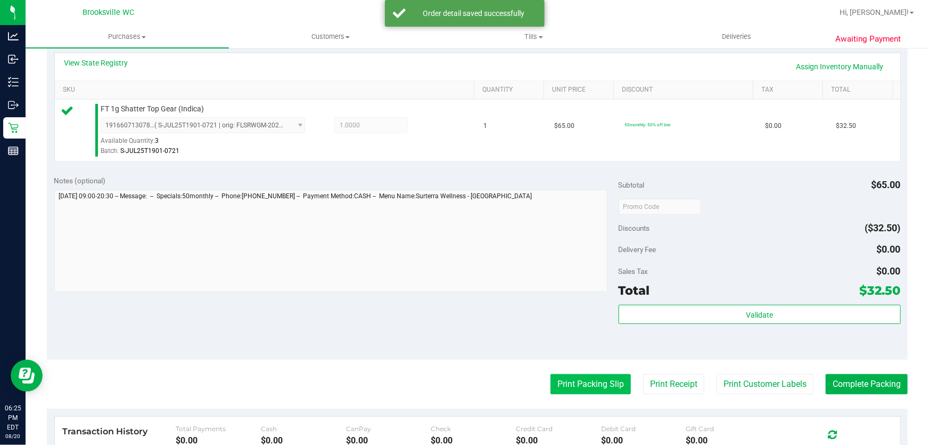
click at [566, 381] on button "Print Packing Slip" at bounding box center [591, 384] width 80 height 20
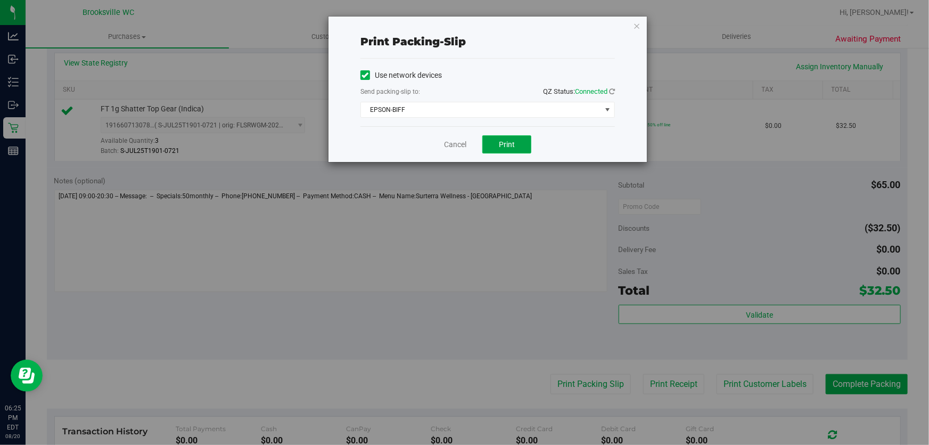
click at [512, 150] on button "Print" at bounding box center [506, 144] width 49 height 18
click at [461, 145] on link "Cancel" at bounding box center [455, 144] width 22 height 11
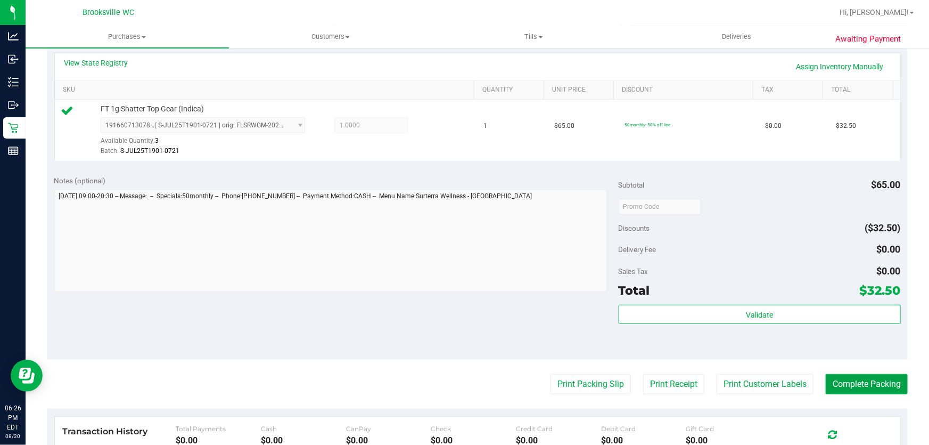
click at [841, 384] on button "Complete Packing" at bounding box center [867, 384] width 82 height 20
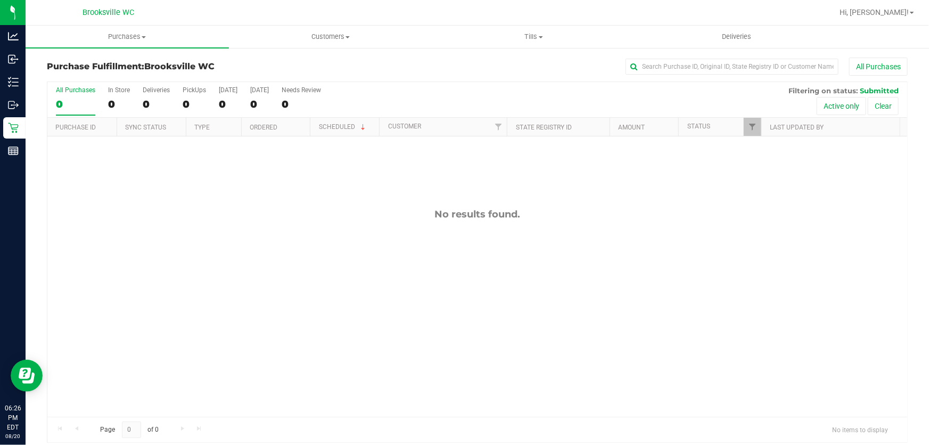
click at [502, 214] on div "No results found." at bounding box center [477, 214] width 860 height 12
drag, startPoint x: 663, startPoint y: 233, endPoint x: 662, endPoint y: 214, distance: 19.2
click at [658, 221] on div "No results found." at bounding box center [477, 312] width 860 height 352
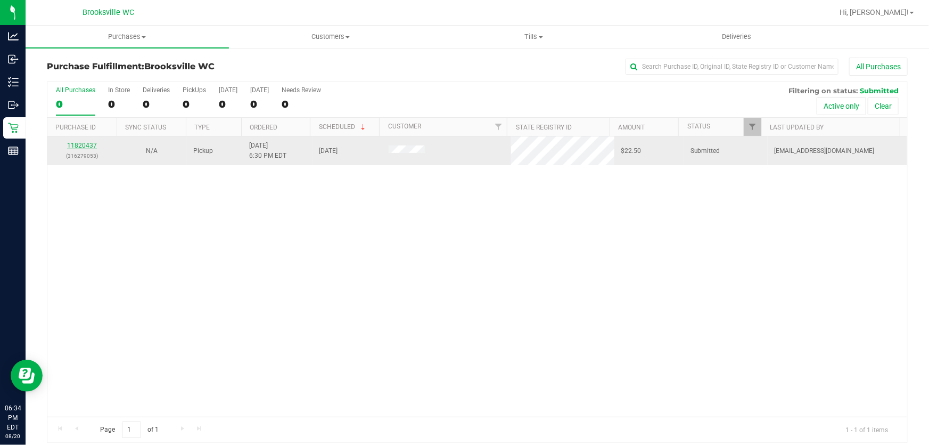
click at [78, 143] on link "11820437" at bounding box center [82, 145] width 30 height 7
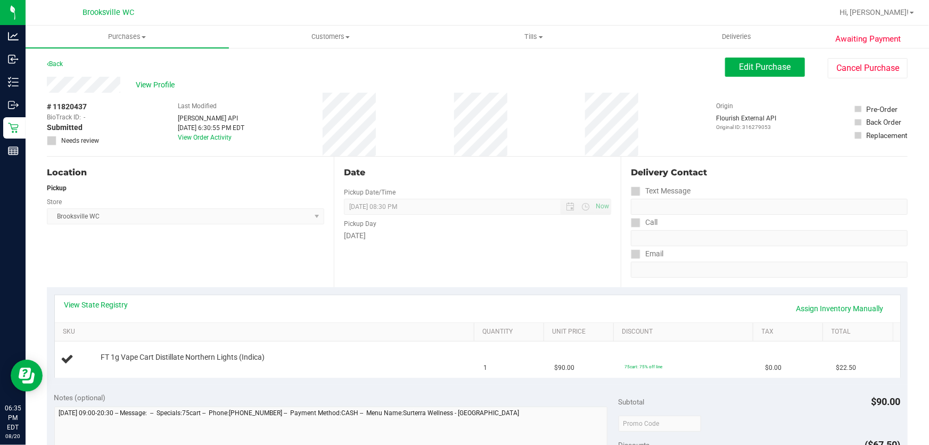
click at [403, 165] on div "Date Pickup Date/Time 08/20/2025 Now 08/20/2025 08:30 PM Now Pickup Day Wednesd…" at bounding box center [477, 222] width 287 height 130
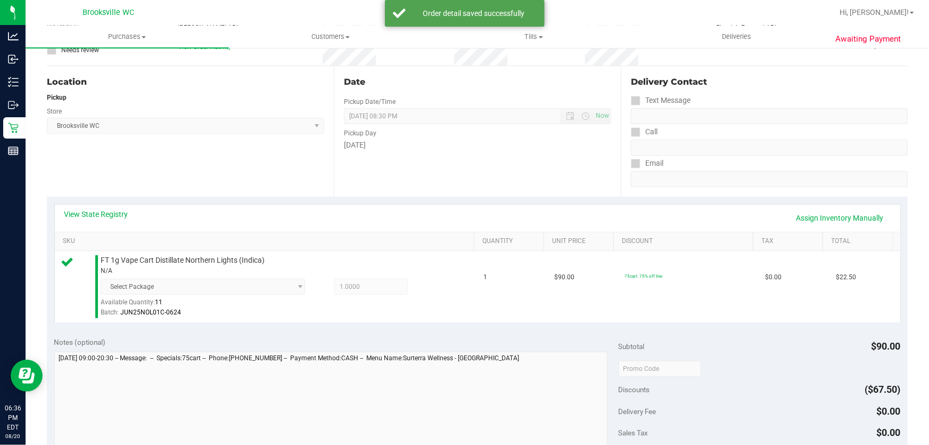
scroll to position [193, 0]
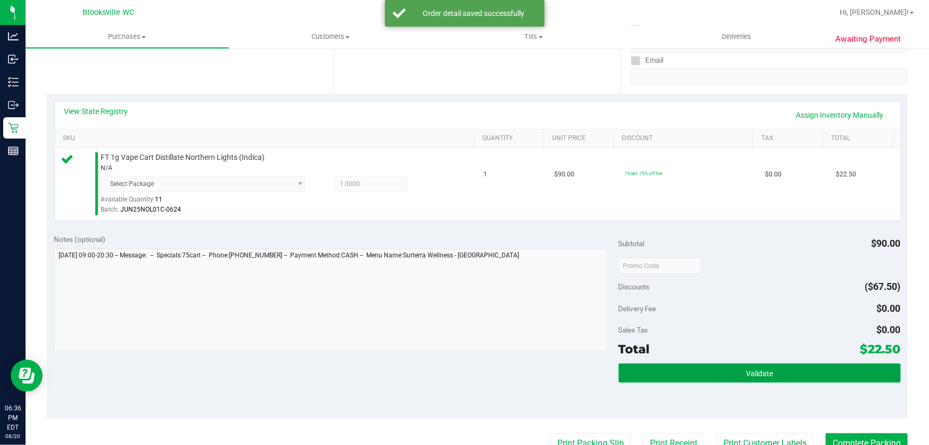
click at [681, 379] on button "Validate" at bounding box center [760, 372] width 282 height 19
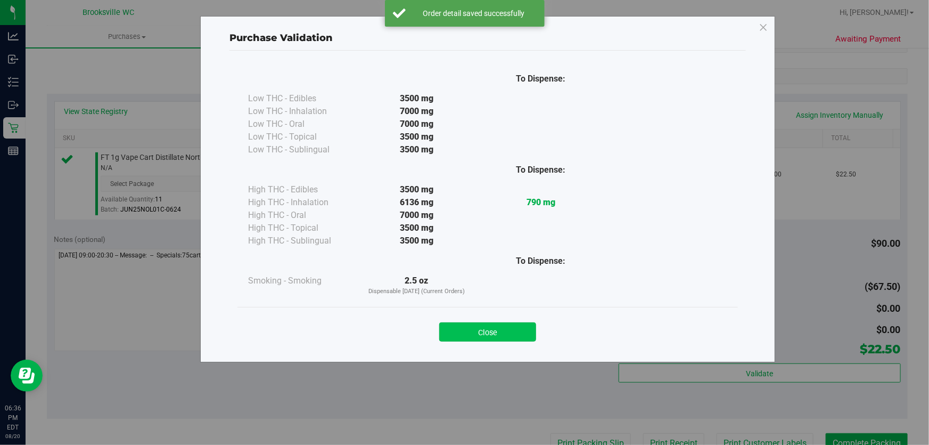
click at [511, 333] on button "Close" at bounding box center [487, 331] width 97 height 19
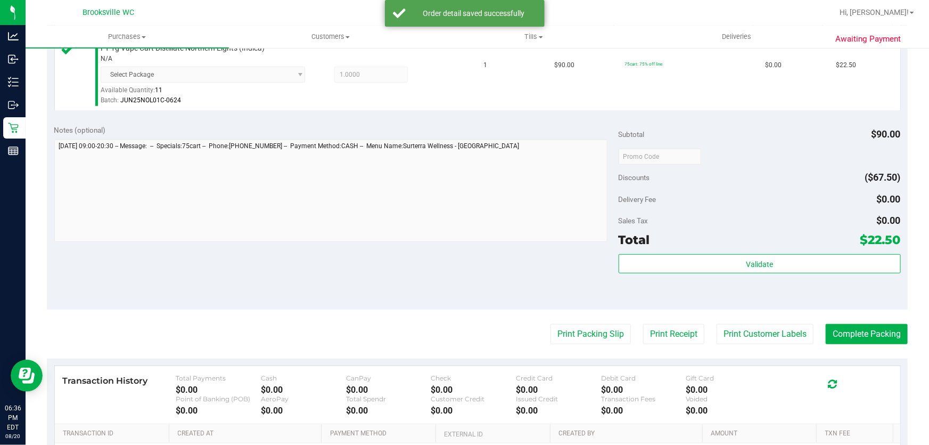
scroll to position [387, 0]
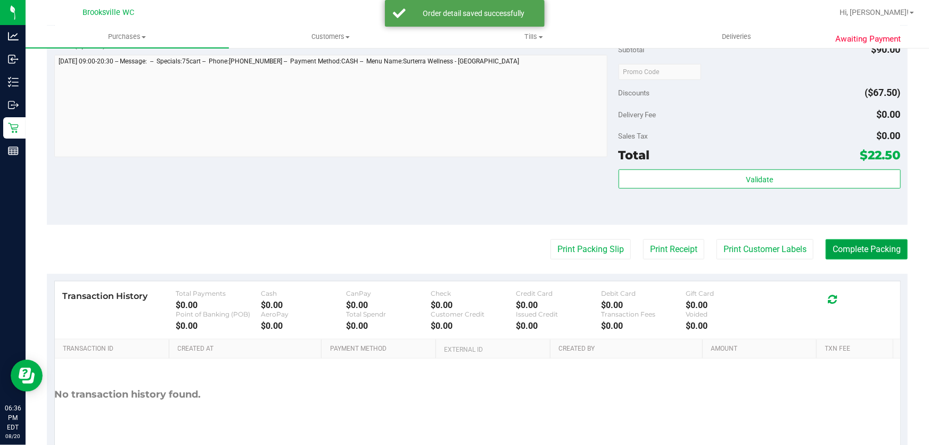
click at [847, 249] on button "Complete Packing" at bounding box center [867, 249] width 82 height 20
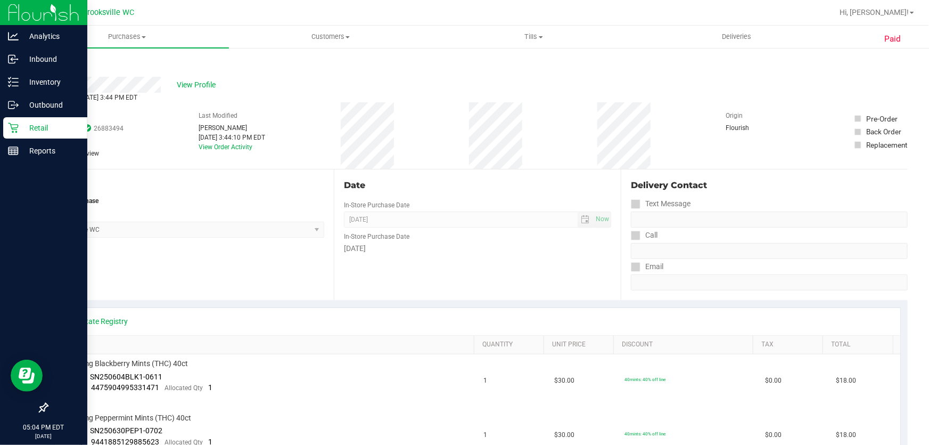
click at [40, 134] on p "Retail" at bounding box center [51, 127] width 64 height 13
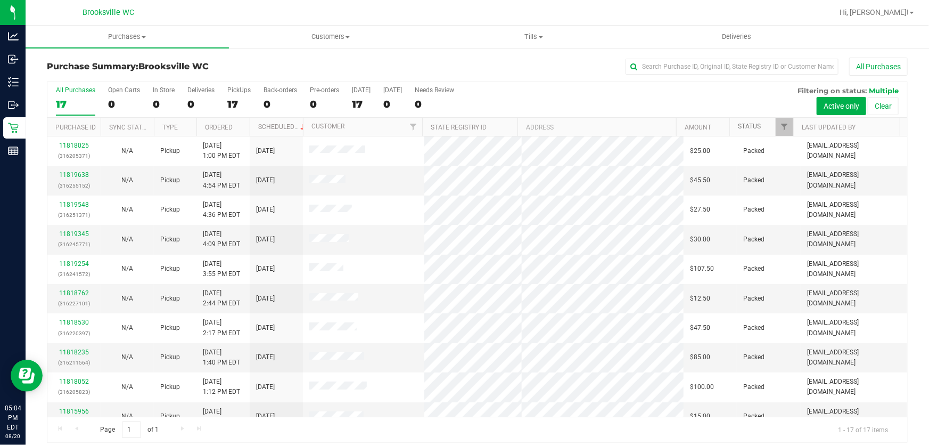
click at [738, 122] on link "Status" at bounding box center [749, 125] width 23 height 7
click at [741, 126] on link "Status" at bounding box center [755, 125] width 35 height 7
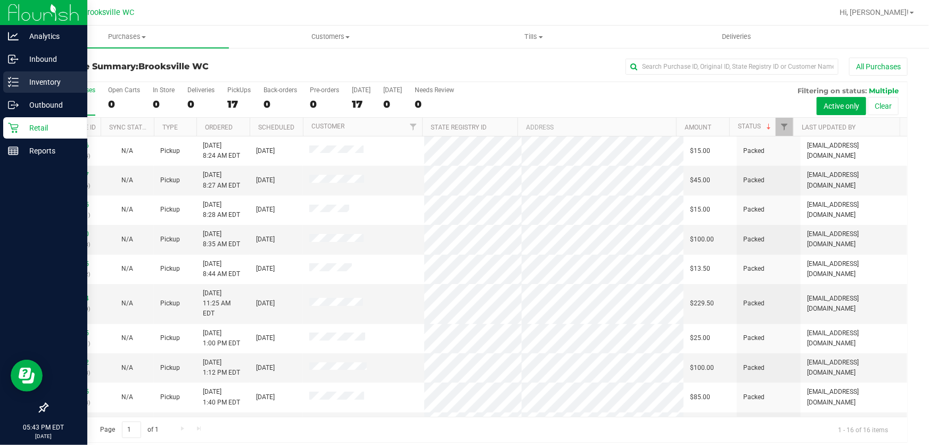
click at [15, 85] on icon at bounding box center [13, 82] width 11 height 11
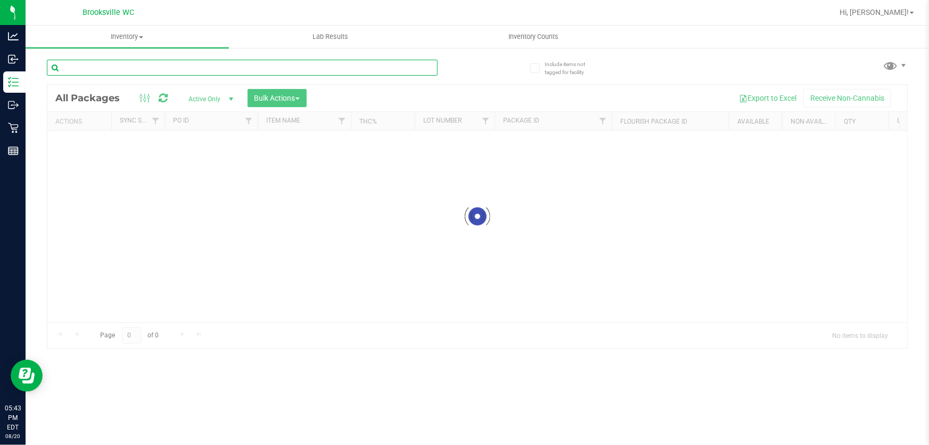
click at [158, 72] on input "text" at bounding box center [242, 68] width 391 height 16
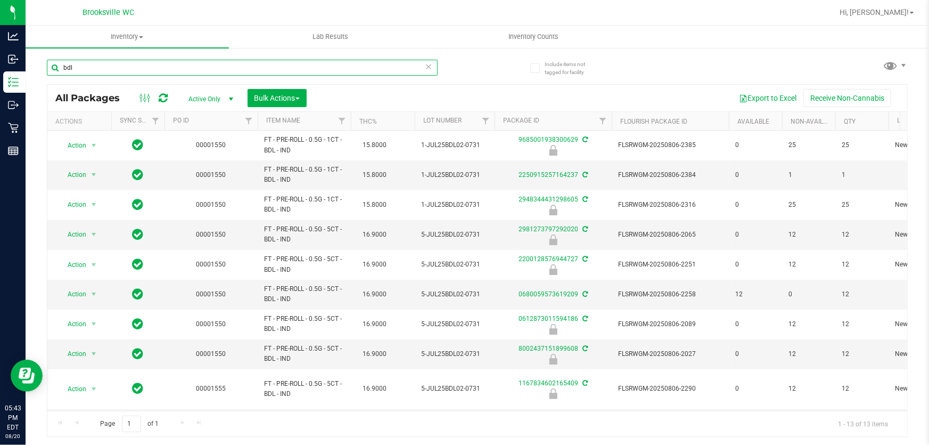
type input "bdl"
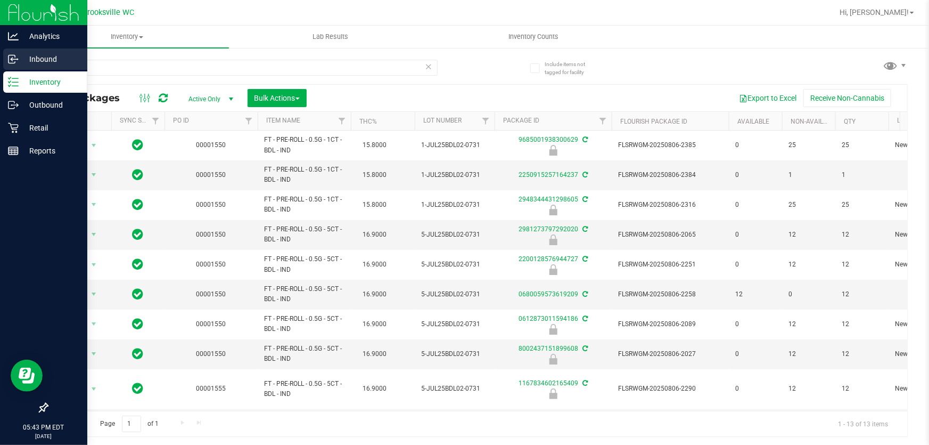
click at [18, 58] on div "Inbound" at bounding box center [45, 58] width 84 height 21
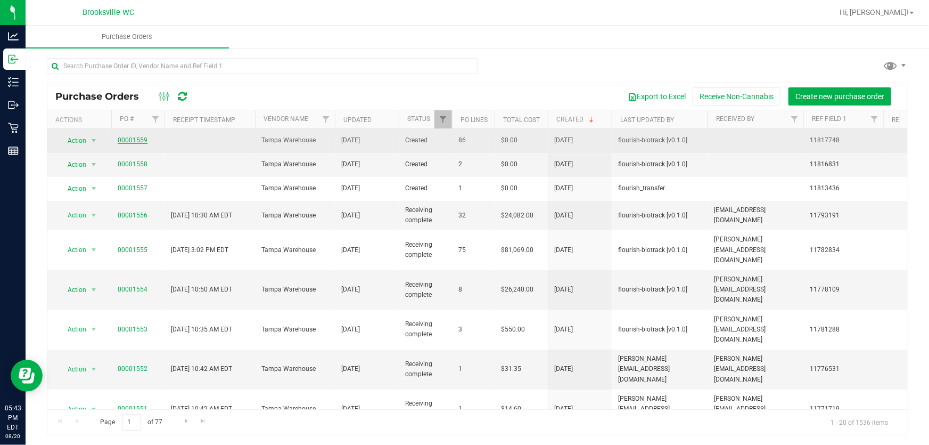
click at [122, 139] on link "00001559" at bounding box center [133, 139] width 30 height 7
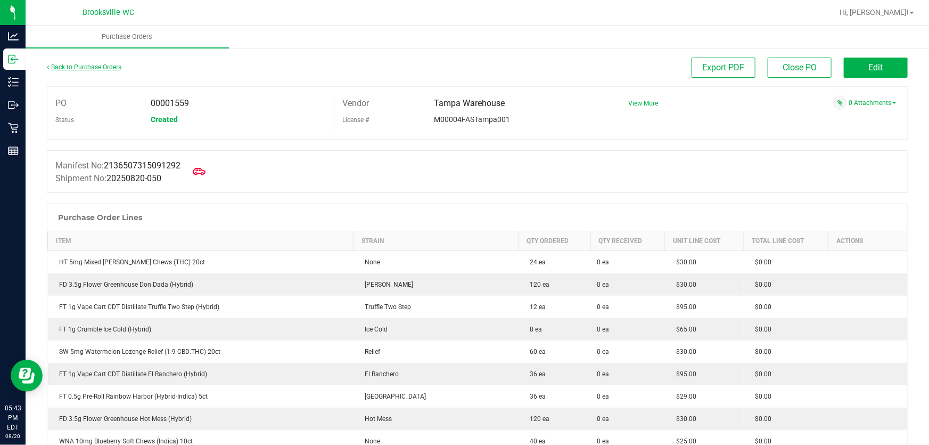
click at [73, 64] on link "Back to Purchase Orders" at bounding box center [84, 66] width 75 height 7
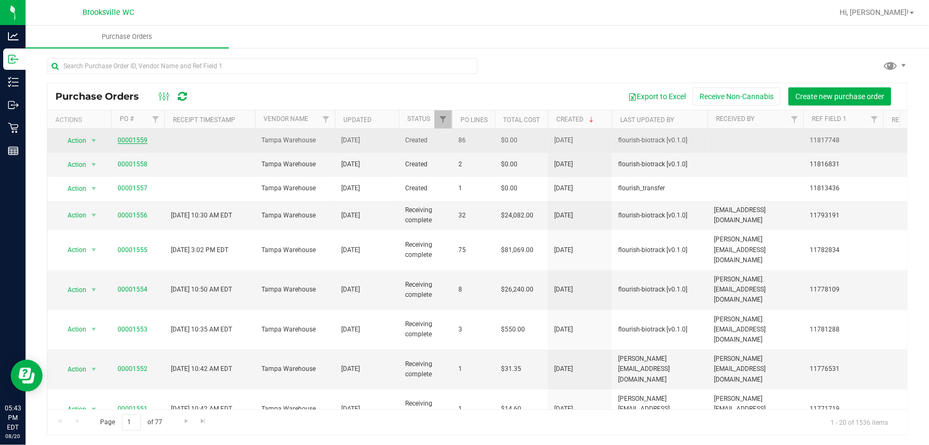
click at [135, 140] on link "00001559" at bounding box center [133, 139] width 30 height 7
